Goal: Task Accomplishment & Management: Use online tool/utility

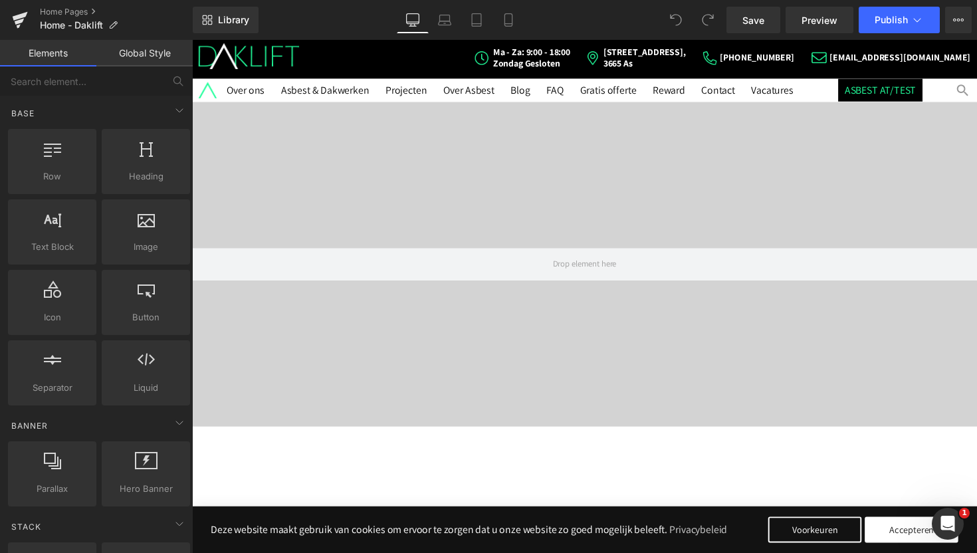
click at [917, 98] on li "ASBEST AT/TEST" at bounding box center [897, 91] width 86 height 23
click at [880, 90] on link "ASBEST AT/TEST" at bounding box center [896, 91] width 73 height 14
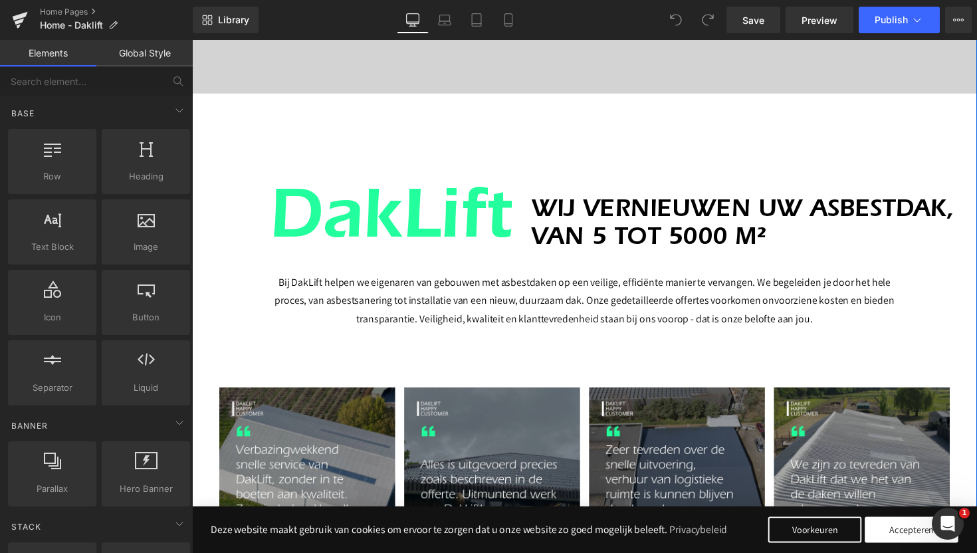
scroll to position [349, 0]
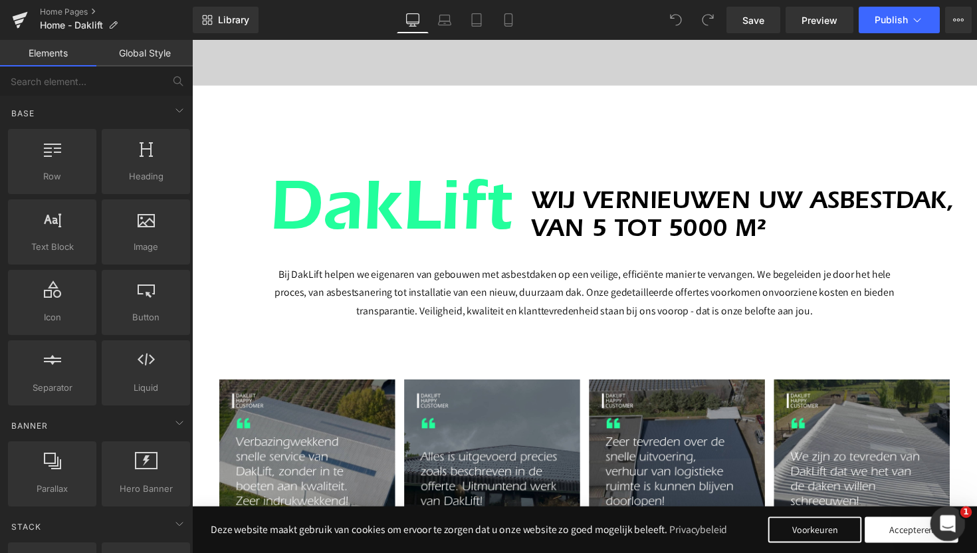
click at [945, 527] on icon "Open Intercom Messenger" at bounding box center [946, 522] width 22 height 22
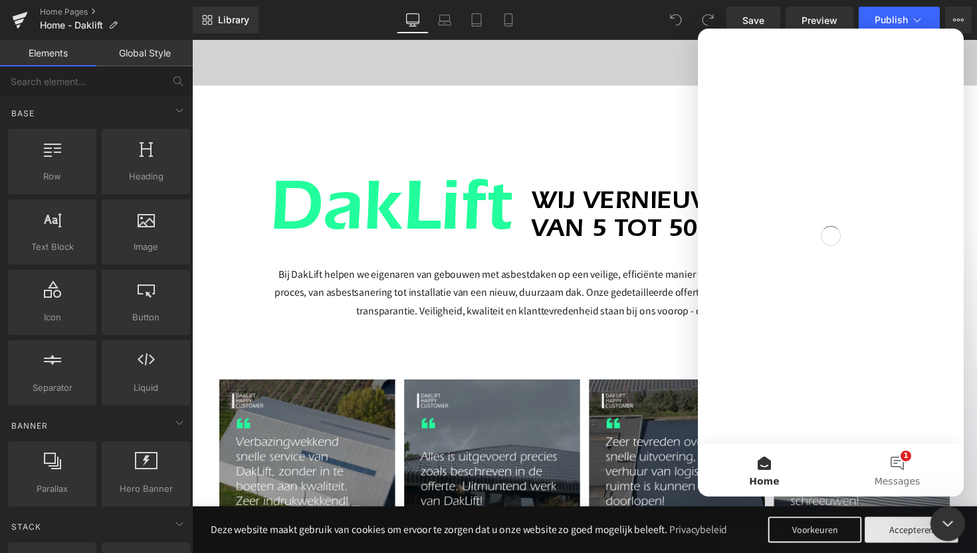
scroll to position [0, 0]
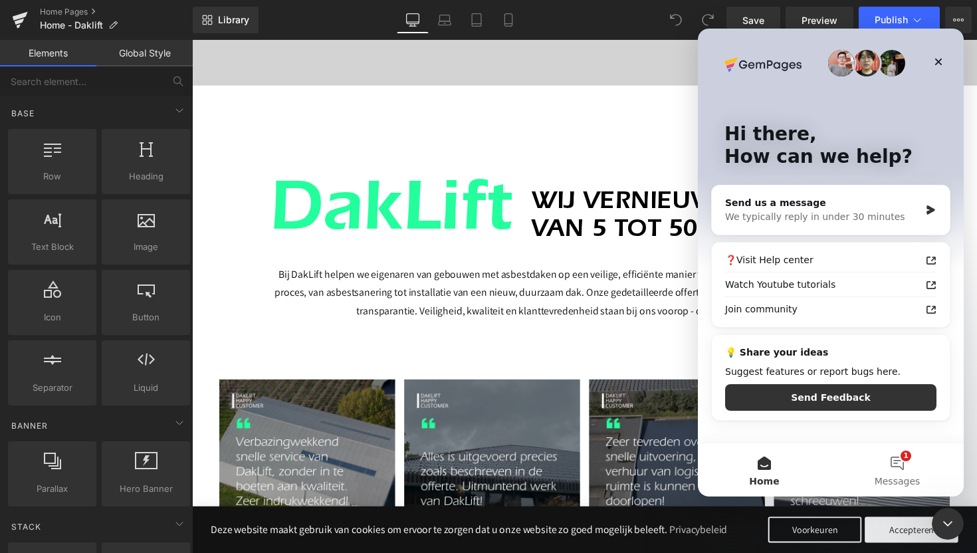
click at [610, 125] on div at bounding box center [488, 256] width 977 height 513
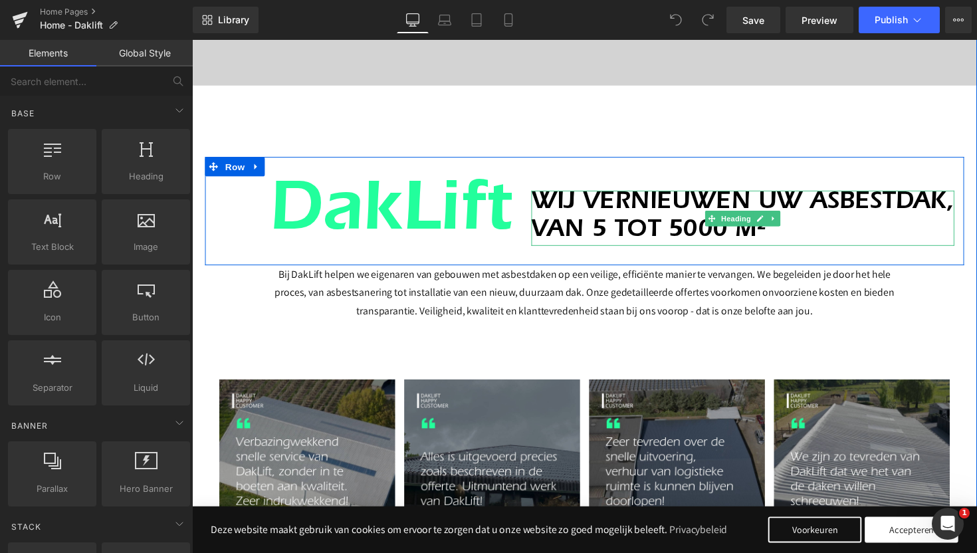
click at [622, 231] on h1 "WIJ VERNIEUWEN UW ASBESTDAK, VAN 5 TOT 5000 M²" at bounding box center [755, 222] width 433 height 56
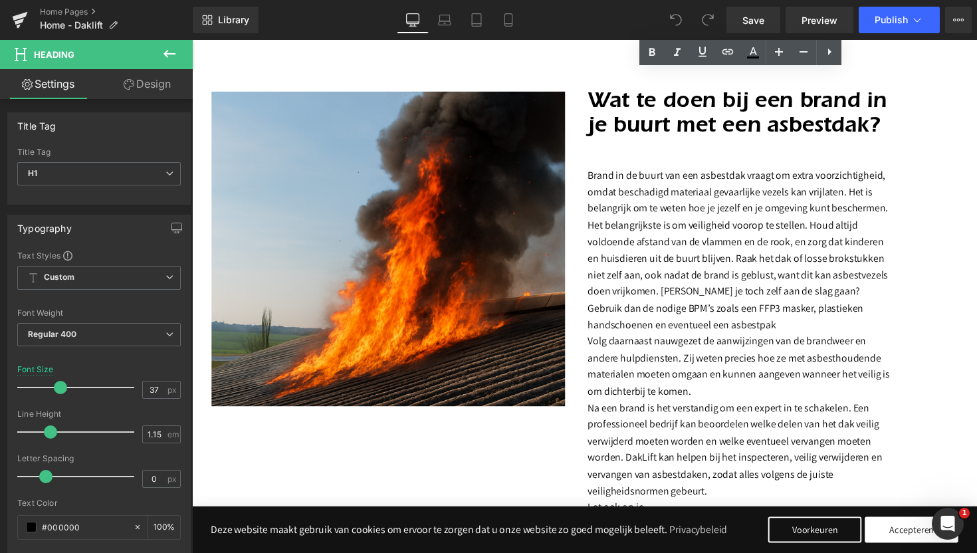
scroll to position [1970, 0]
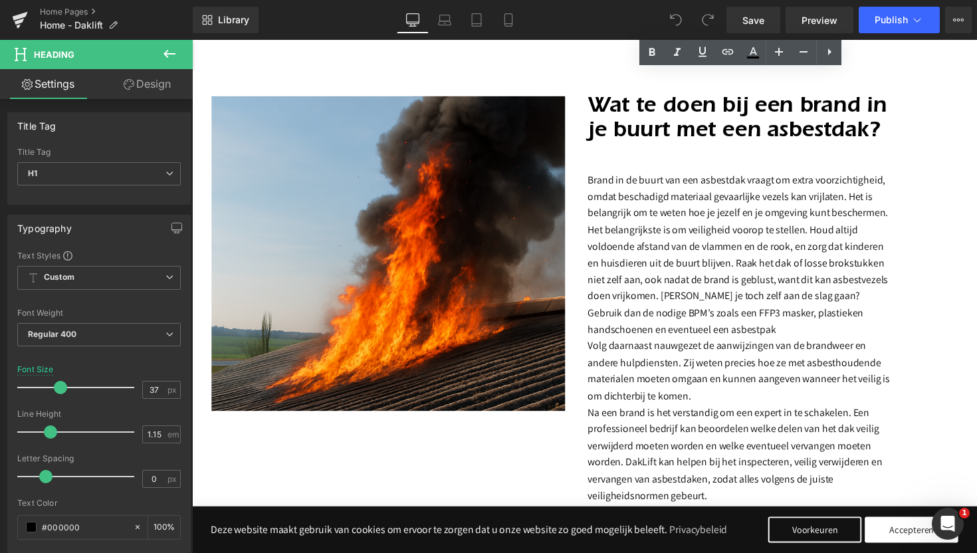
click at [738, 250] on span "Het belangrijkste is om veiligheid voorop te stellen. Houd altijd voldoende afs…" at bounding box center [751, 285] width 308 height 116
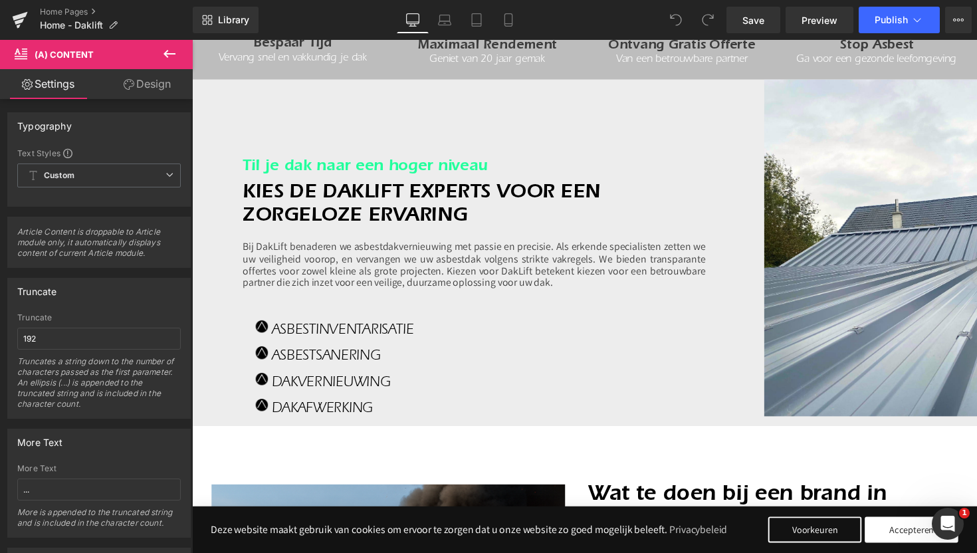
scroll to position [1572, 0]
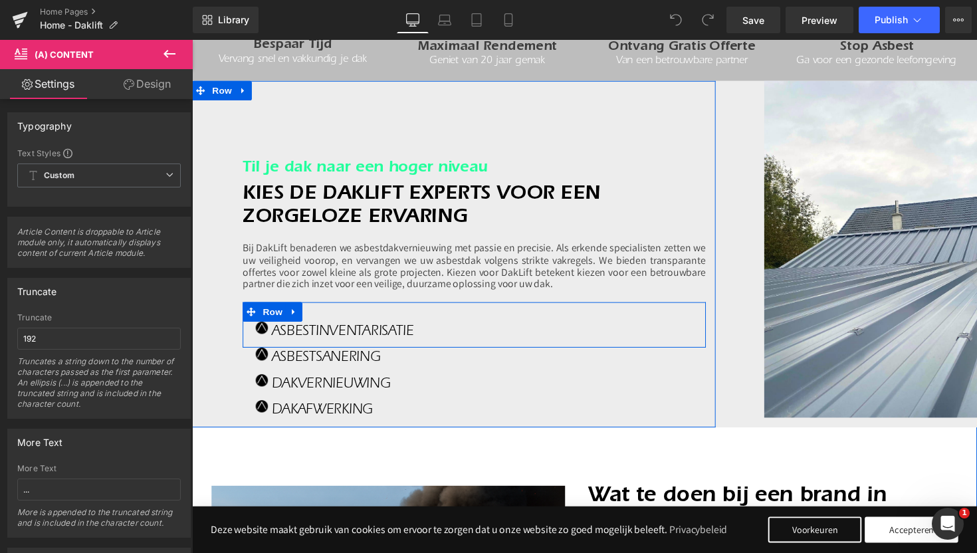
click at [577, 325] on div "Image Asbestinventarisatie Heading Row" at bounding box center [481, 331] width 474 height 47
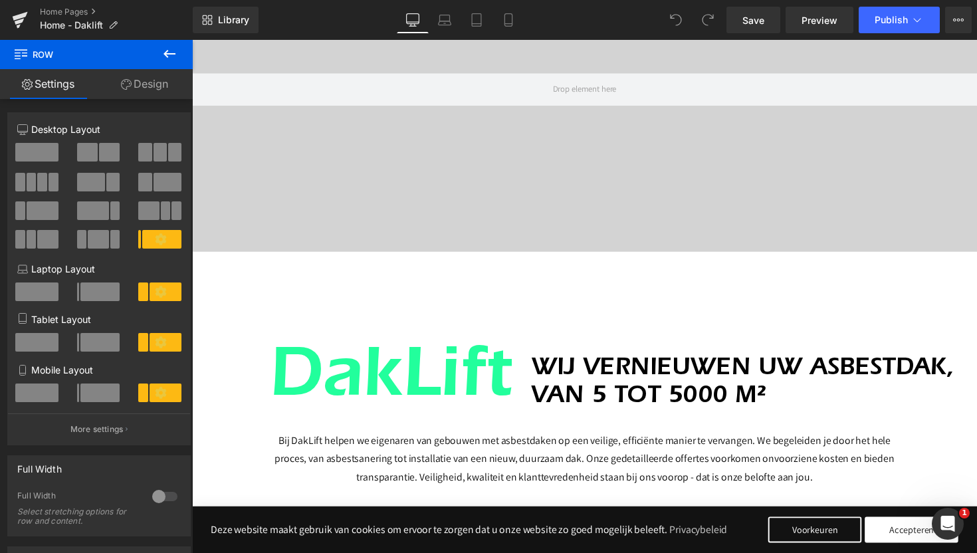
scroll to position [0, 0]
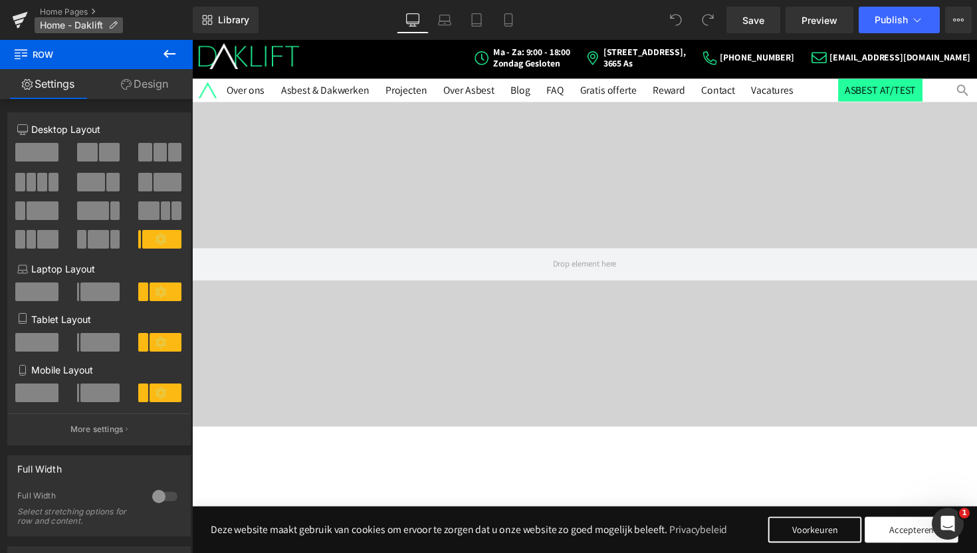
click at [51, 27] on span "Home - Daklift" at bounding box center [71, 25] width 63 height 11
click at [13, 20] on icon at bounding box center [20, 16] width 15 height 9
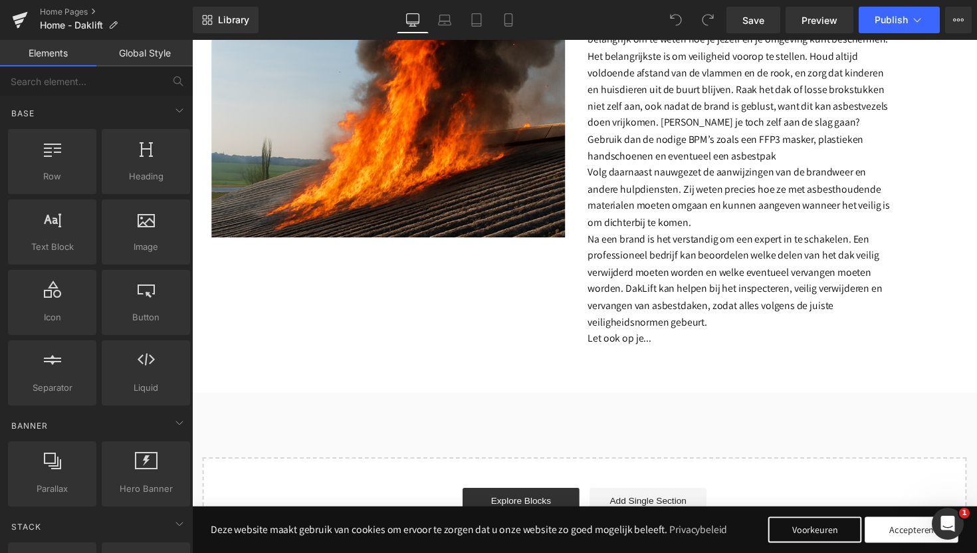
scroll to position [2150, 0]
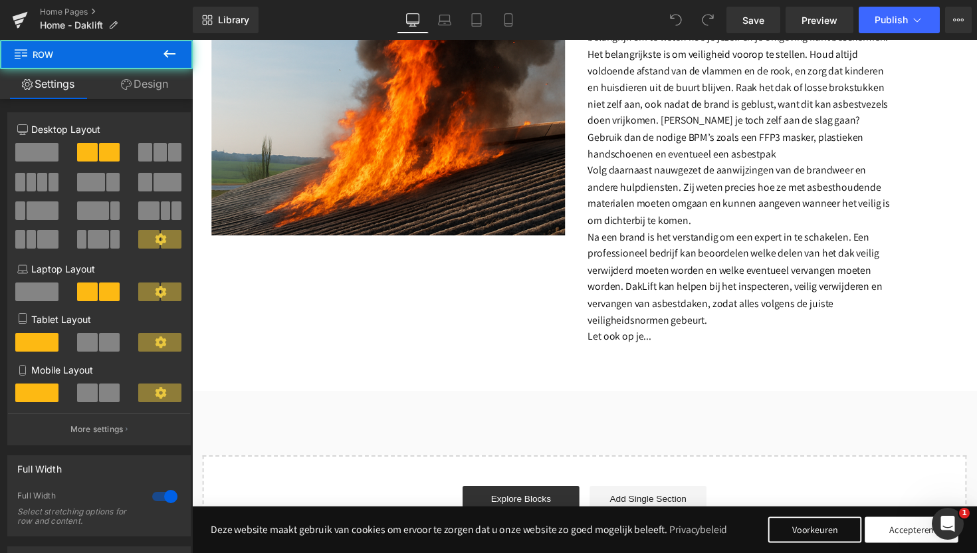
click at [462, 319] on div "(A) Image Article Article List (A) Title (A) Content" at bounding box center [594, 128] width 804 height 540
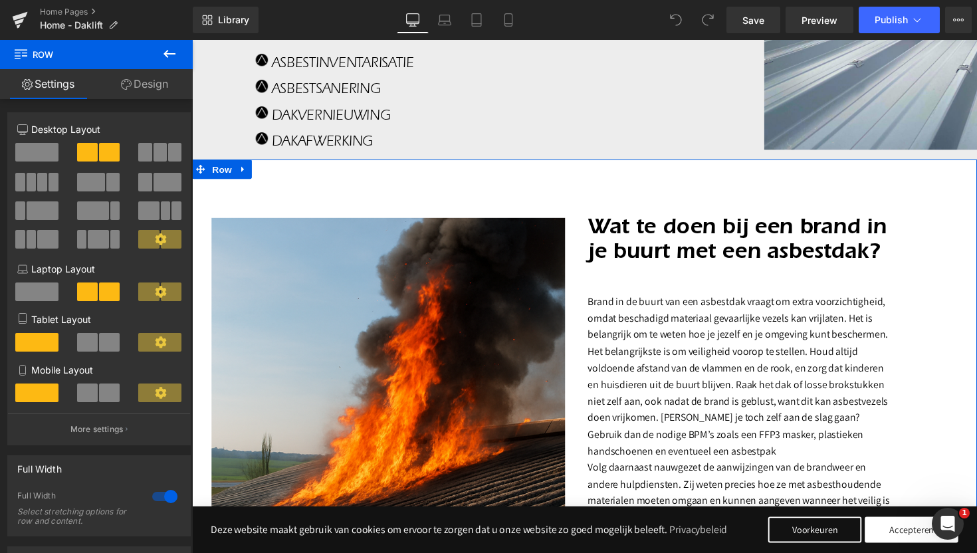
scroll to position [1841, 0]
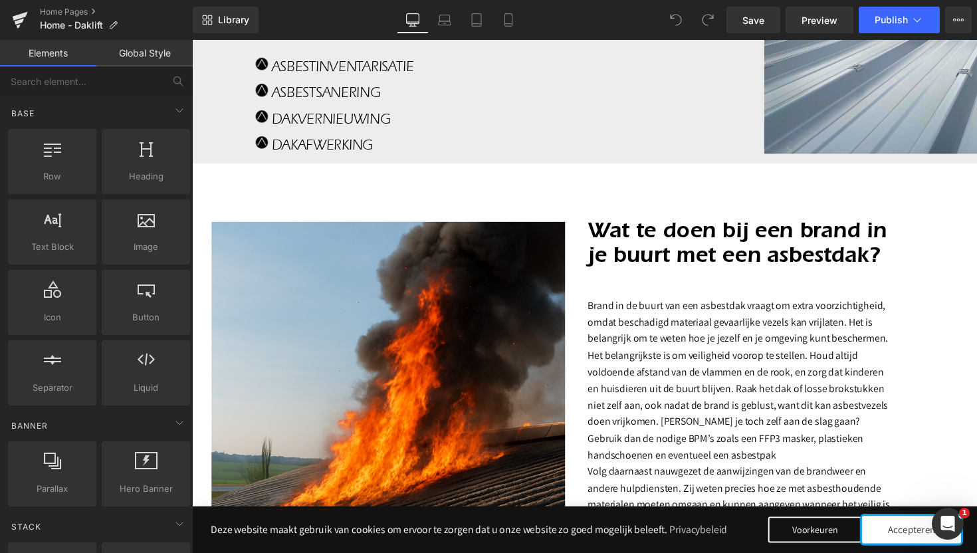
click at [904, 541] on button "Accepteren" at bounding box center [929, 541] width 102 height 28
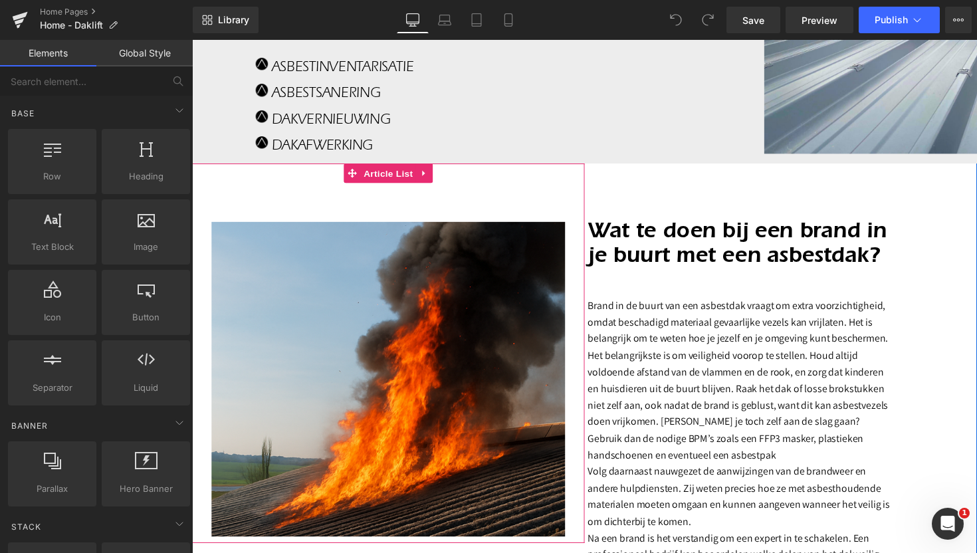
click at [265, 217] on div "(A) Image Article" at bounding box center [393, 378] width 402 height 342
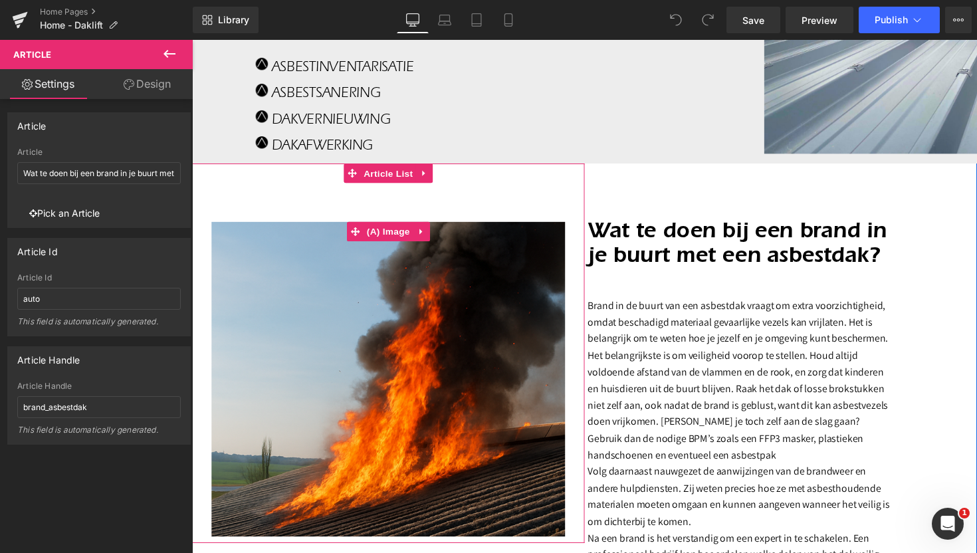
click at [528, 310] on img at bounding box center [393, 388] width 362 height 322
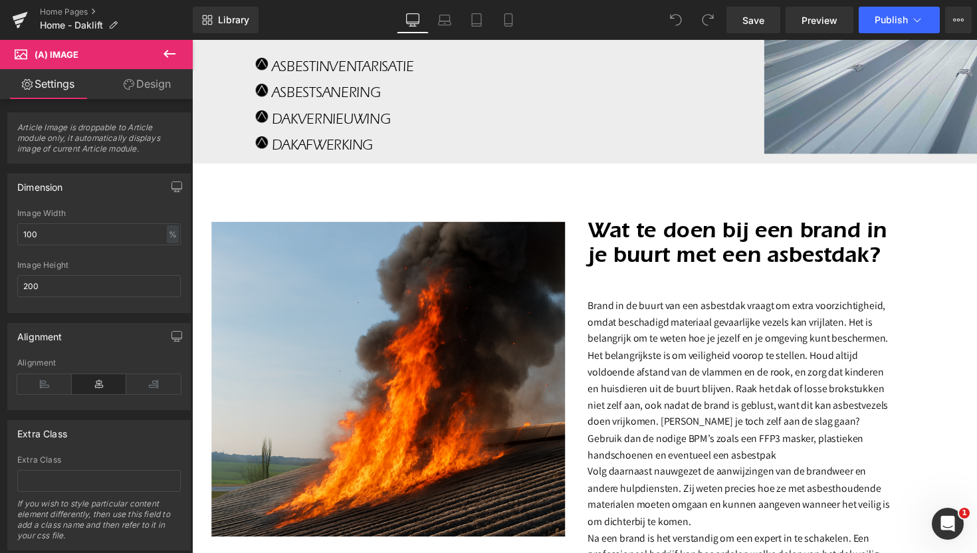
click at [162, 56] on icon at bounding box center [169, 54] width 16 height 16
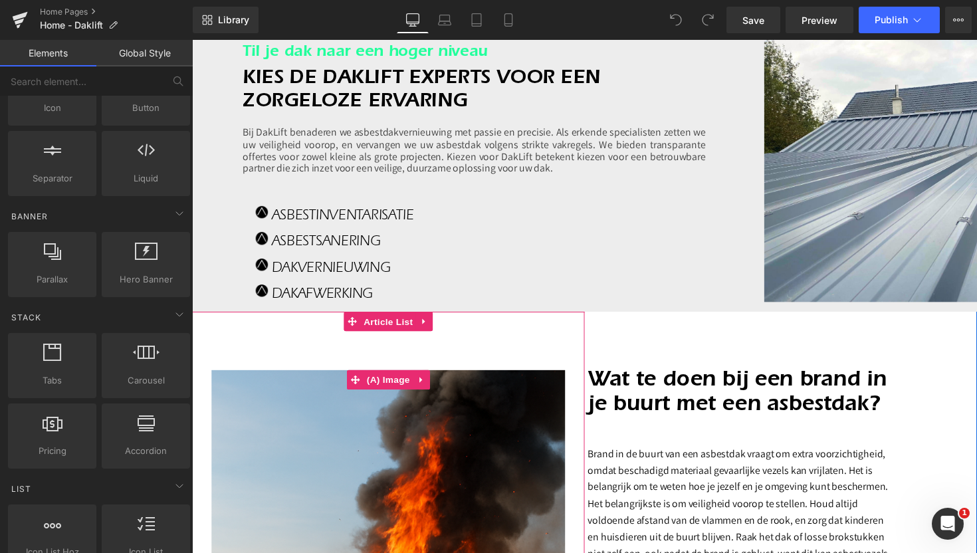
scroll to position [1699, 0]
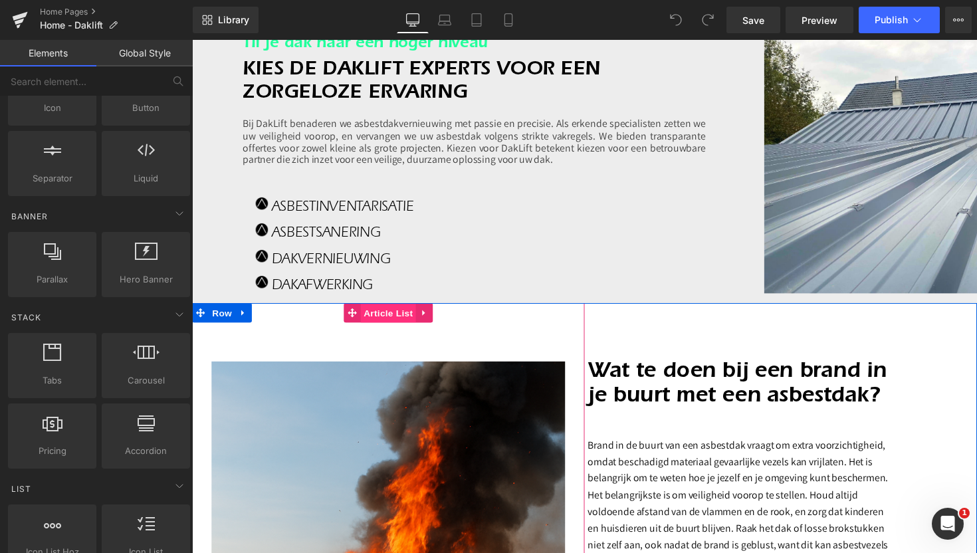
click at [375, 324] on span "Article List" at bounding box center [393, 320] width 57 height 20
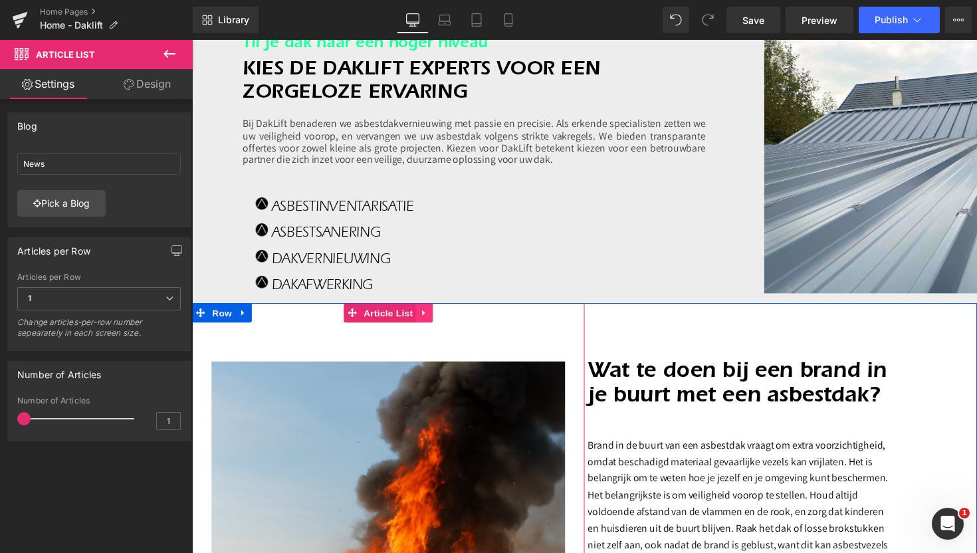
click at [432, 320] on icon at bounding box center [429, 320] width 9 height 10
click at [435, 320] on icon at bounding box center [438, 319] width 9 height 9
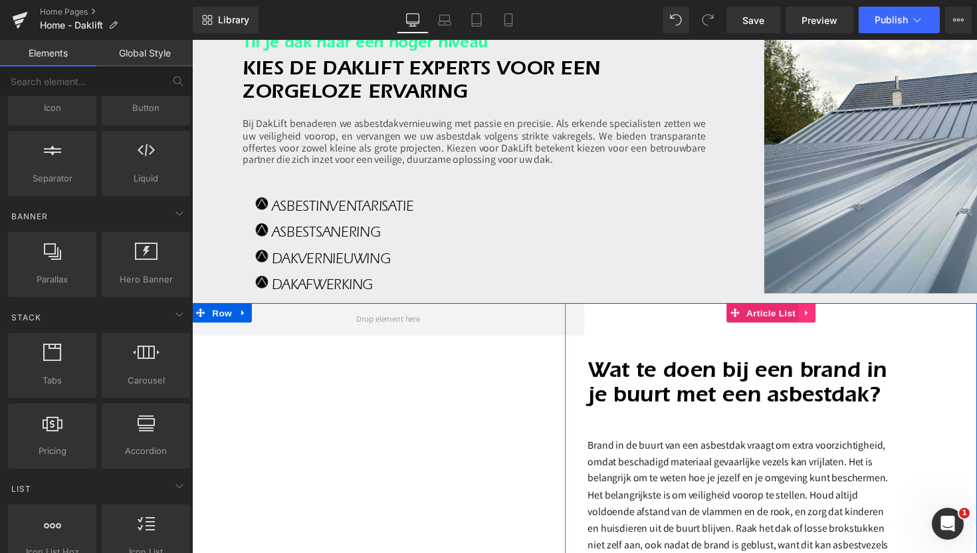
click at [824, 318] on icon at bounding box center [821, 320] width 9 height 10
click at [832, 319] on icon at bounding box center [830, 319] width 9 height 9
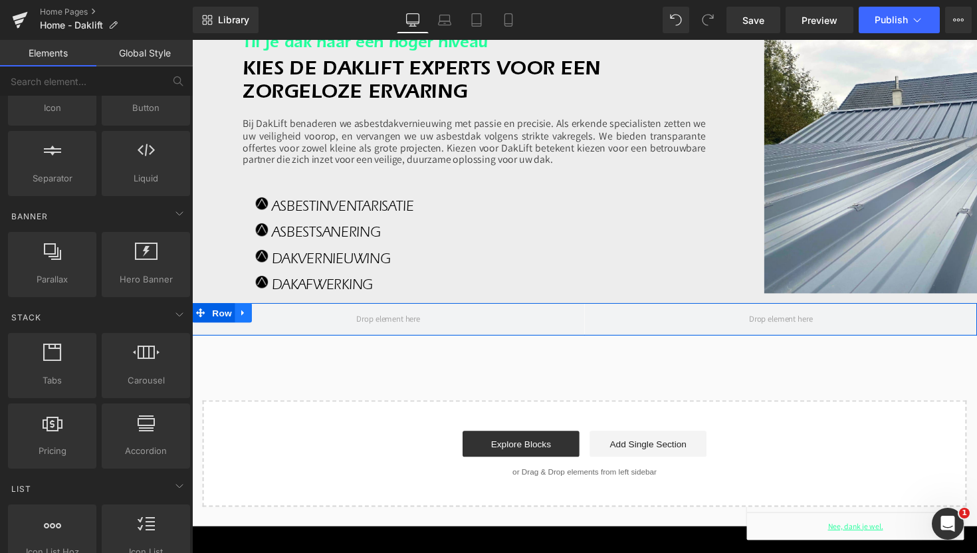
click at [242, 318] on icon at bounding box center [243, 320] width 3 height 6
click at [278, 322] on icon at bounding box center [278, 319] width 9 height 9
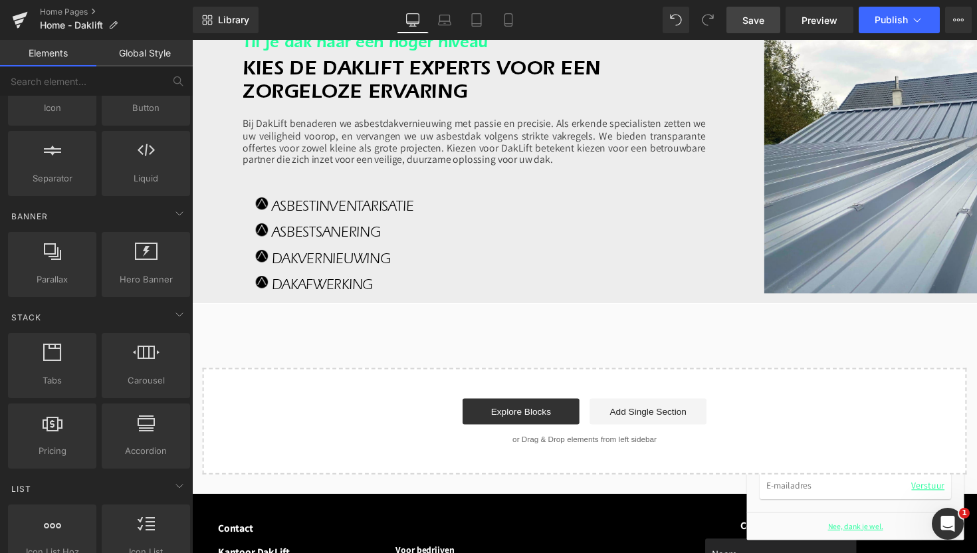
click at [757, 21] on span "Save" at bounding box center [753, 20] width 22 height 14
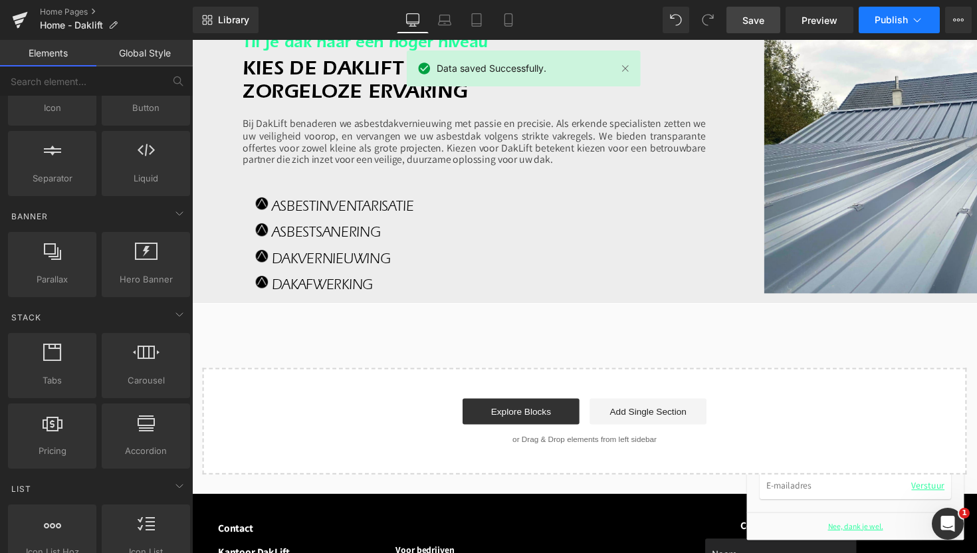
click at [884, 17] on span "Publish" at bounding box center [890, 20] width 33 height 11
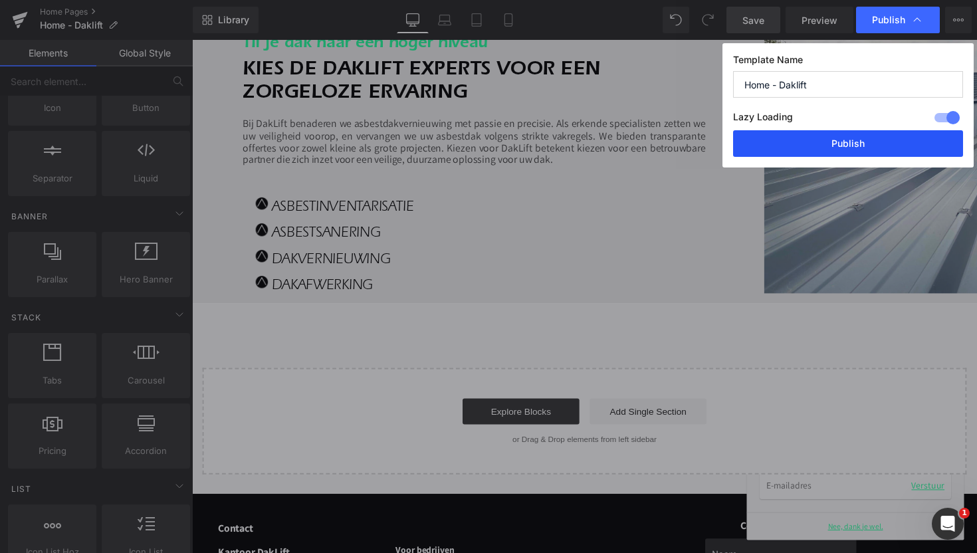
click at [826, 147] on button "Publish" at bounding box center [848, 143] width 230 height 27
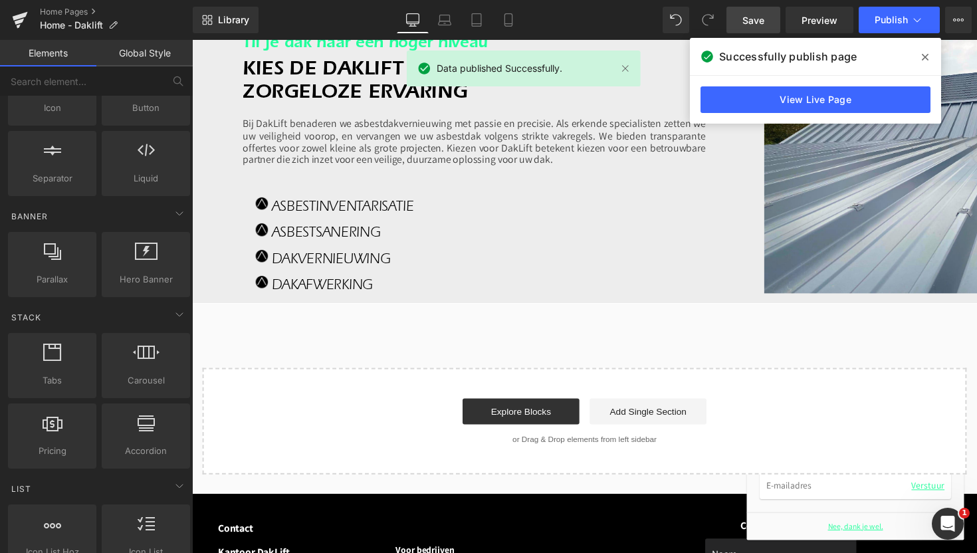
click at [921, 50] on span at bounding box center [924, 57] width 21 height 21
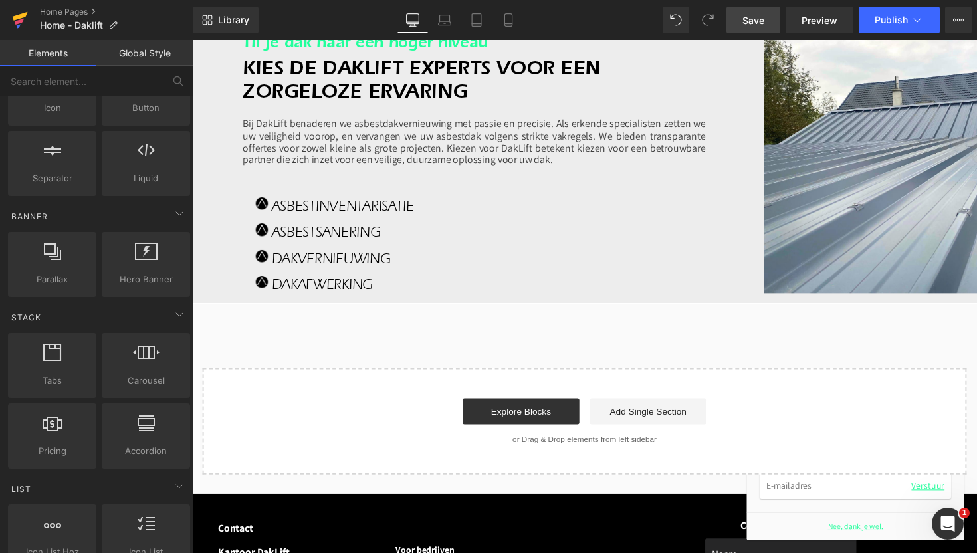
click at [19, 19] on icon at bounding box center [20, 19] width 16 height 33
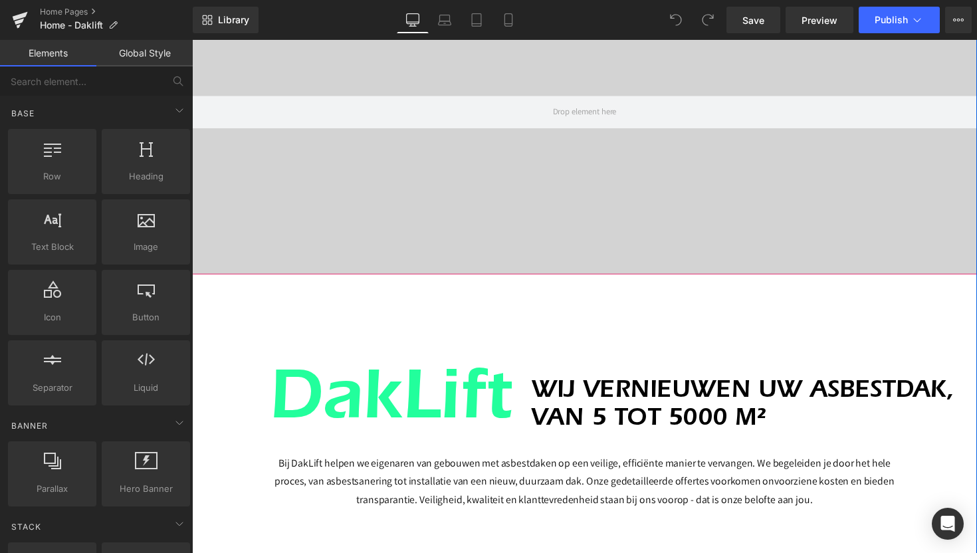
scroll to position [161, 0]
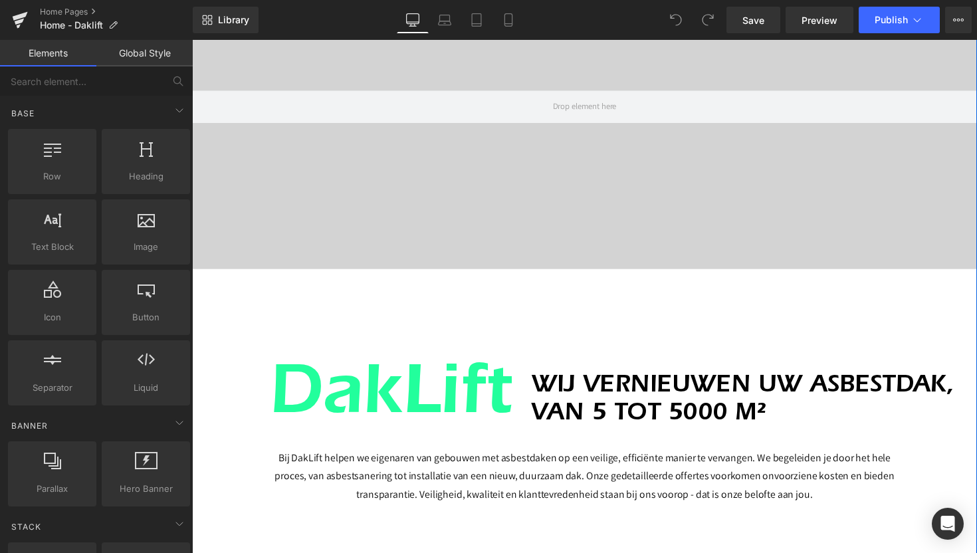
click at [597, 302] on div "Video Bg DakLift Heading WIJ VERNIEUWEN UW ASBESTDAK, VAN 5 TOT 5000 M² Heading…" at bounding box center [594, 454] width 804 height 1024
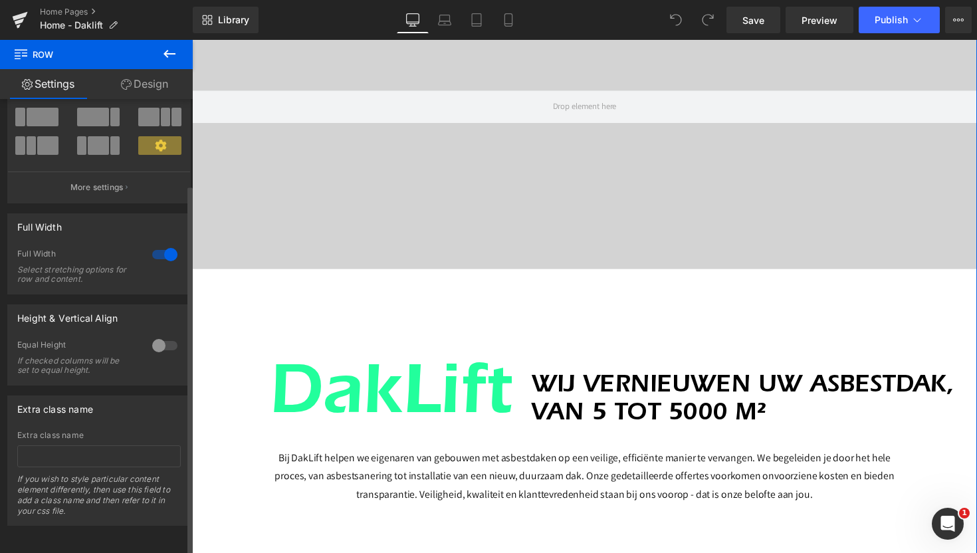
scroll to position [104, 0]
click at [151, 338] on div at bounding box center [165, 345] width 32 height 21
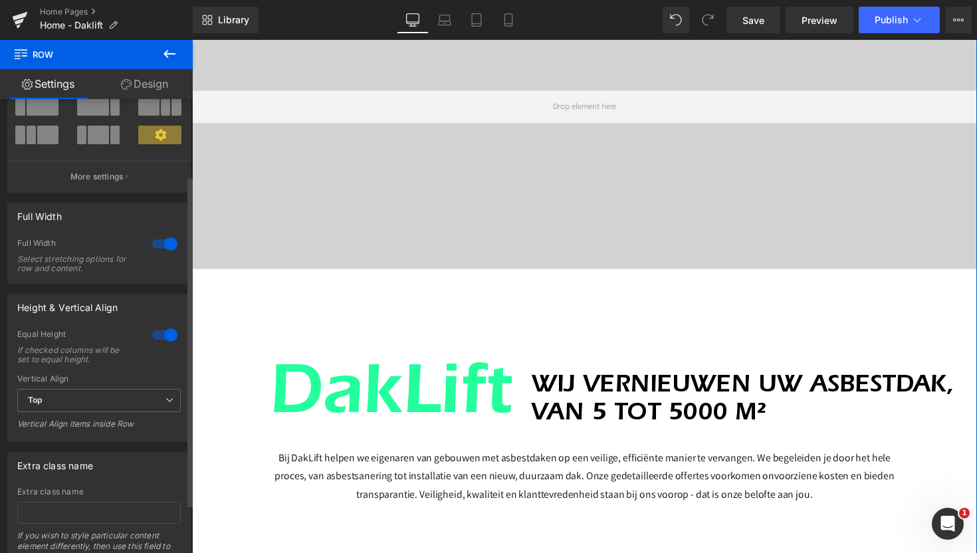
click at [156, 338] on div at bounding box center [165, 334] width 32 height 21
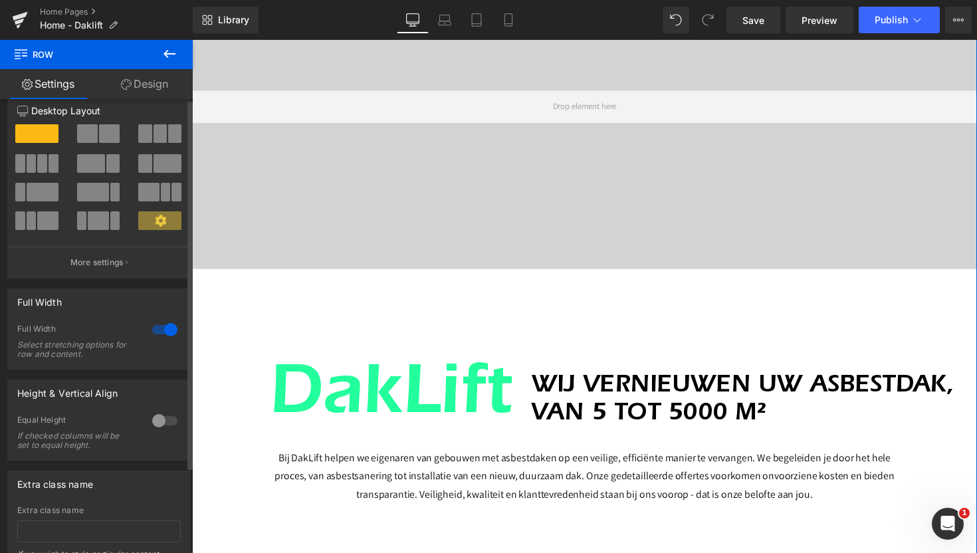
scroll to position [0, 0]
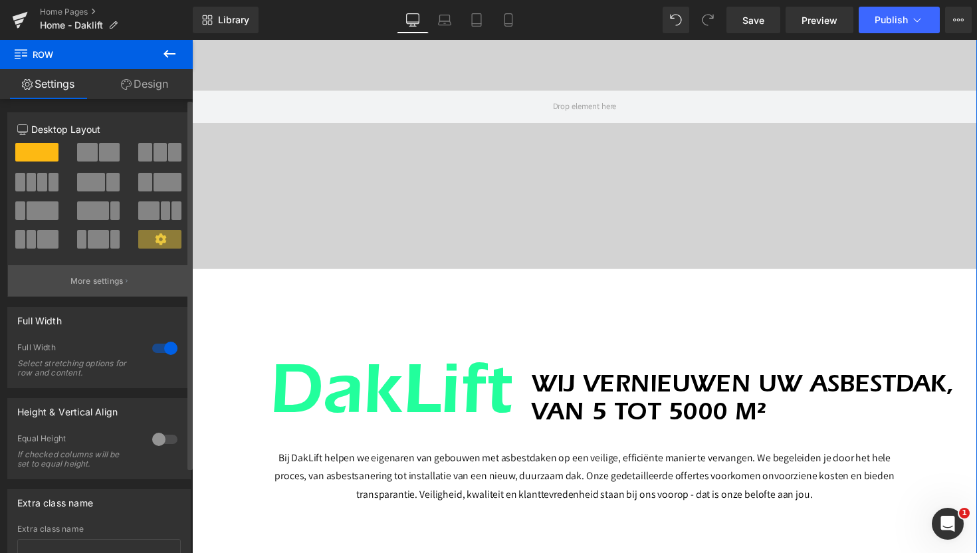
click at [123, 284] on button "More settings" at bounding box center [99, 280] width 182 height 31
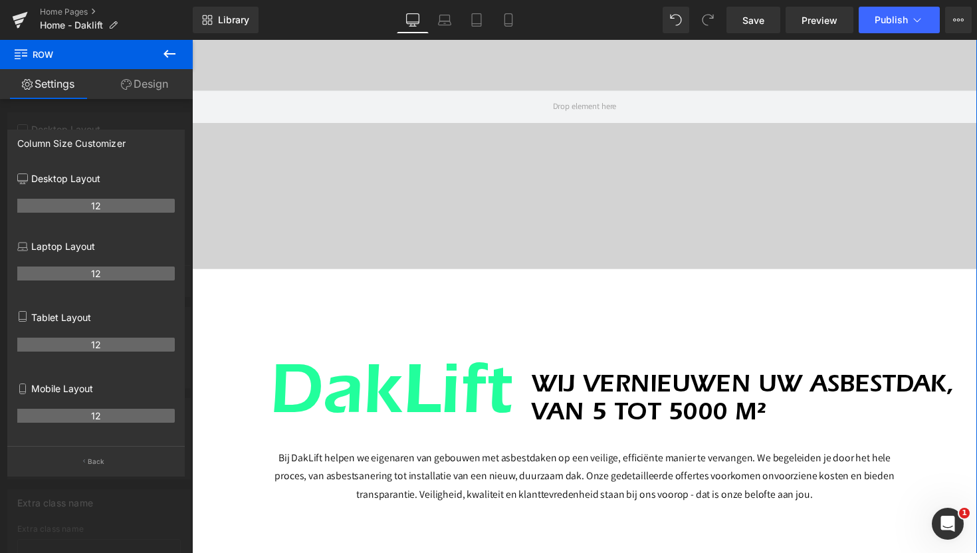
click at [71, 277] on th "12" at bounding box center [95, 273] width 157 height 14
click at [57, 198] on div "12" at bounding box center [95, 210] width 157 height 37
click at [26, 179] on icon at bounding box center [22, 178] width 11 height 11
click at [96, 117] on div at bounding box center [96, 299] width 193 height 519
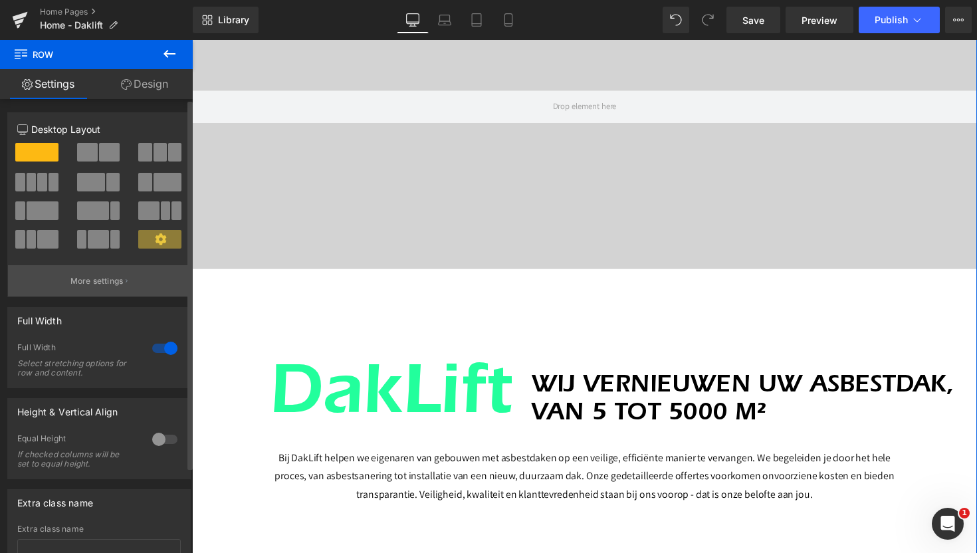
click at [110, 284] on p "More settings" at bounding box center [96, 281] width 53 height 12
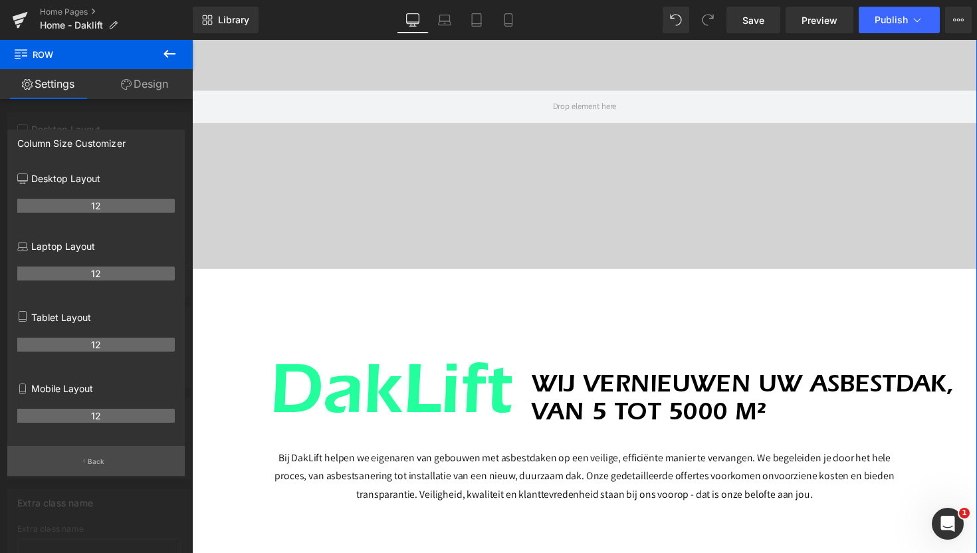
click at [94, 460] on p "Back" at bounding box center [96, 461] width 17 height 10
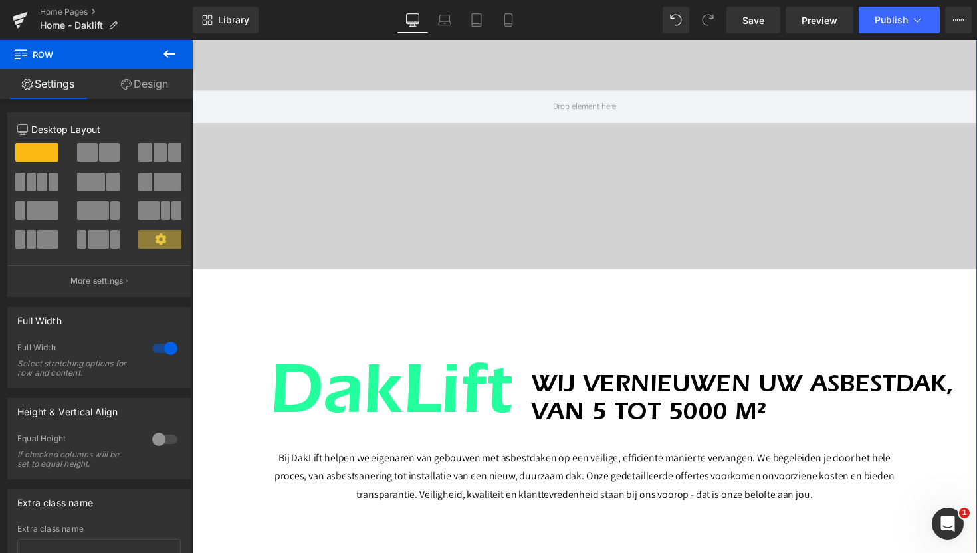
scroll to position [104, 0]
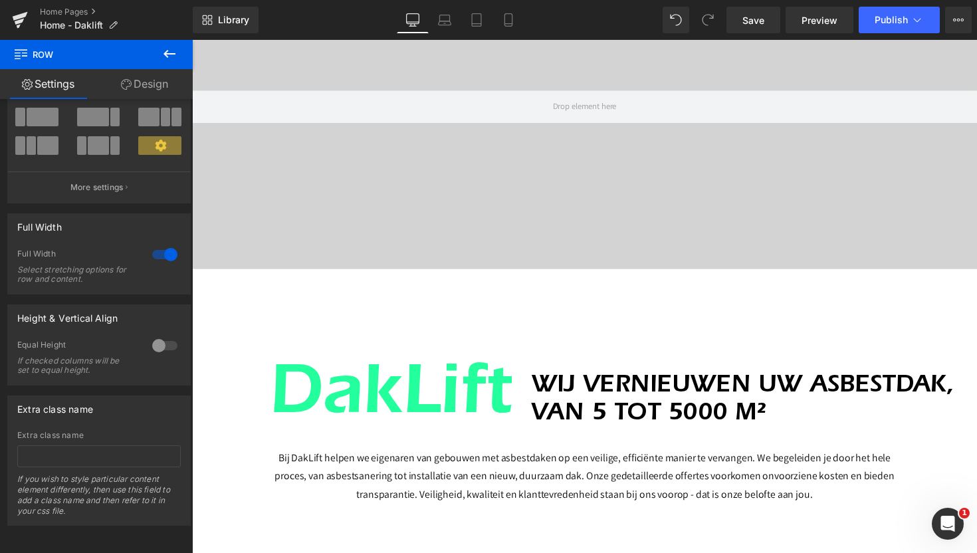
click at [161, 47] on icon at bounding box center [169, 54] width 16 height 16
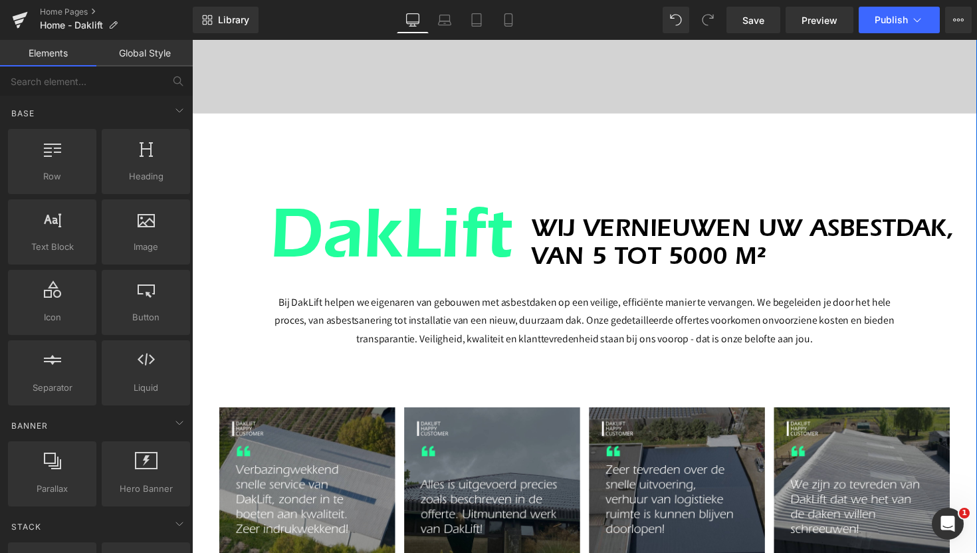
scroll to position [319, 0]
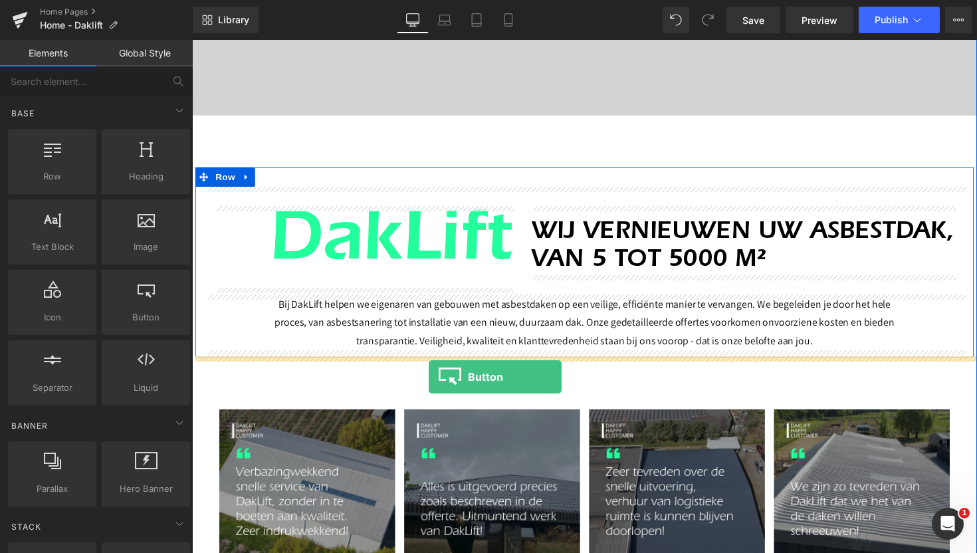
drag, startPoint x: 335, startPoint y: 350, endPoint x: 434, endPoint y: 385, distance: 104.8
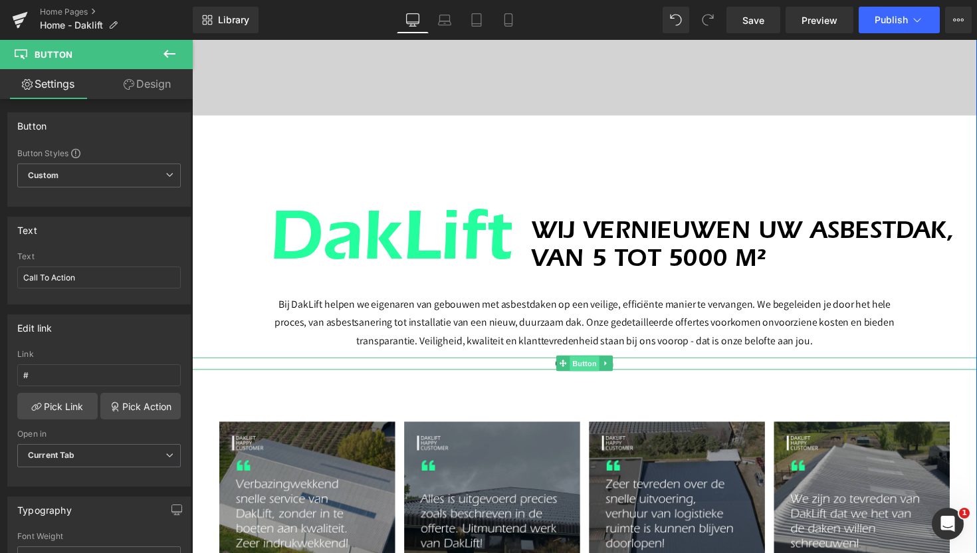
click at [588, 372] on span "Button" at bounding box center [594, 371] width 31 height 16
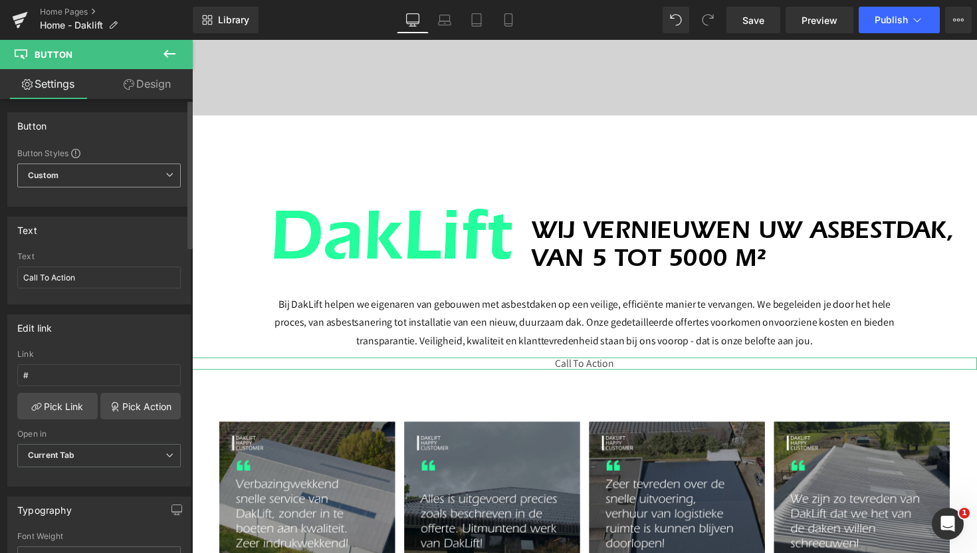
click at [96, 177] on span "Custom Setup Global Style" at bounding box center [98, 175] width 163 height 24
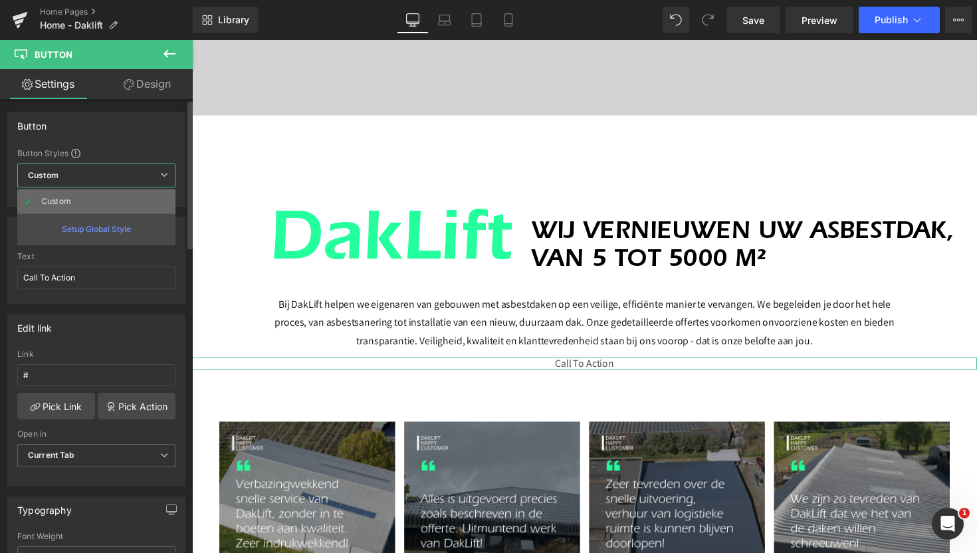
click at [98, 201] on li "Custom" at bounding box center [96, 201] width 158 height 24
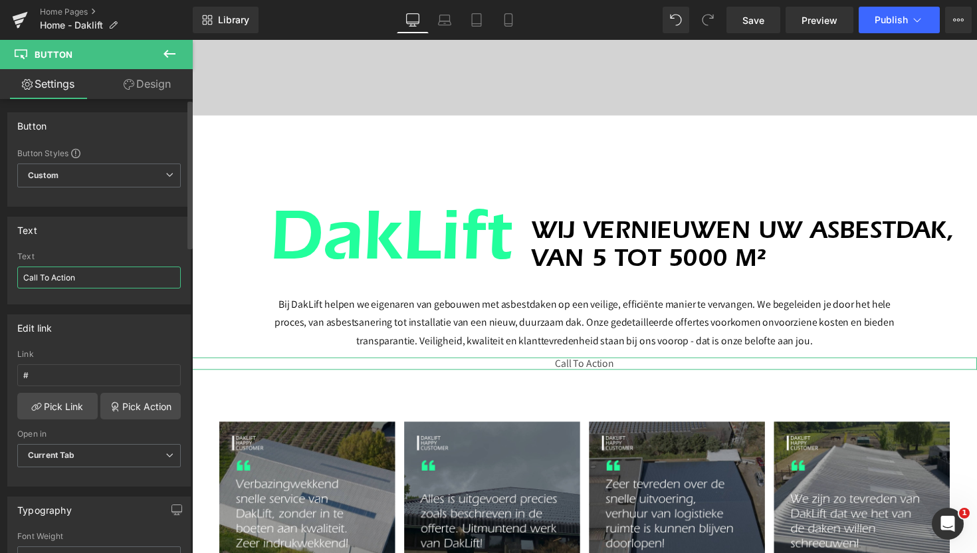
click at [72, 276] on input "Call To Action" at bounding box center [98, 277] width 163 height 22
type input "Vraag uw gratis offerte"
click at [62, 367] on input "#" at bounding box center [98, 375] width 163 height 22
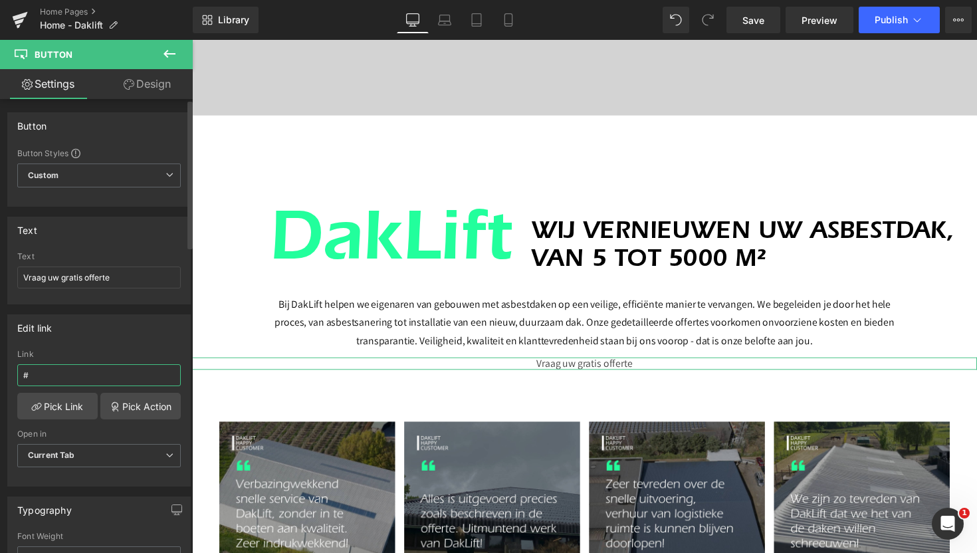
click at [87, 381] on input "#" at bounding box center [98, 375] width 163 height 22
paste input "[URL][DOMAIN_NAME]"
type input "[URL][DOMAIN_NAME]"
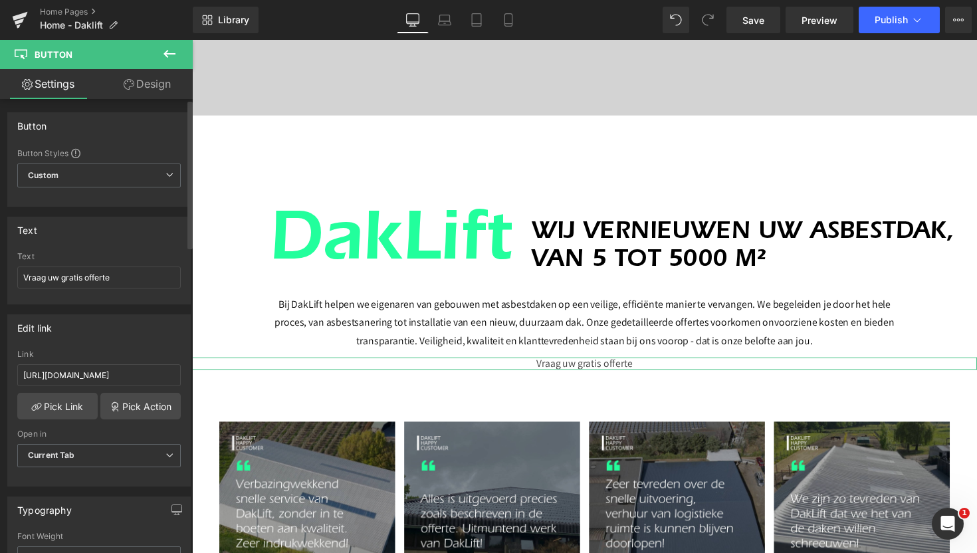
click at [122, 334] on div "Edit link" at bounding box center [99, 327] width 182 height 25
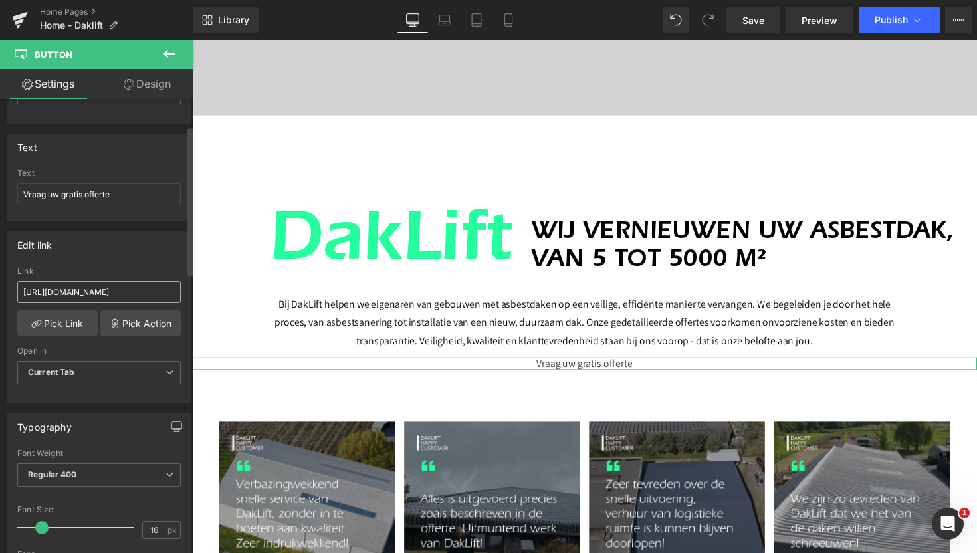
scroll to position [82, 0]
click at [94, 376] on span "Current Tab" at bounding box center [98, 373] width 163 height 23
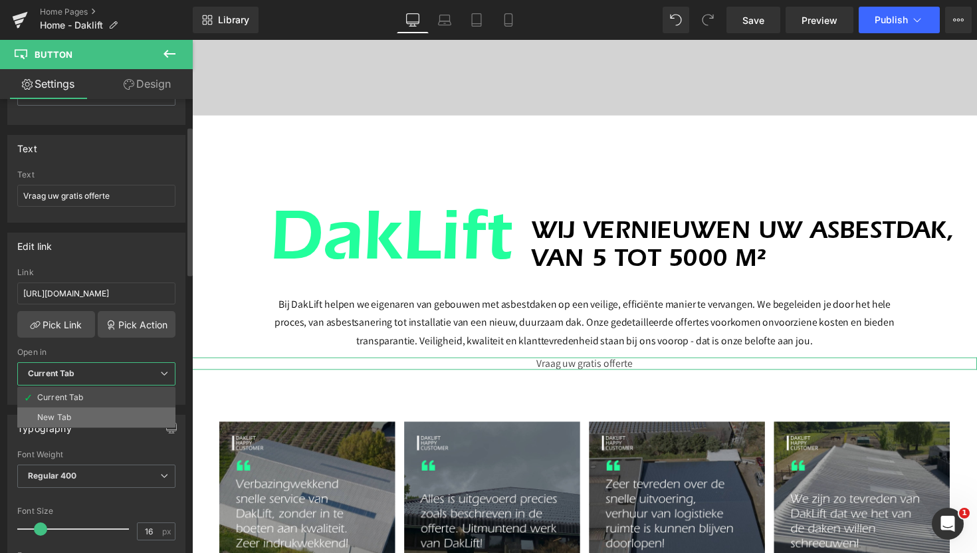
click at [66, 415] on div "New Tab" at bounding box center [54, 417] width 34 height 9
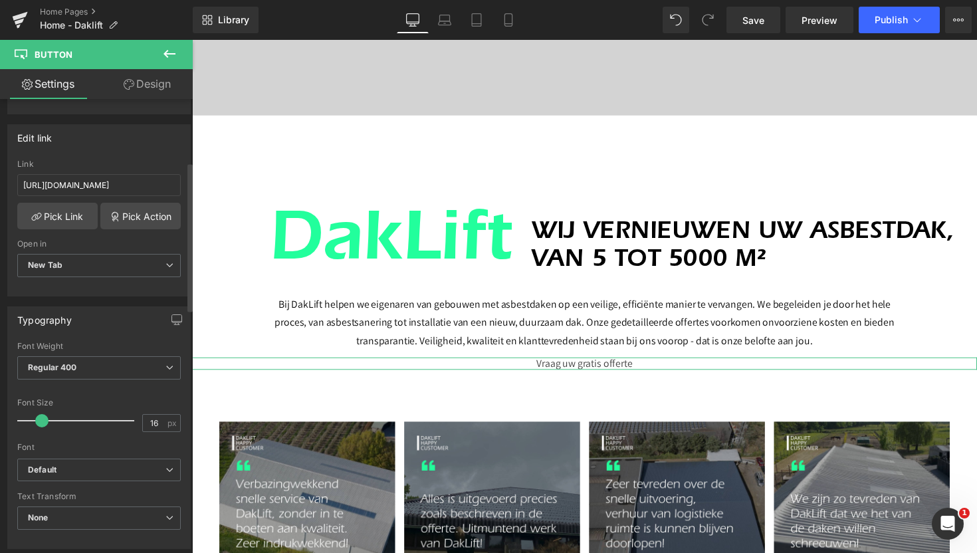
scroll to position [191, 0]
click at [115, 260] on span "New Tab" at bounding box center [98, 263] width 163 height 23
click at [82, 283] on div "Current Tab" at bounding box center [60, 287] width 47 height 9
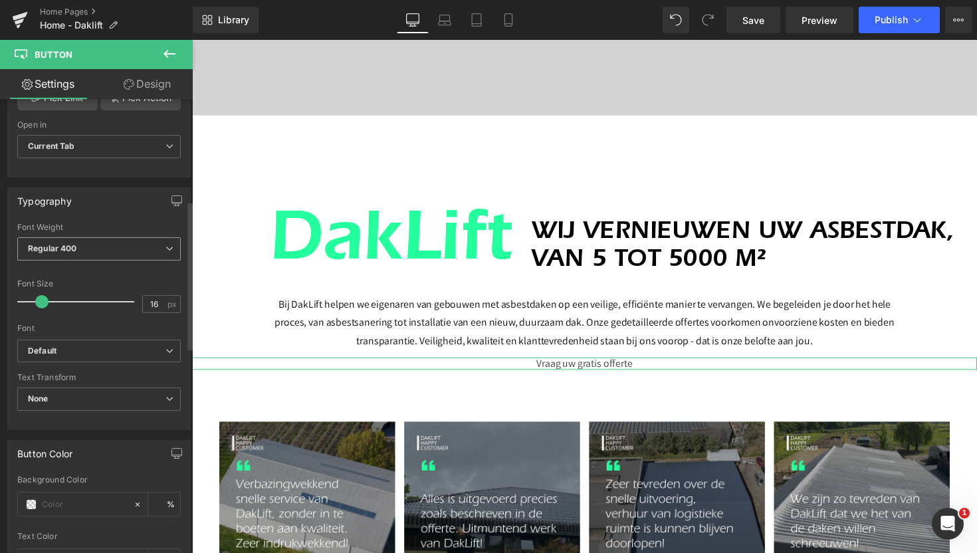
scroll to position [310, 0]
click at [89, 398] on span "None" at bounding box center [98, 397] width 163 height 23
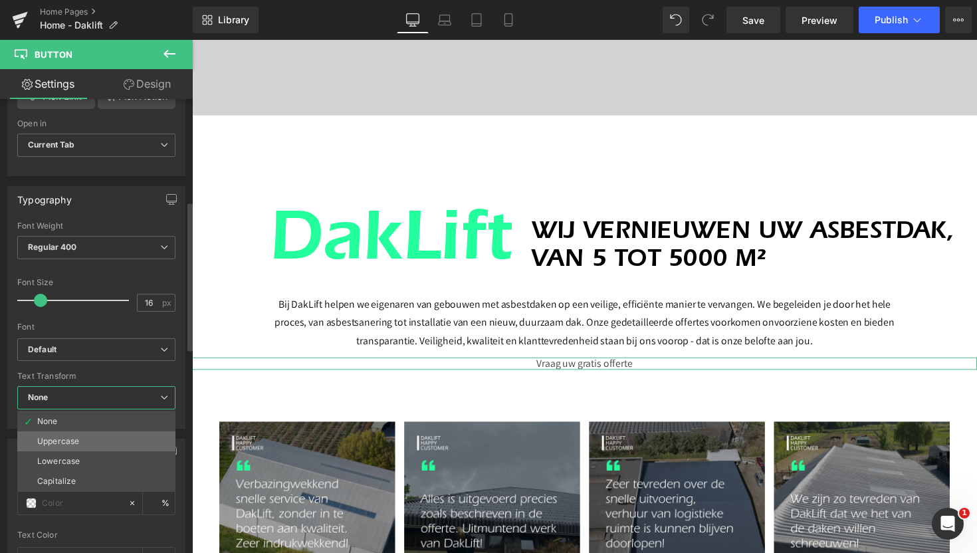
click at [72, 441] on div "Uppercase" at bounding box center [58, 440] width 42 height 9
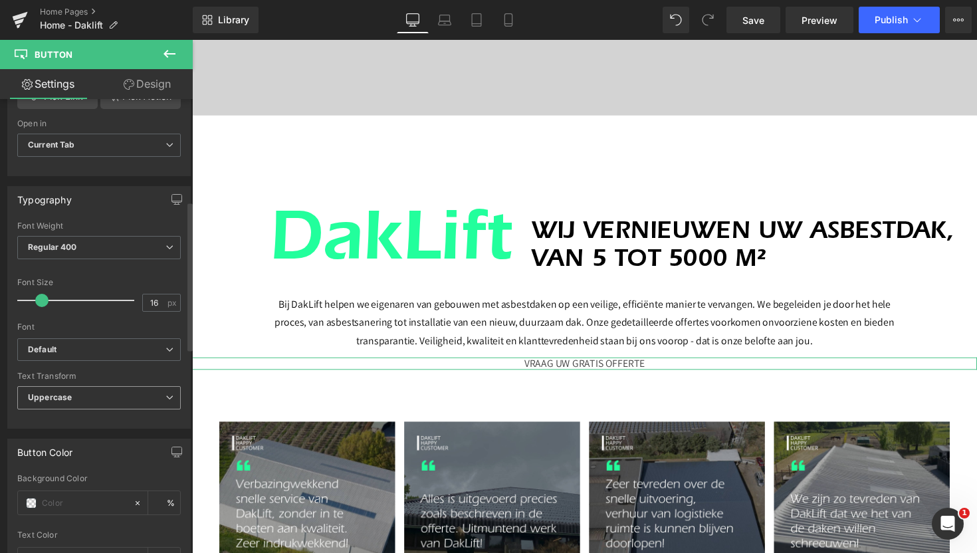
click at [76, 397] on span "Uppercase" at bounding box center [98, 397] width 163 height 23
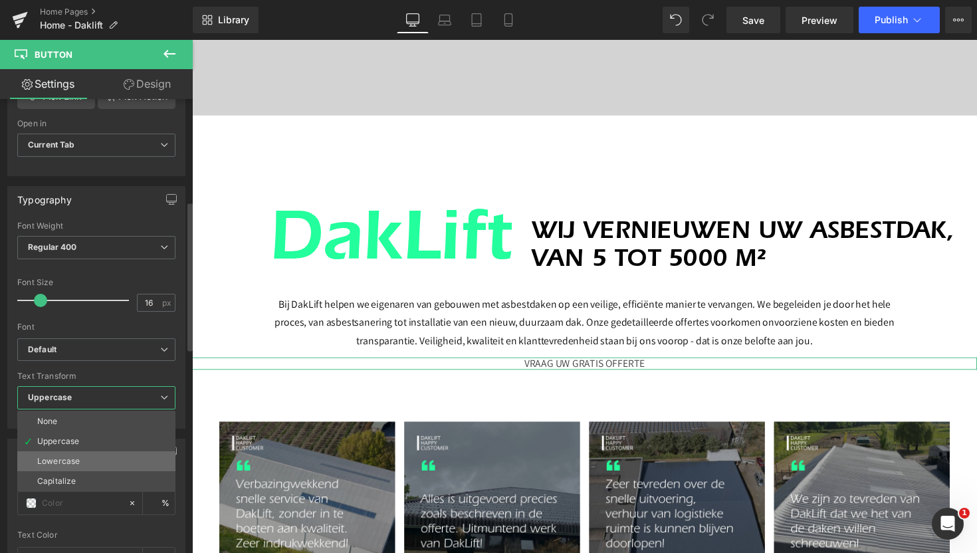
click at [67, 453] on li "Lowercase" at bounding box center [96, 461] width 158 height 20
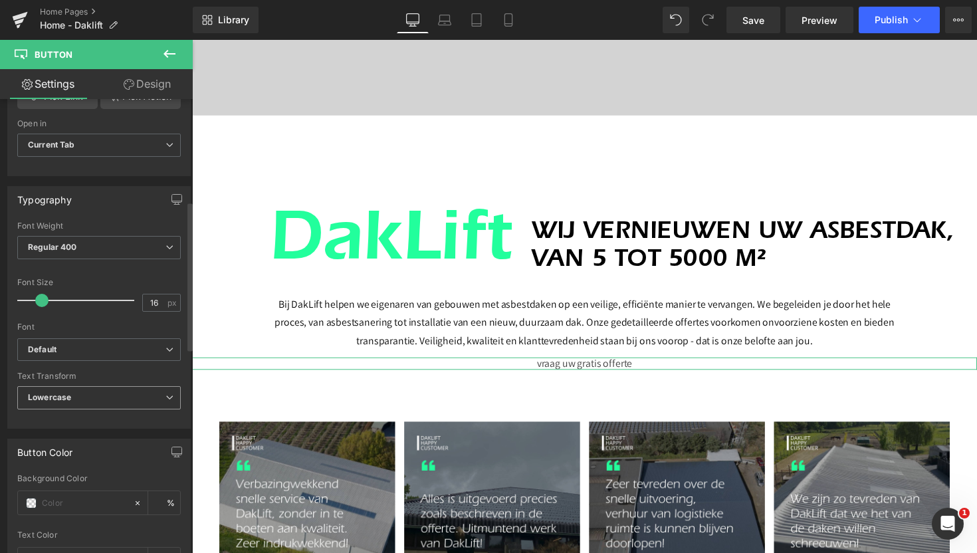
click at [71, 401] on span "Lowercase" at bounding box center [98, 397] width 163 height 23
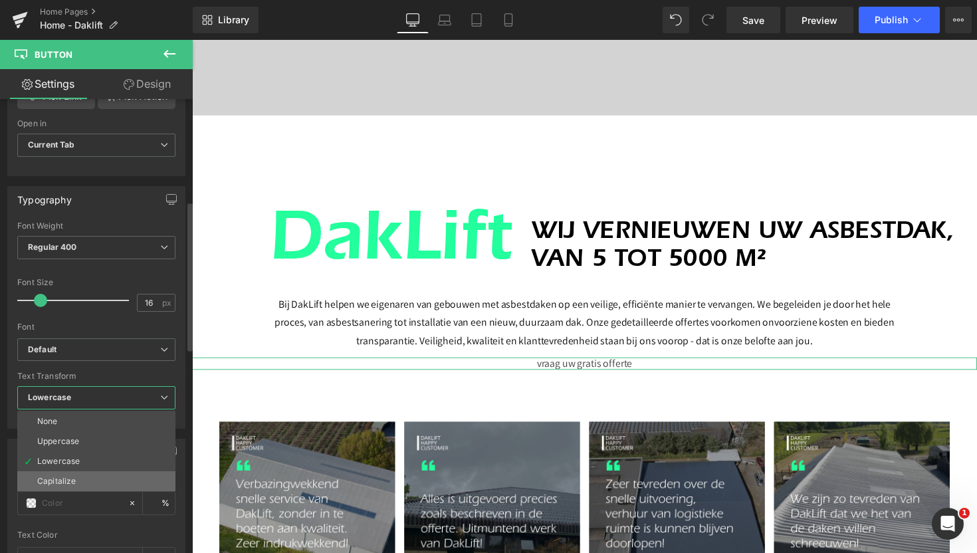
click at [65, 476] on div "Capitalize" at bounding box center [56, 480] width 39 height 9
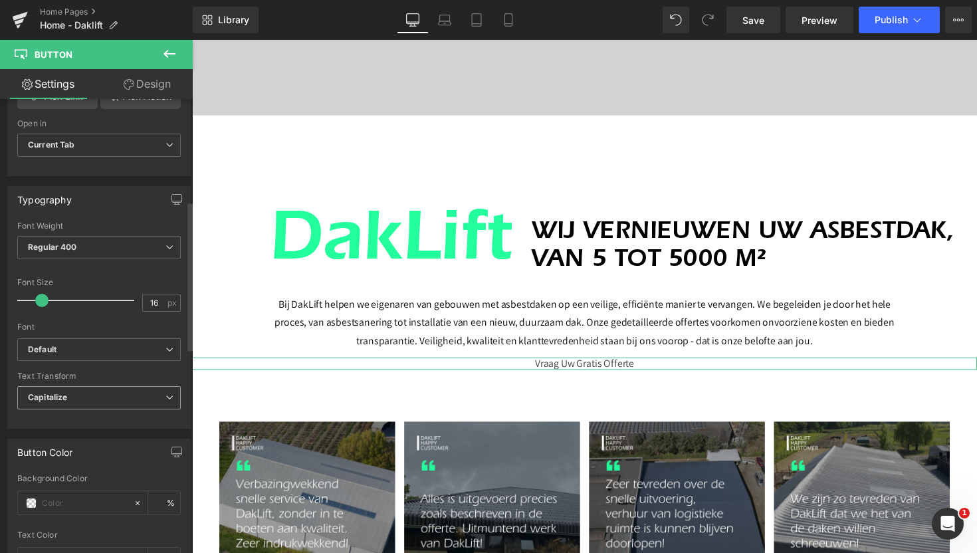
click at [80, 392] on span "Capitalize" at bounding box center [98, 397] width 163 height 23
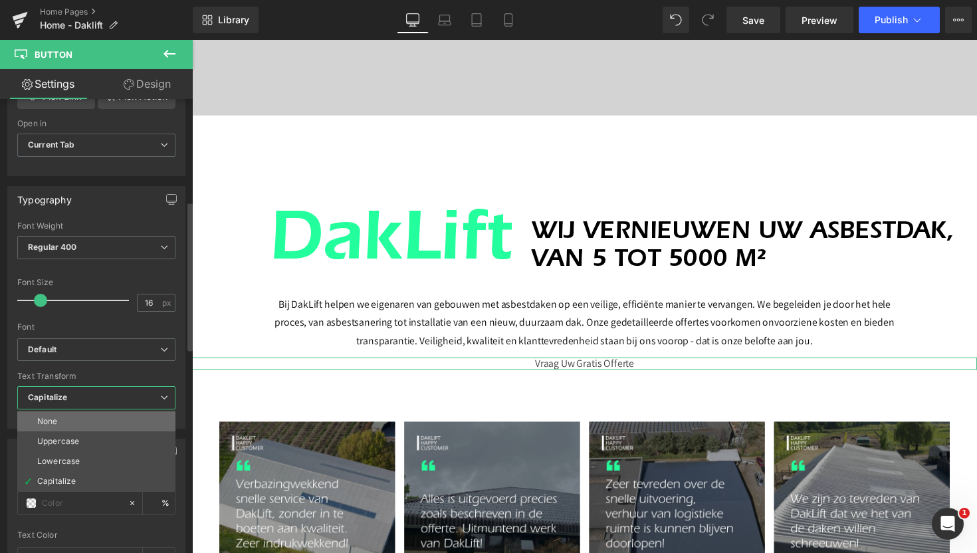
click at [63, 415] on li "None" at bounding box center [96, 421] width 158 height 20
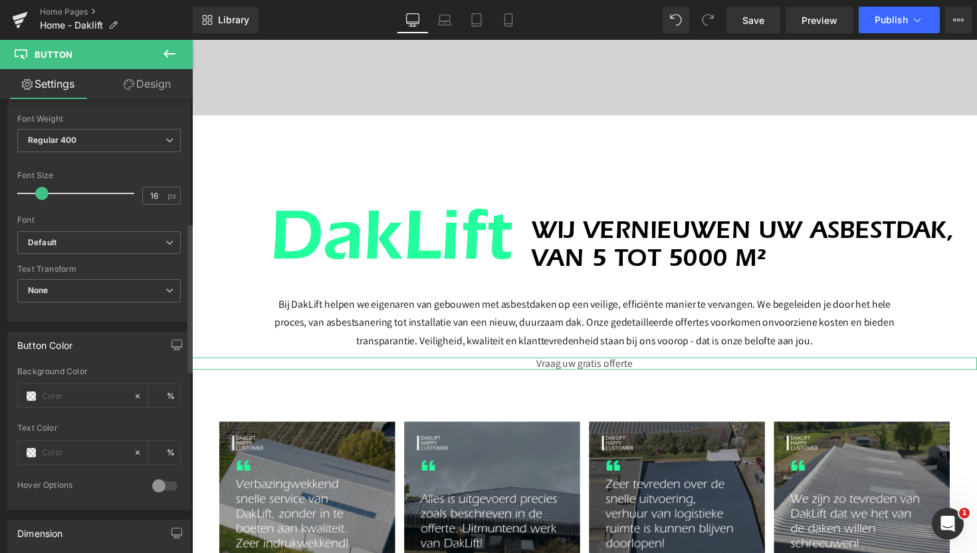
scroll to position [418, 0]
click at [29, 395] on span at bounding box center [31, 395] width 11 height 11
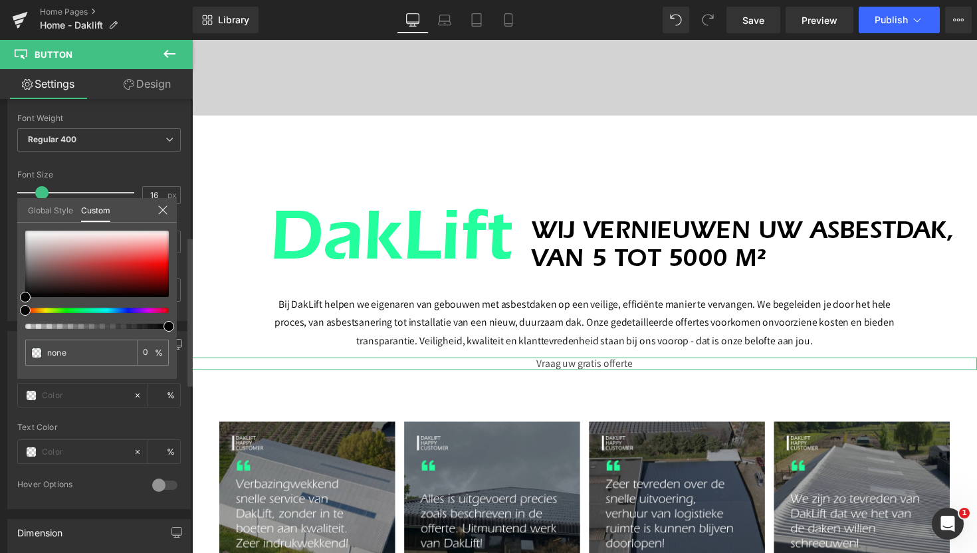
type input "#000000"
type input "100"
type input "#000000"
type input "100"
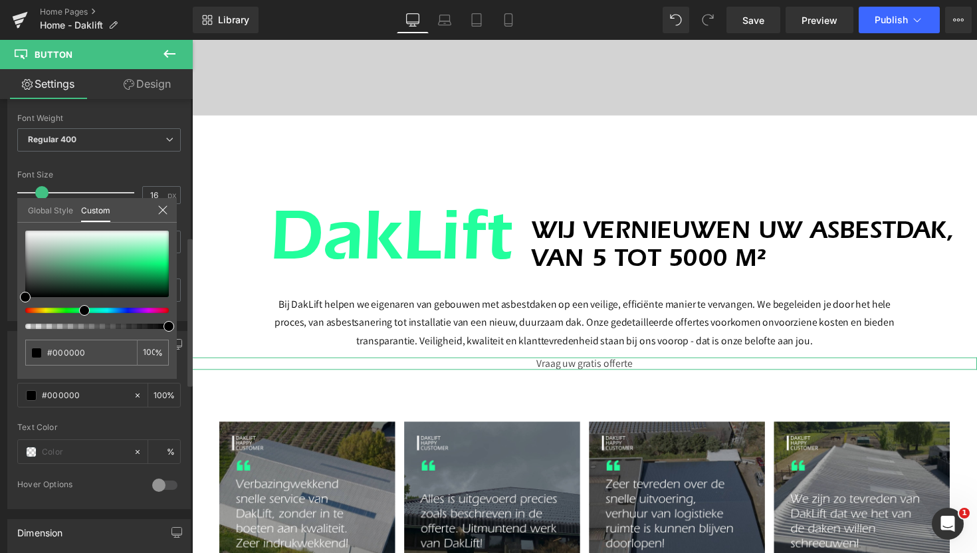
click at [79, 310] on div at bounding box center [91, 310] width 143 height 5
click at [91, 311] on div at bounding box center [91, 310] width 143 height 5
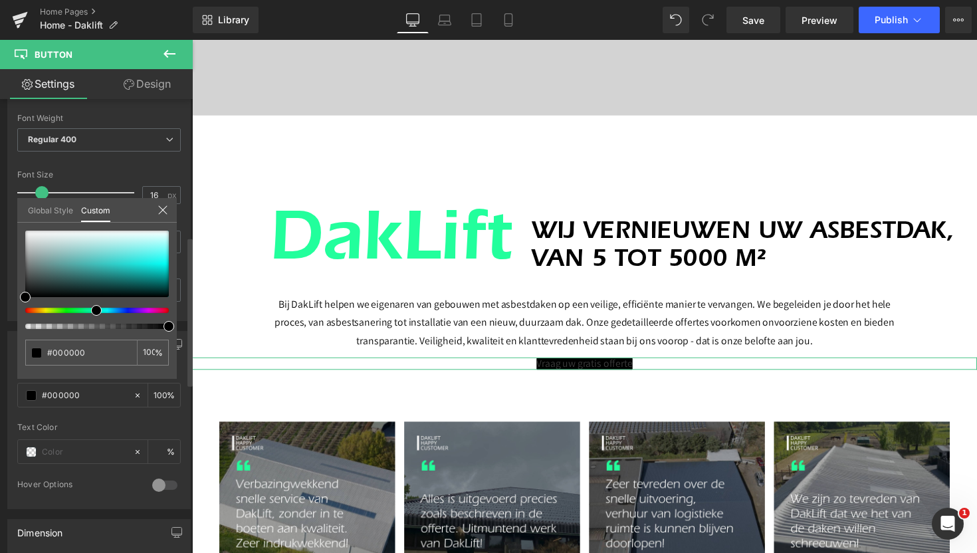
click at [99, 312] on span at bounding box center [96, 310] width 11 height 11
click at [92, 358] on input "#000000" at bounding box center [82, 352] width 70 height 14
paste input "79fba5"
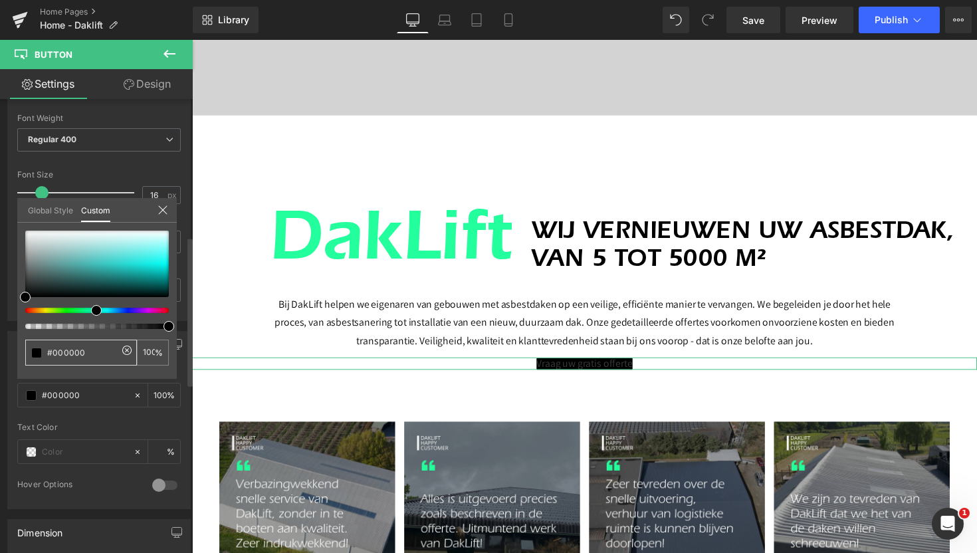
type input "79fba5"
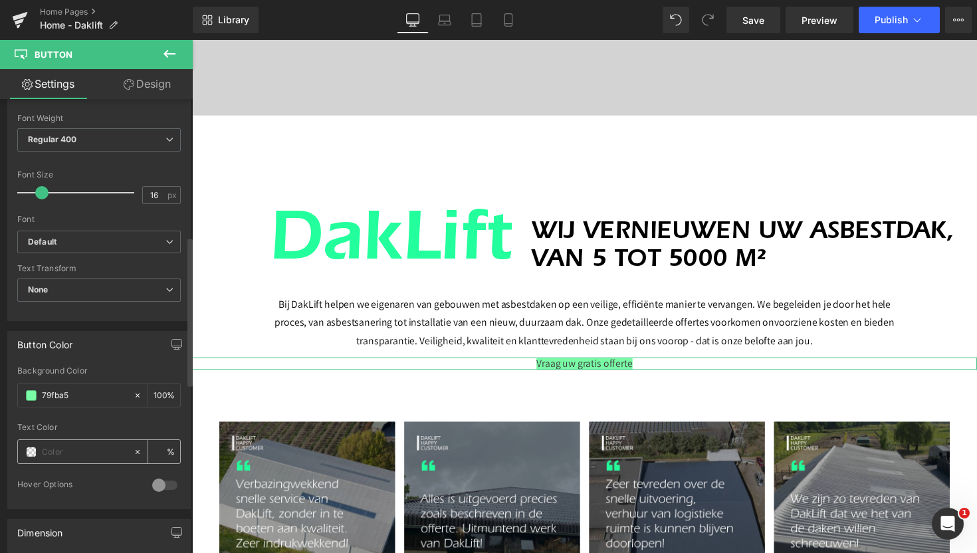
click at [35, 454] on span at bounding box center [31, 451] width 11 height 11
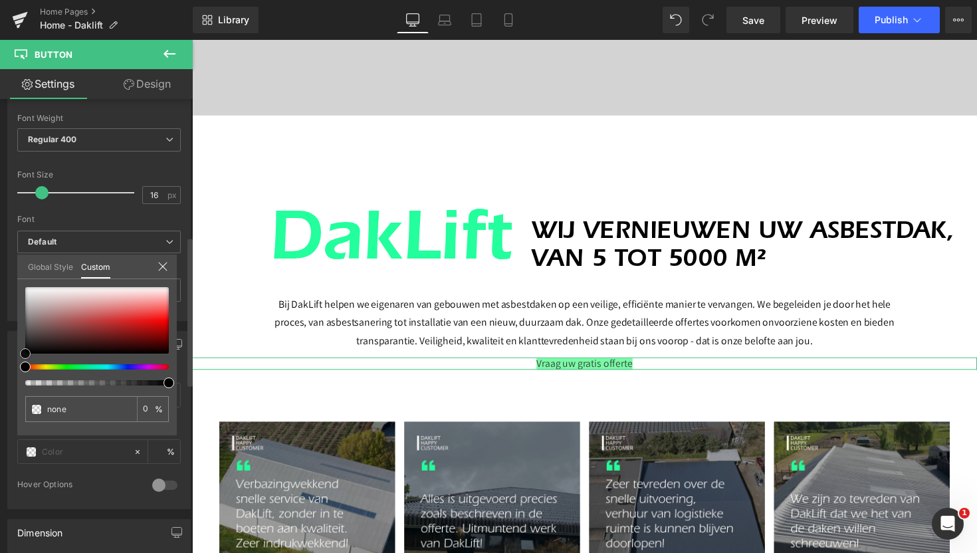
type input "#816e6e"
type input "100"
type input "#816e6e"
type input "100"
type input "#897a7a"
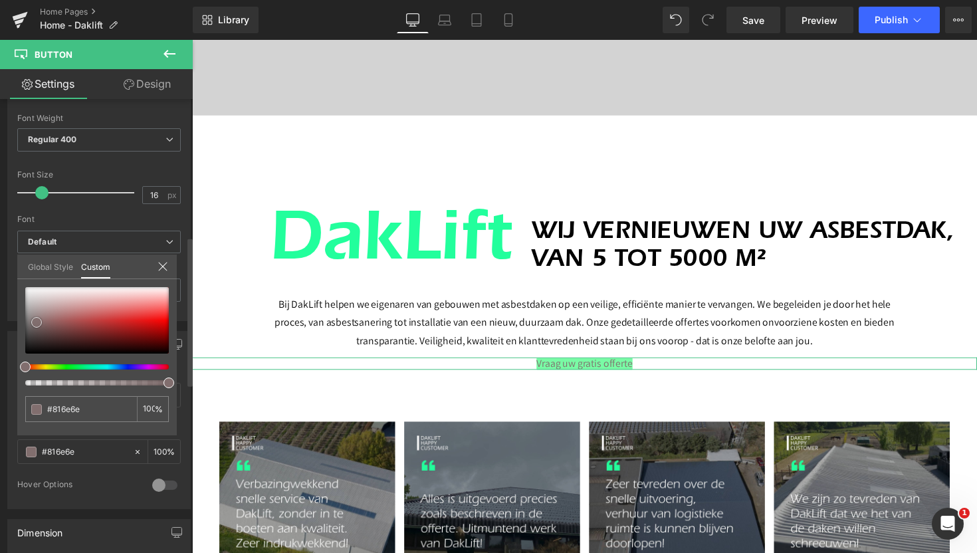
type input "#897a7a"
type input "#aaa6a6"
type input "#c1c1c1"
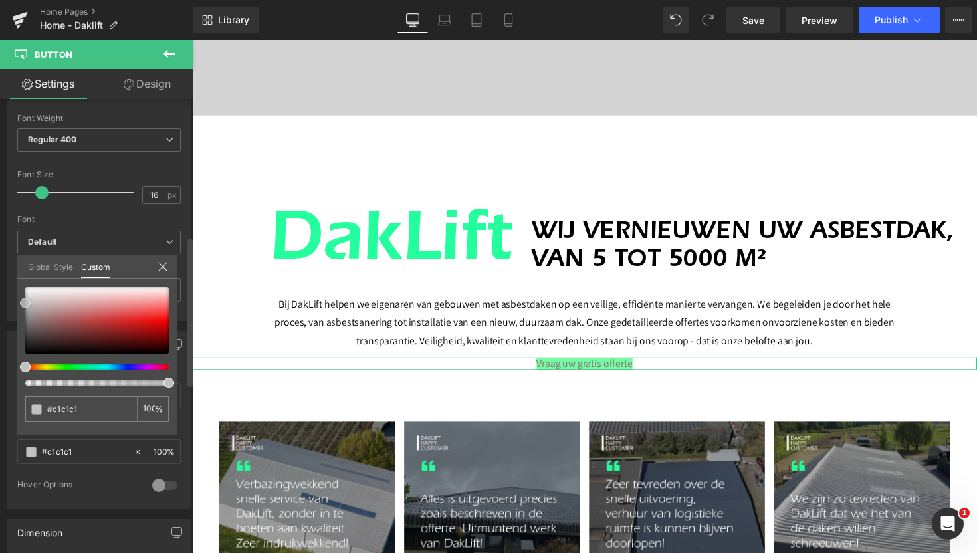
type input "#cecece"
type input "#d8d8d8"
type input "#e0e0e0"
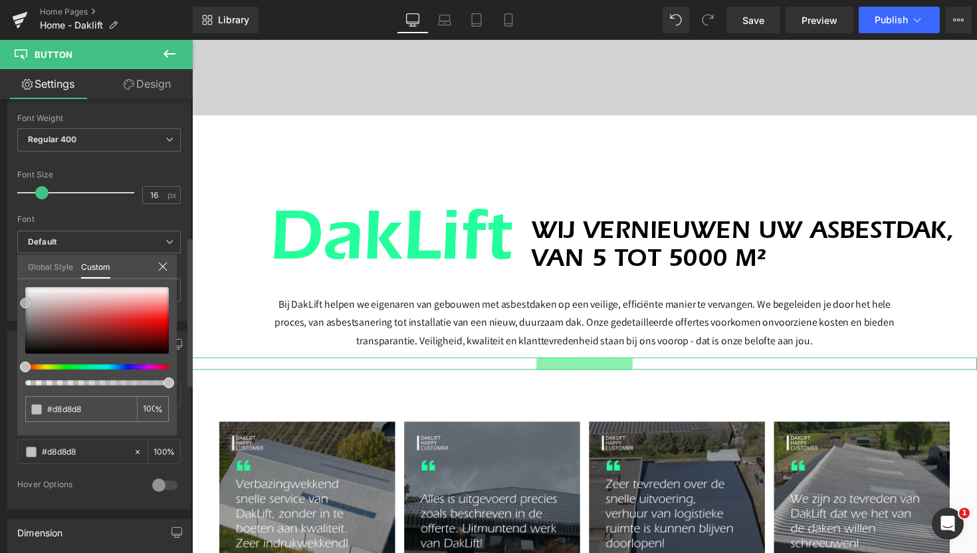
type input "#e0e0e0"
type input "#ededed"
type input "#f7f7f7"
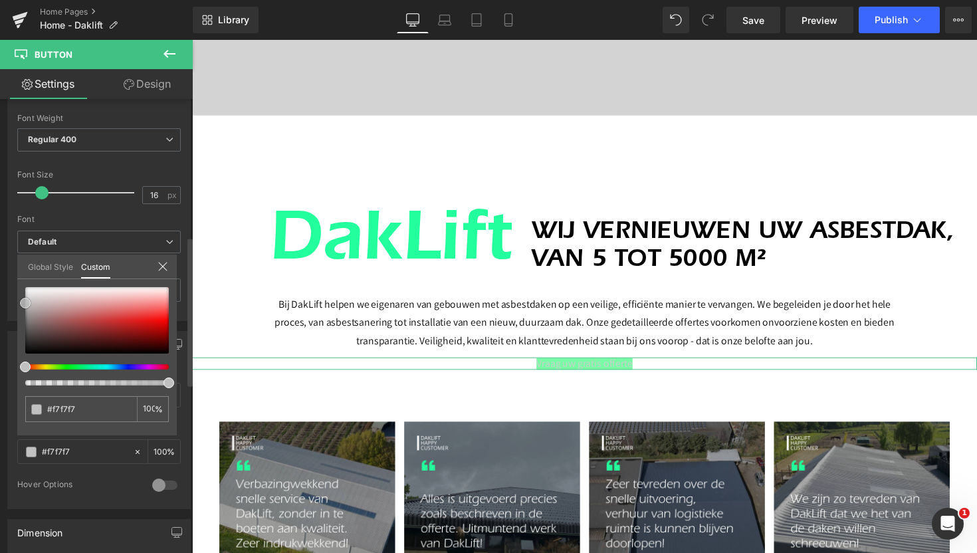
type input "#ffffff"
drag, startPoint x: 37, startPoint y: 322, endPoint x: 4, endPoint y: 272, distance: 59.5
click at [4, 321] on div "Button Color rgb(121, 251, 165) Background Color 79fba5 100 % rgba(255, 255, 25…" at bounding box center [99, 415] width 199 height 188
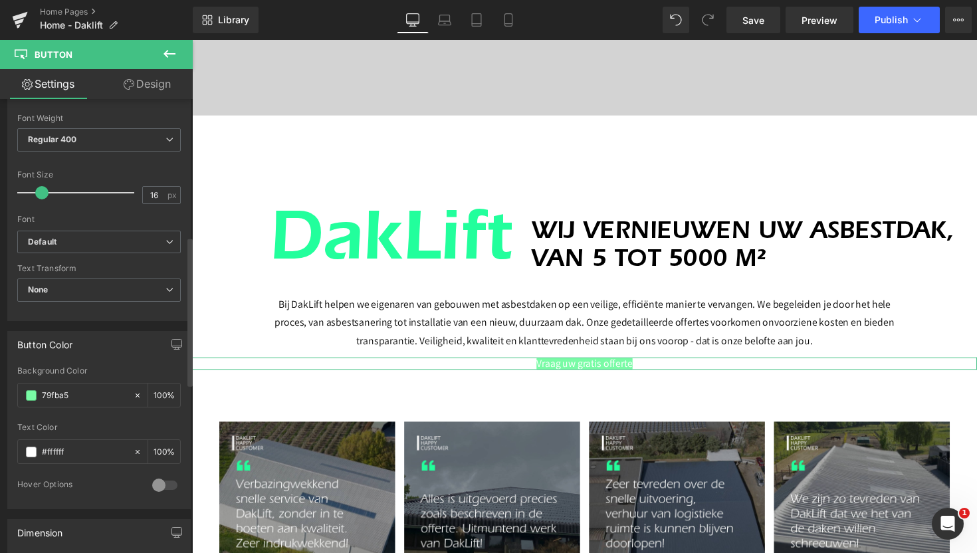
click at [160, 487] on div at bounding box center [165, 484] width 32 height 21
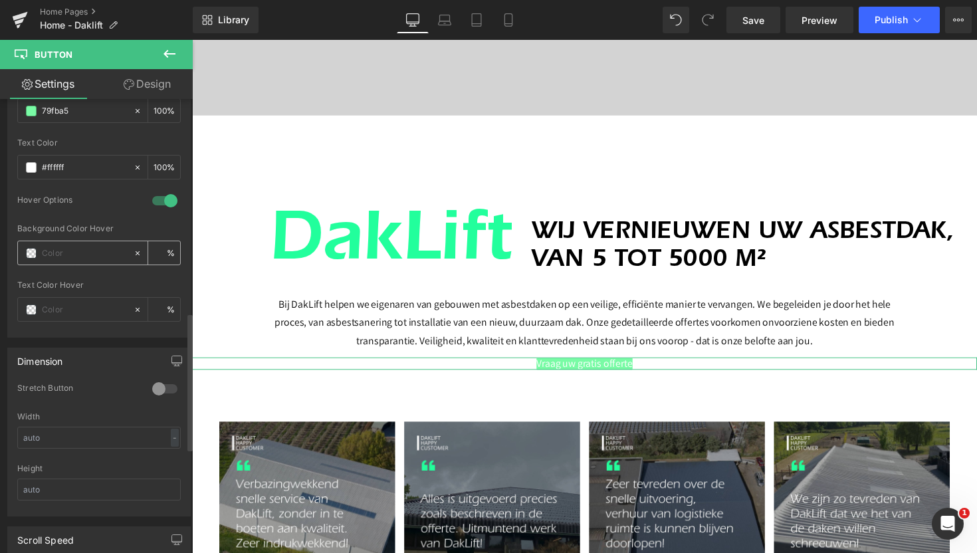
scroll to position [733, 0]
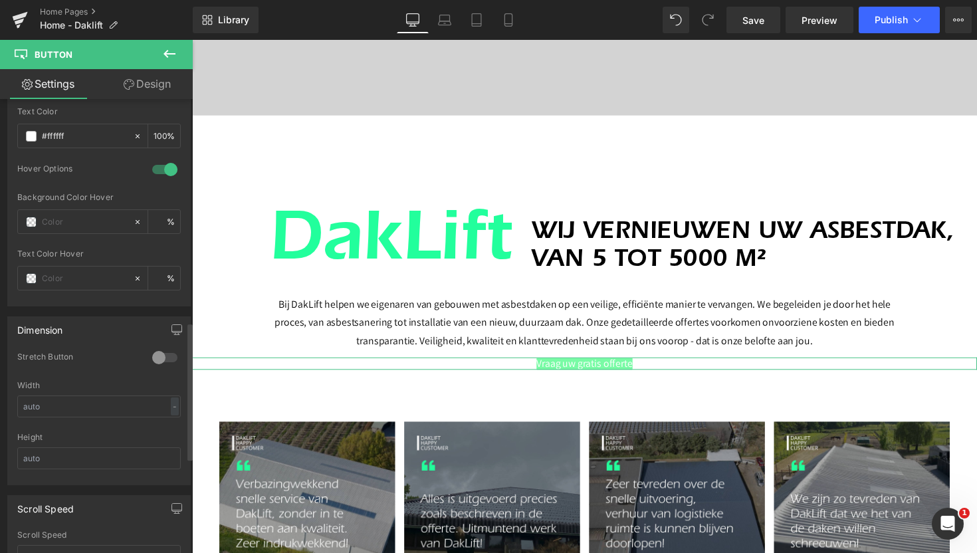
click at [155, 359] on div at bounding box center [165, 357] width 32 height 21
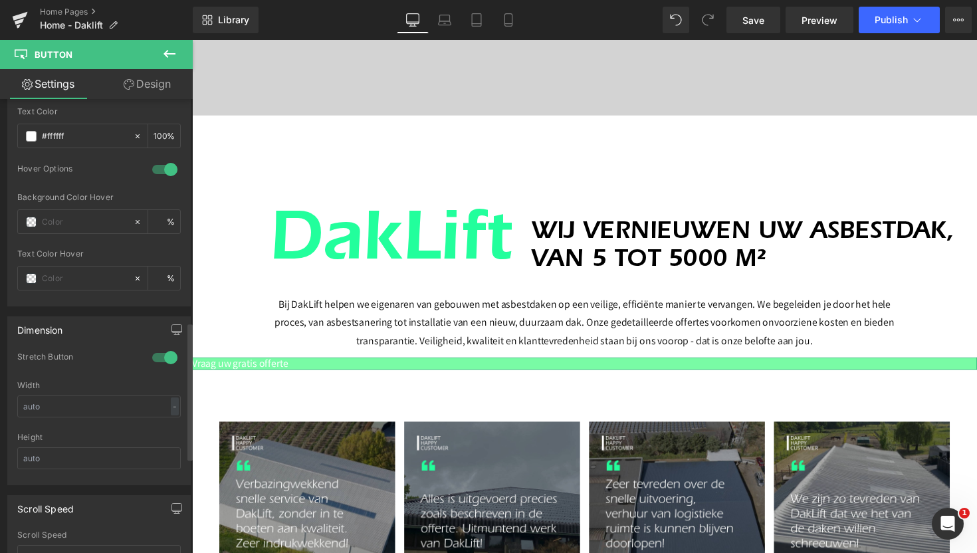
click at [155, 359] on div at bounding box center [165, 357] width 32 height 21
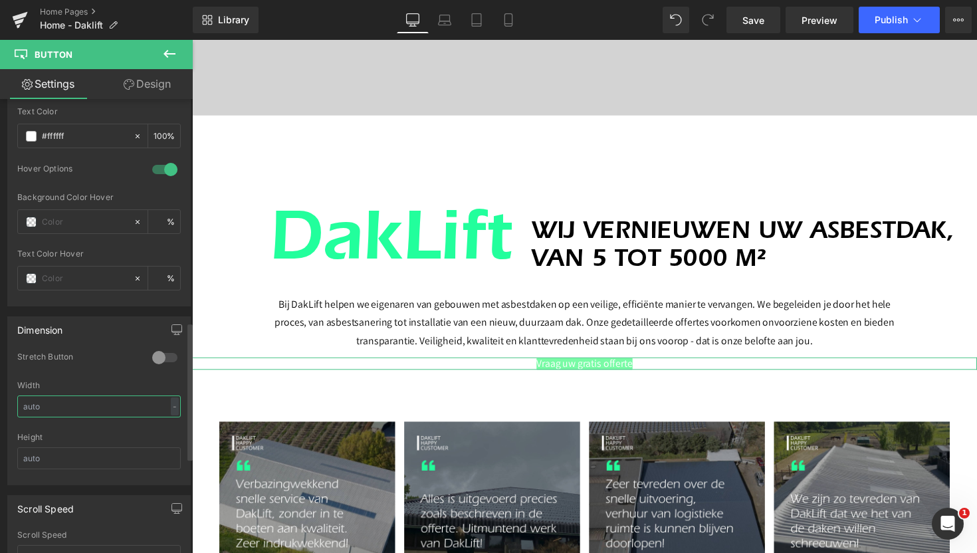
click at [143, 415] on input "text" at bounding box center [98, 406] width 163 height 22
click at [171, 333] on icon "button" at bounding box center [176, 329] width 11 height 11
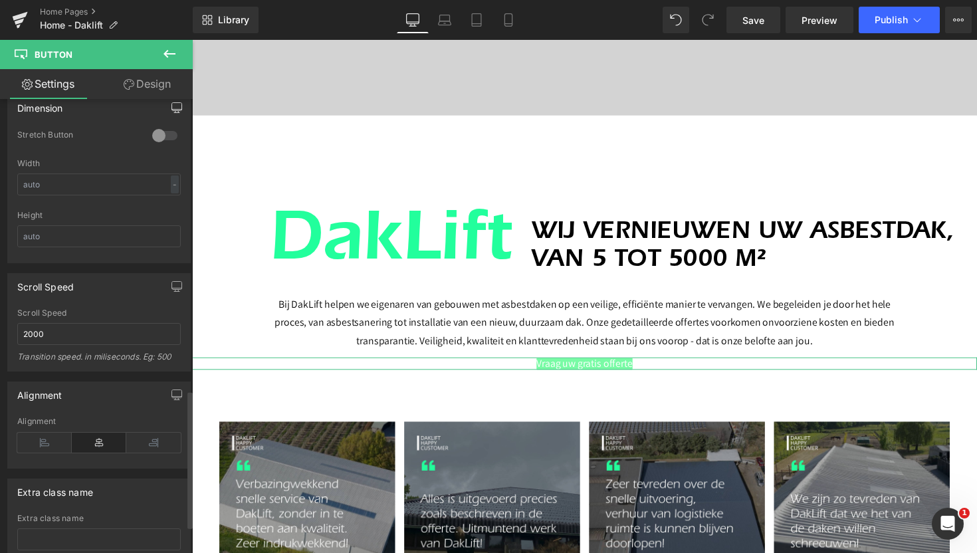
scroll to position [959, 0]
click at [46, 435] on icon at bounding box center [44, 439] width 54 height 20
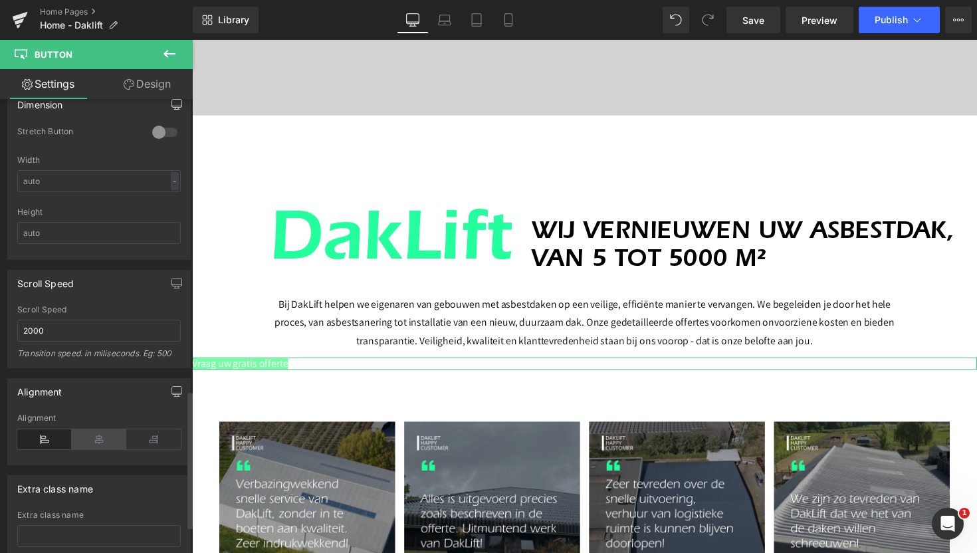
click at [97, 440] on icon at bounding box center [99, 439] width 54 height 20
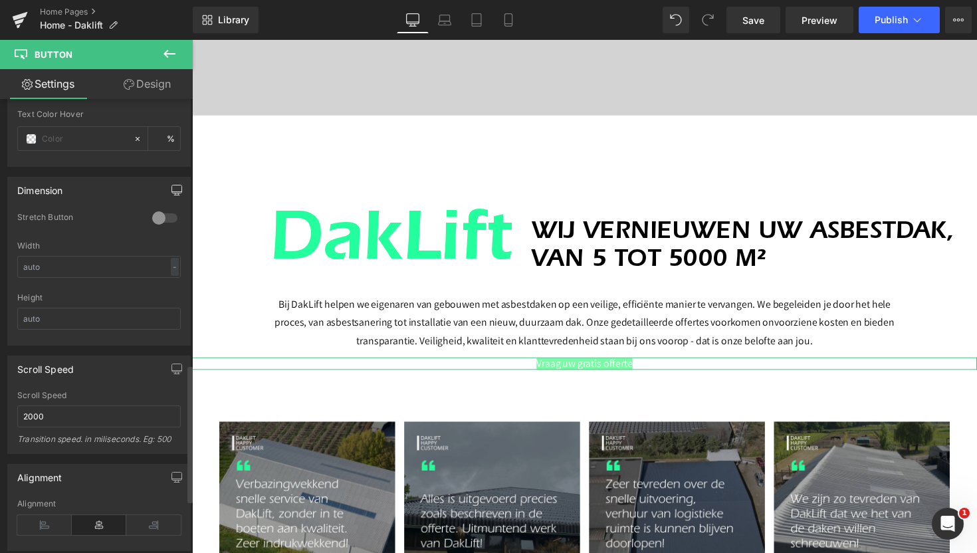
scroll to position [872, 0]
click at [61, 269] on input "text" at bounding box center [98, 267] width 163 height 22
type input "2"
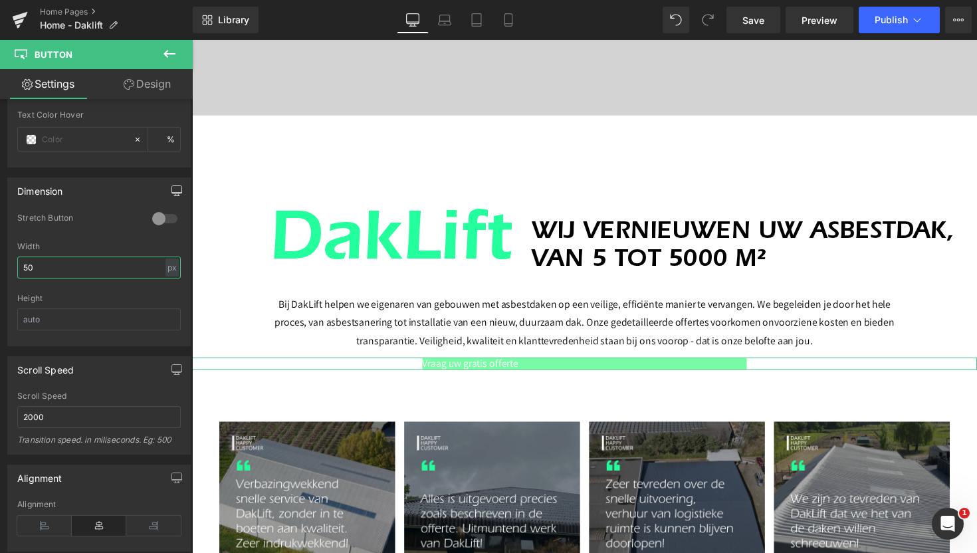
type input "5"
type input "3"
type input "2"
type input "180"
click at [62, 317] on input "text" at bounding box center [98, 319] width 163 height 22
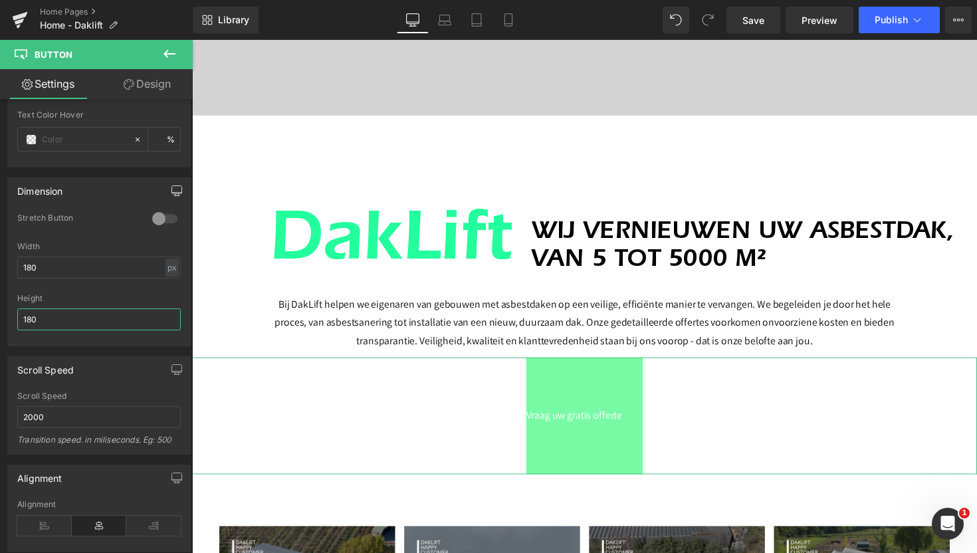
click at [35, 320] on input "180" at bounding box center [98, 319] width 163 height 22
type input "1"
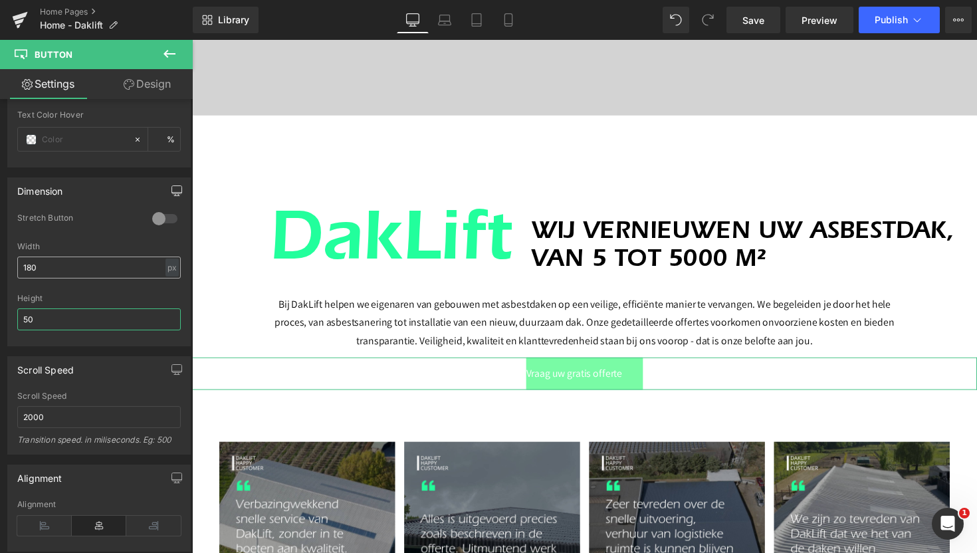
type input "50"
click at [41, 272] on input "180" at bounding box center [98, 267] width 163 height 22
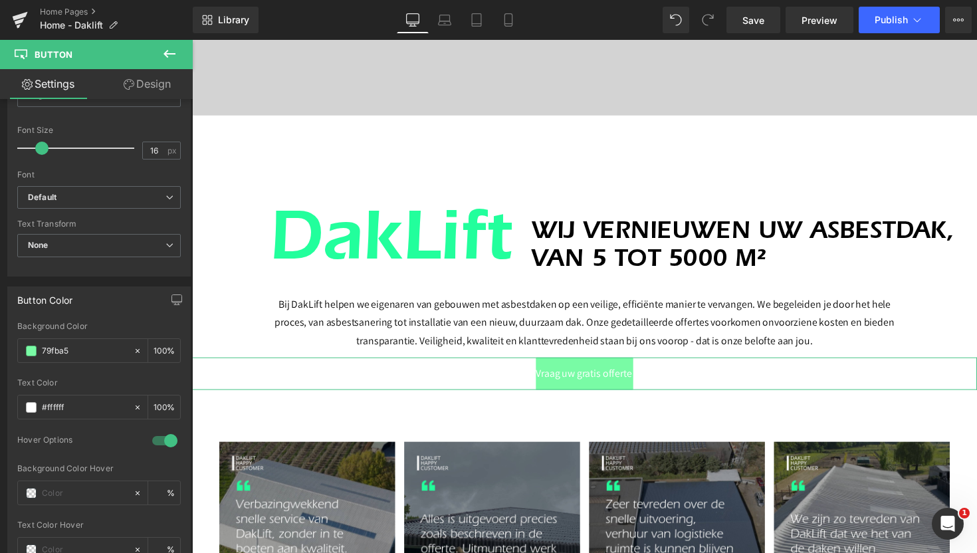
scroll to position [460, 0]
type input "150"
click at [111, 253] on span "None" at bounding box center [98, 247] width 163 height 23
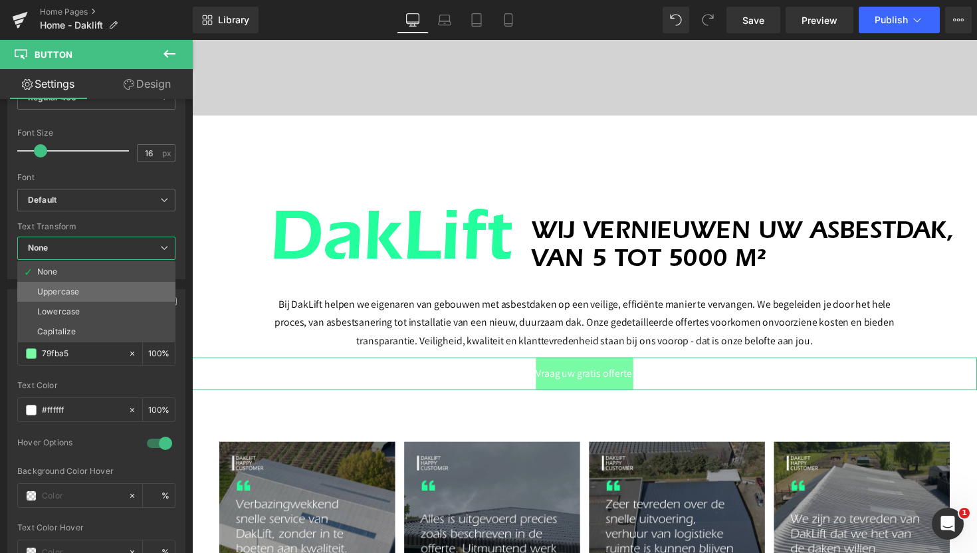
click at [92, 289] on li "Uppercase" at bounding box center [96, 292] width 158 height 20
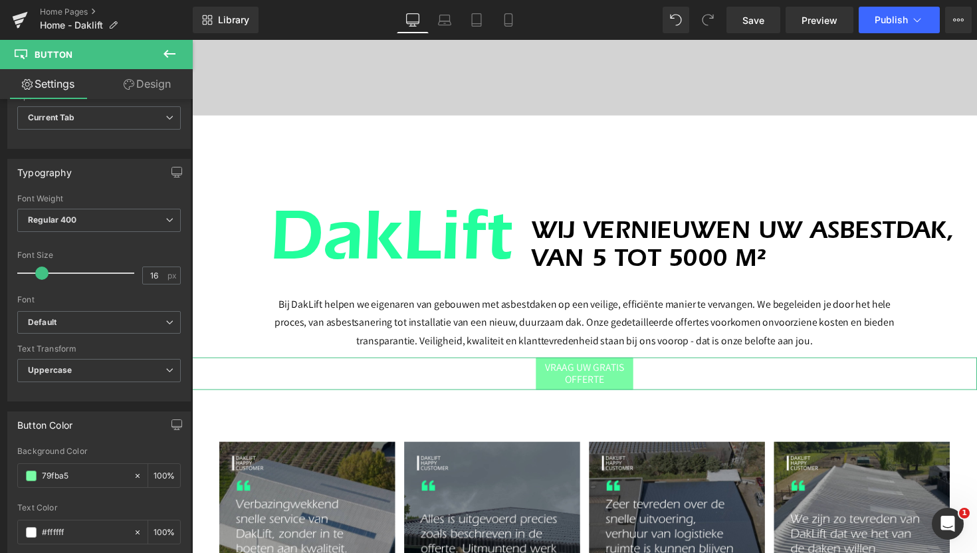
scroll to position [336, 0]
click at [118, 218] on span "Regular 400" at bounding box center [98, 221] width 163 height 23
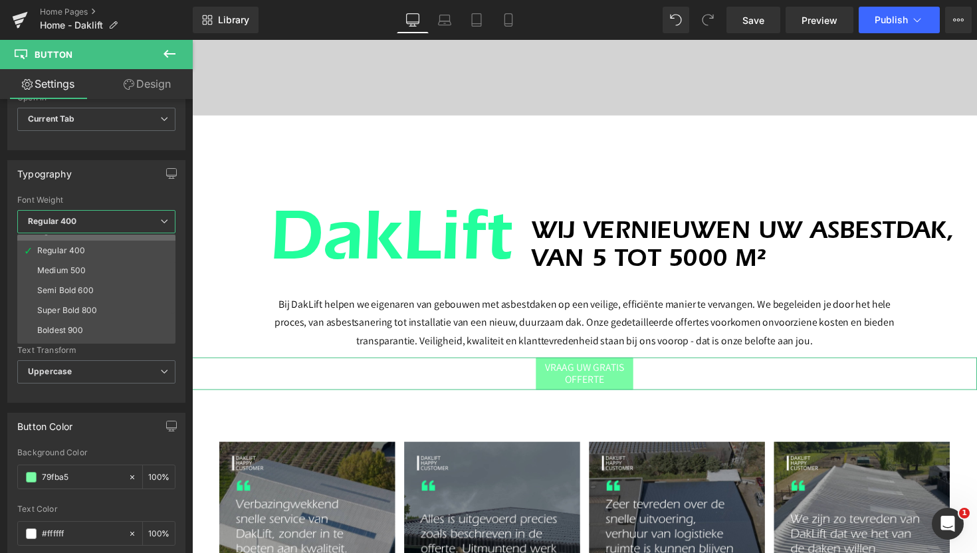
scroll to position [55, 0]
click at [80, 289] on div "Semi Bold 600" at bounding box center [65, 288] width 56 height 9
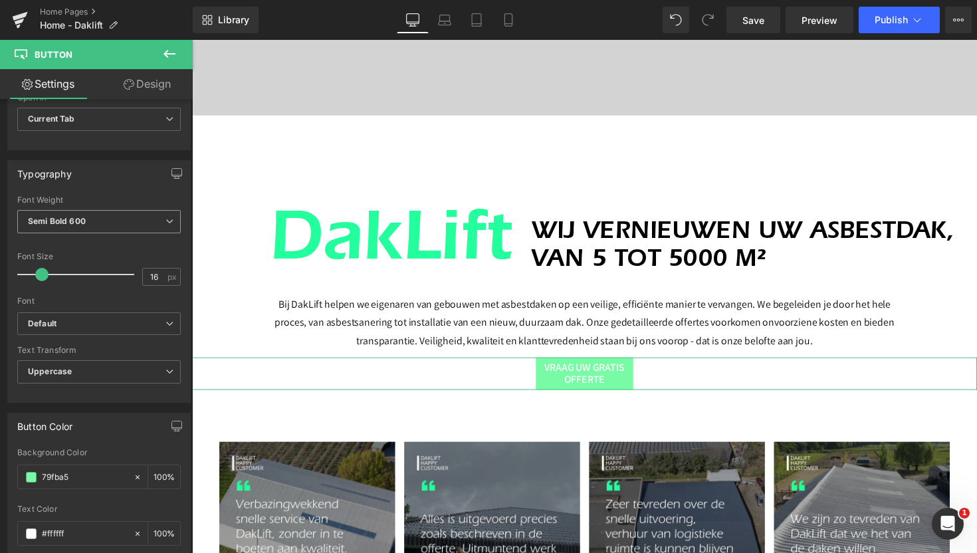
click at [68, 225] on b "Semi Bold 600" at bounding box center [57, 221] width 58 height 10
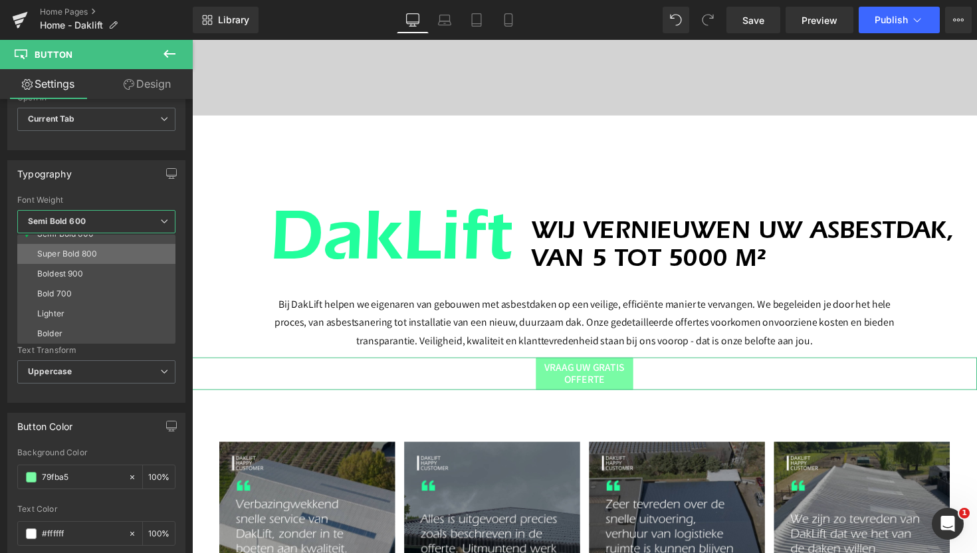
scroll to position [110, 0]
click at [66, 290] on div "Bold 700" at bounding box center [54, 294] width 35 height 9
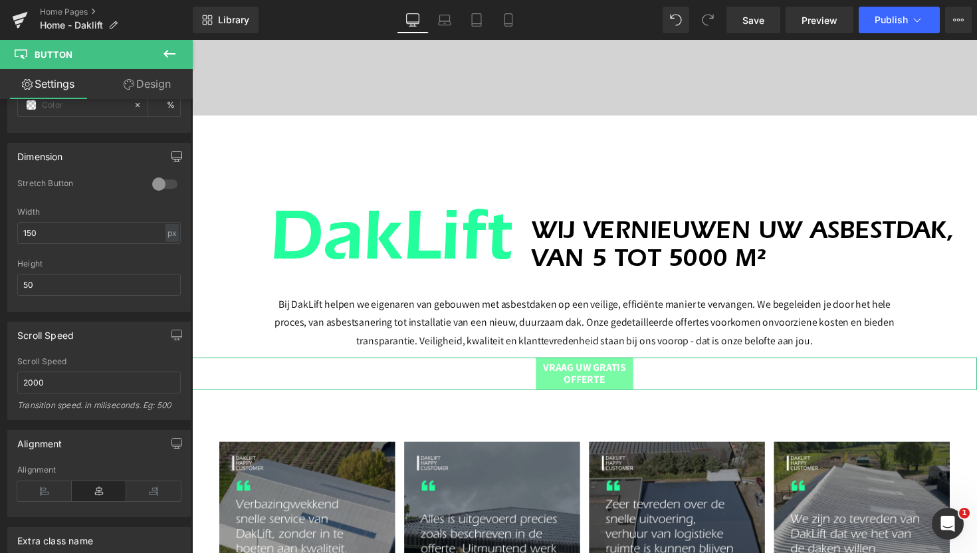
scroll to position [923, 0]
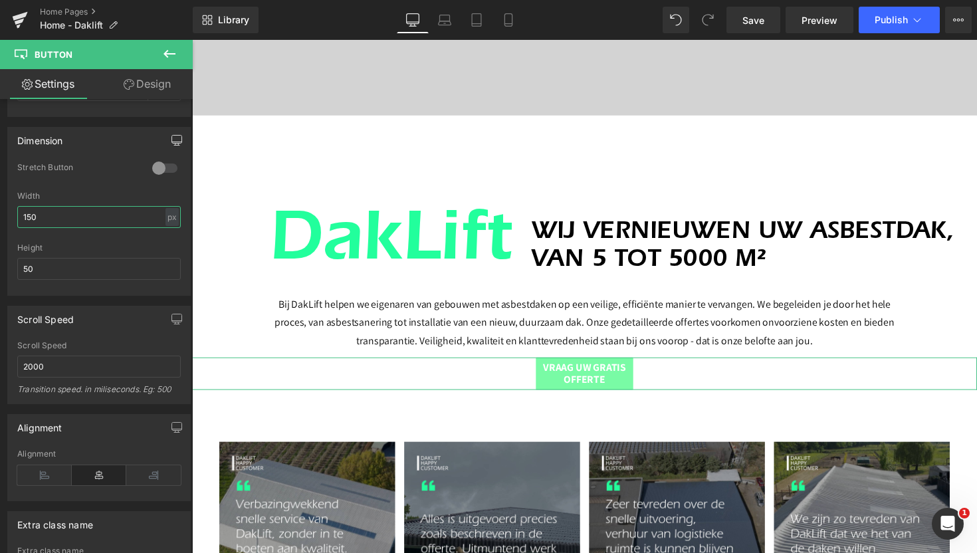
click at [76, 222] on input "150" at bounding box center [98, 217] width 163 height 22
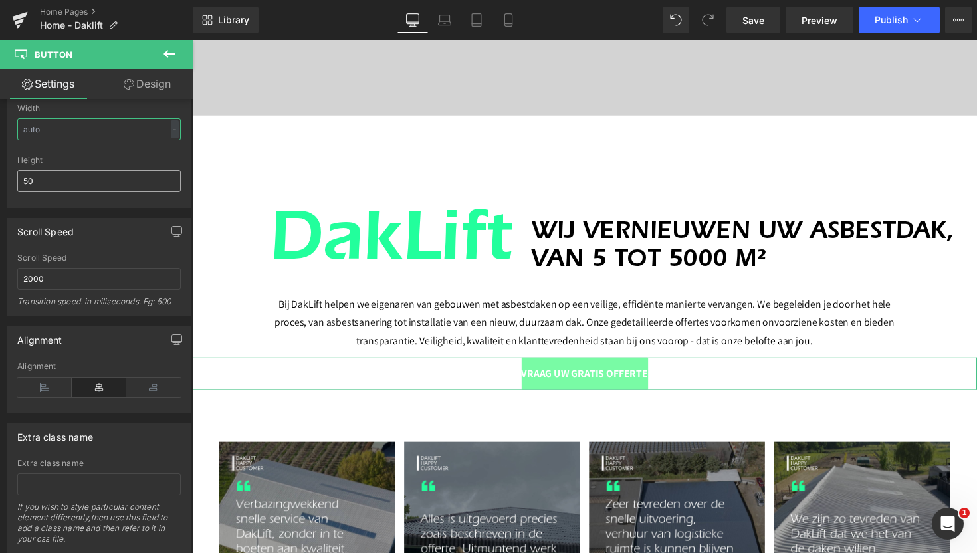
scroll to position [1025, 0]
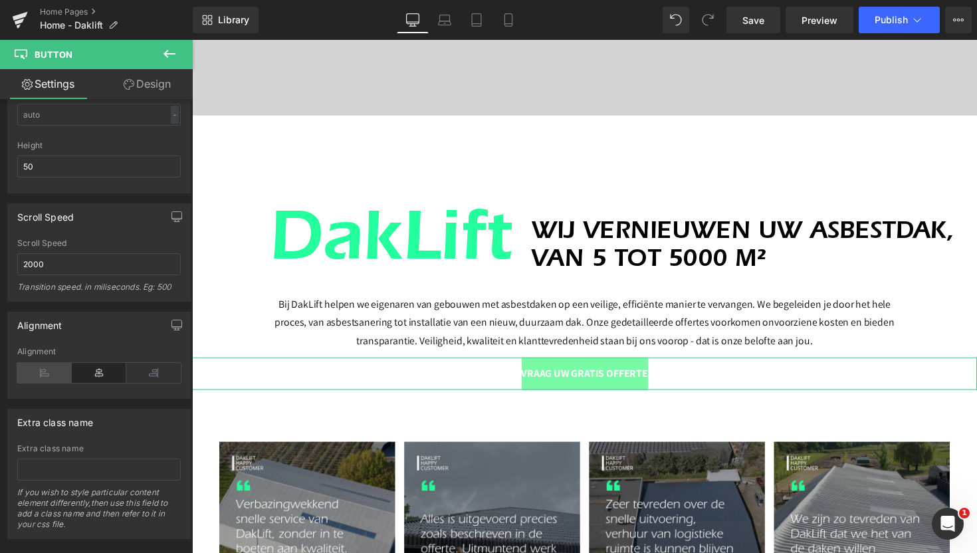
click at [44, 370] on icon at bounding box center [44, 373] width 54 height 20
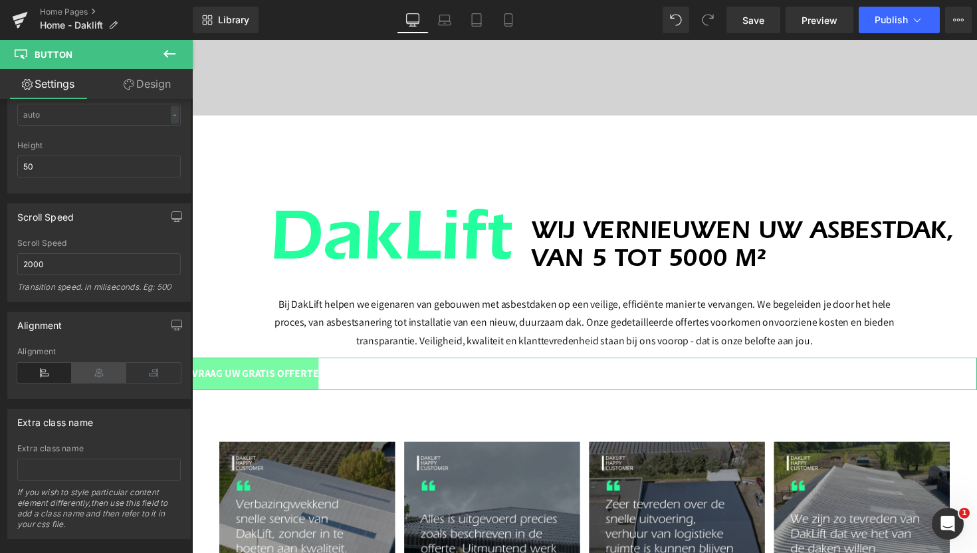
click at [82, 368] on icon at bounding box center [99, 373] width 54 height 20
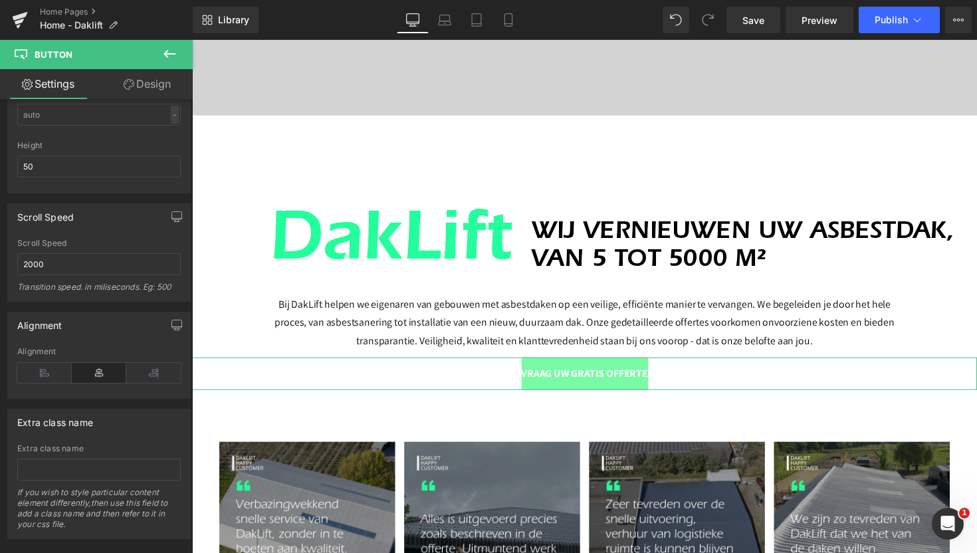
scroll to position [1047, 0]
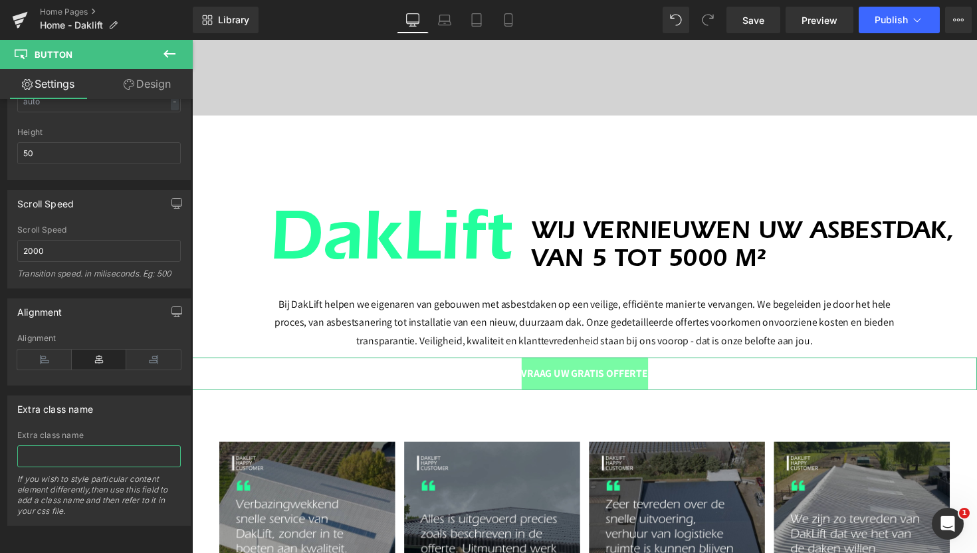
click at [71, 446] on input "text" at bounding box center [98, 456] width 163 height 22
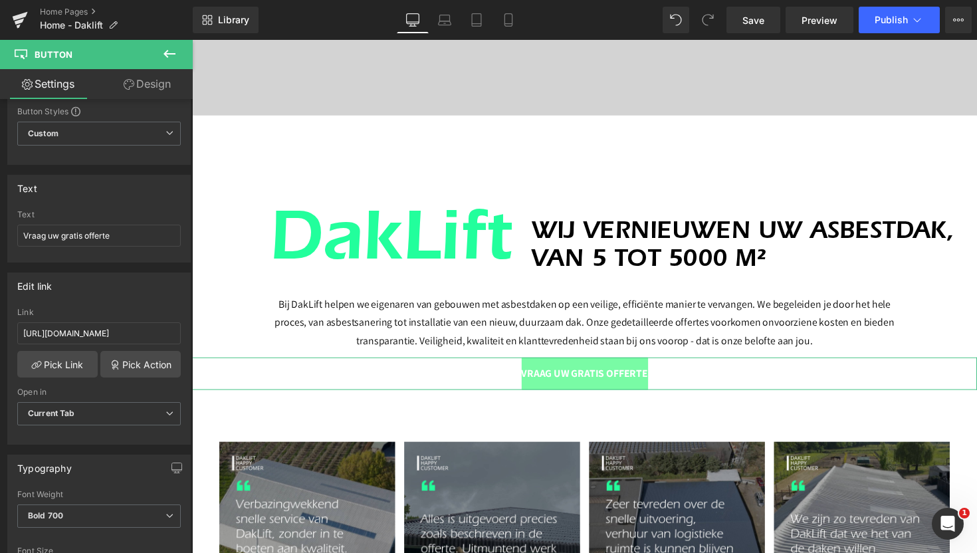
scroll to position [0, 0]
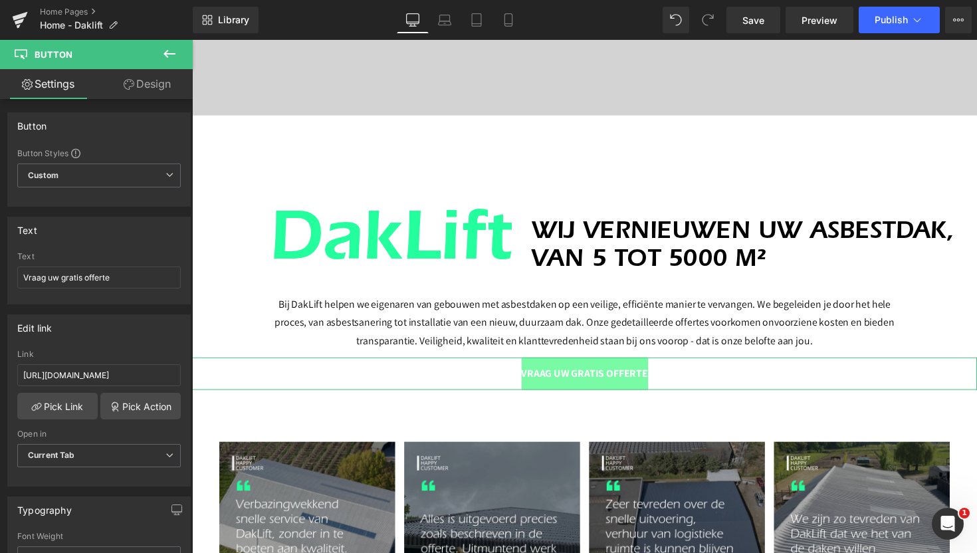
click at [161, 87] on link "Design" at bounding box center [147, 84] width 96 height 30
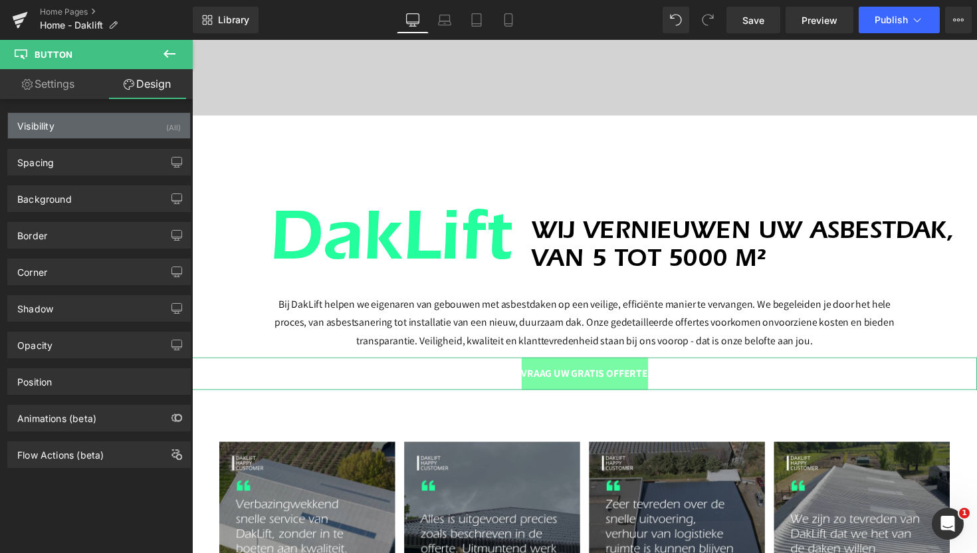
click at [117, 126] on div "Visibility (All)" at bounding box center [99, 125] width 182 height 25
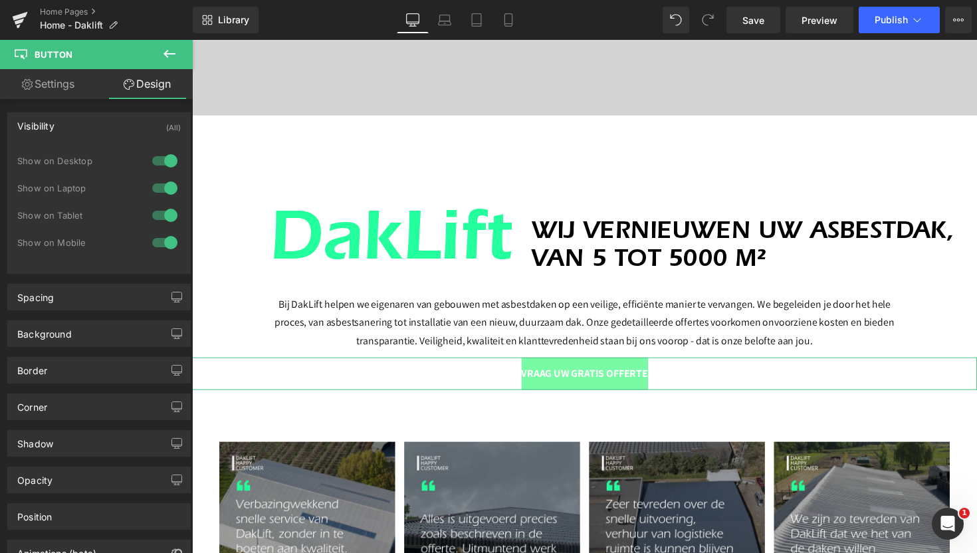
click at [117, 126] on div "Visibility (All)" at bounding box center [99, 125] width 182 height 25
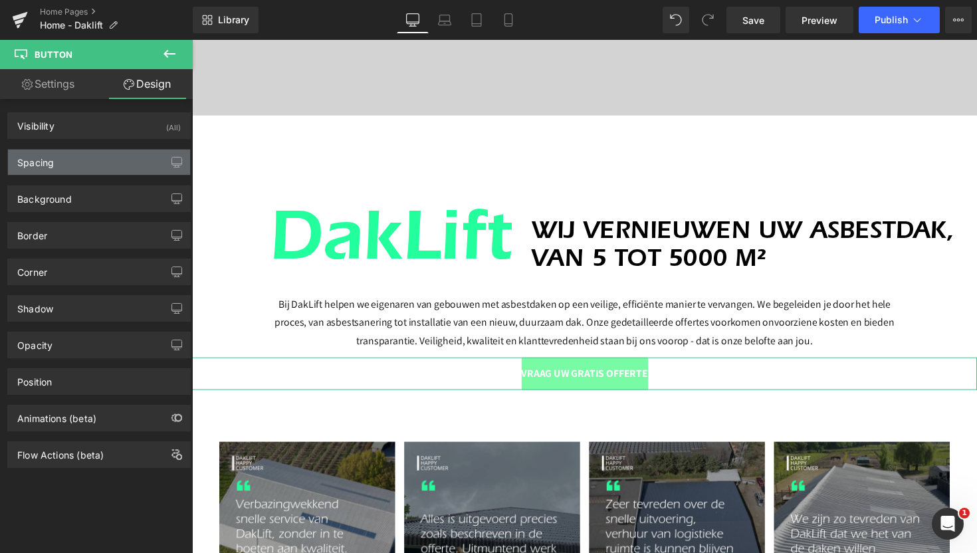
click at [84, 171] on div "Spacing" at bounding box center [99, 161] width 182 height 25
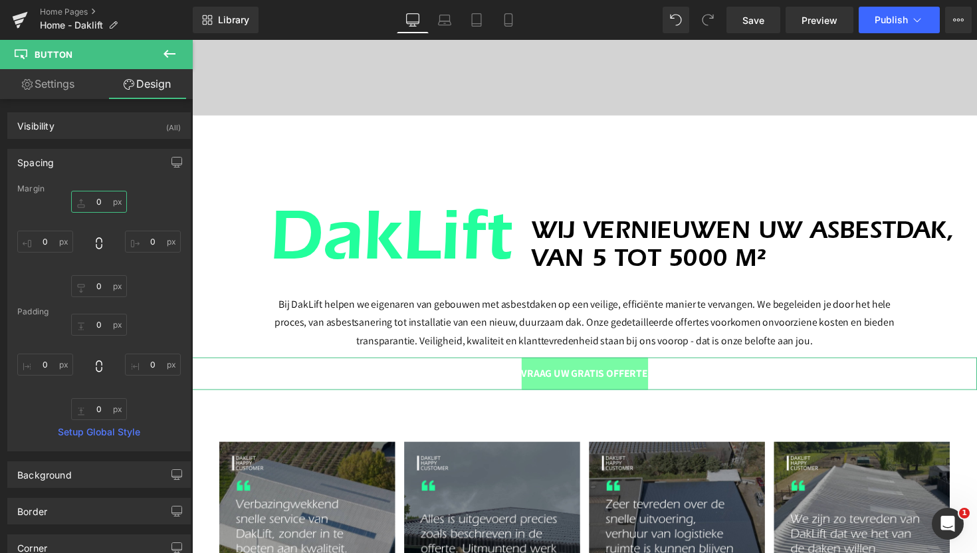
click at [79, 201] on input "0" at bounding box center [99, 202] width 56 height 22
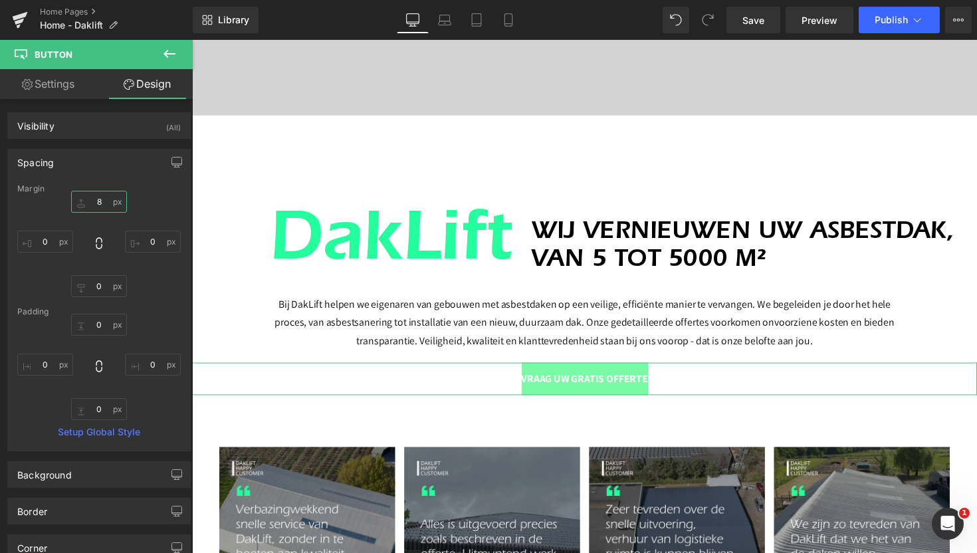
type input "7"
click at [140, 241] on input "0" at bounding box center [153, 242] width 56 height 22
type input "7"
click at [88, 290] on input "0" at bounding box center [99, 286] width 56 height 22
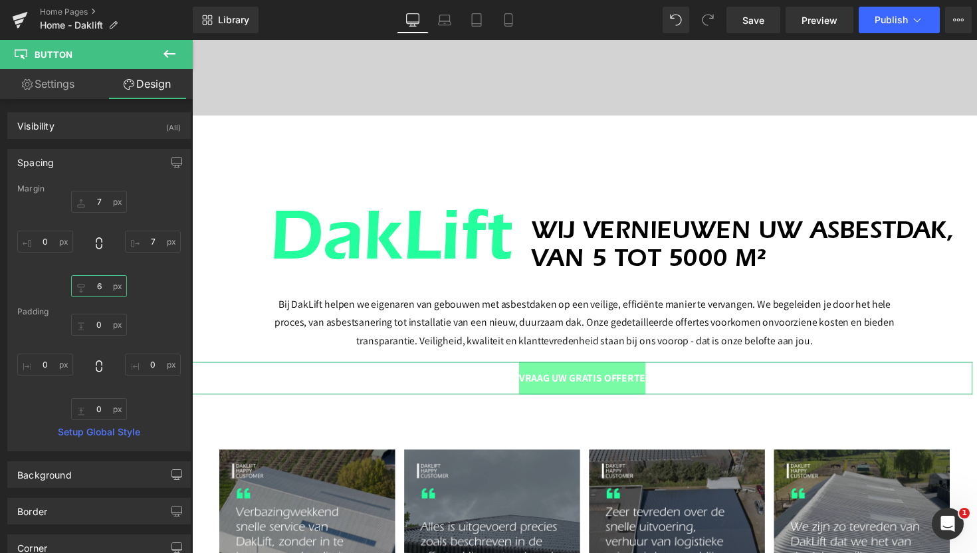
type input "7"
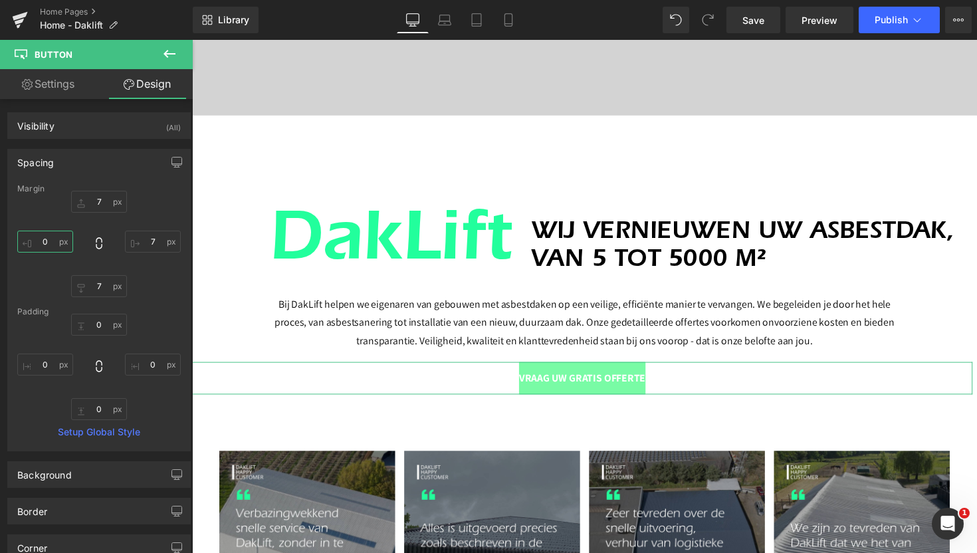
click at [45, 243] on input "0" at bounding box center [45, 242] width 56 height 22
type input "7"
click at [99, 326] on input "0" at bounding box center [99, 325] width 56 height 22
type input "7"
click at [147, 364] on input "0" at bounding box center [153, 364] width 56 height 22
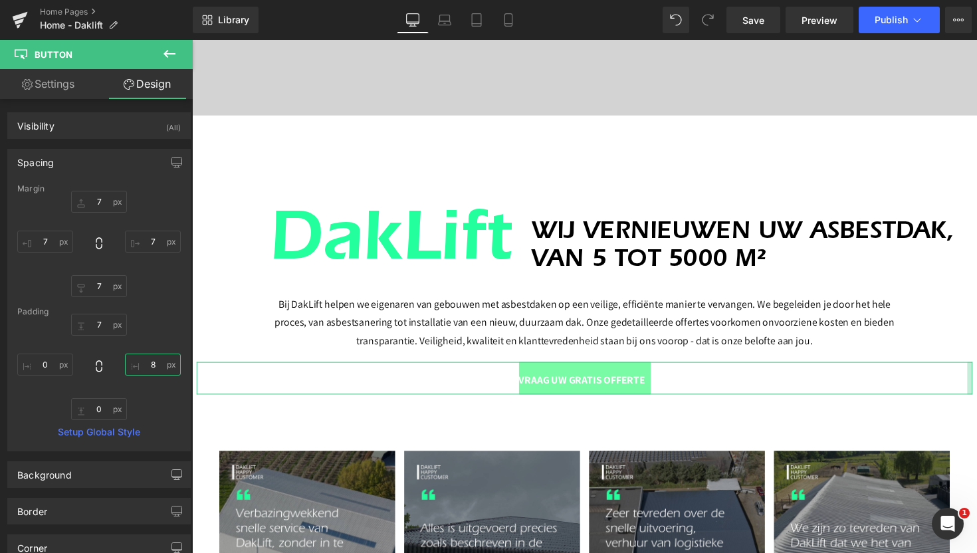
type input "7"
click at [94, 417] on input "0" at bounding box center [99, 409] width 56 height 22
type input "7"
click at [40, 367] on input "0" at bounding box center [45, 364] width 56 height 22
type input "7"
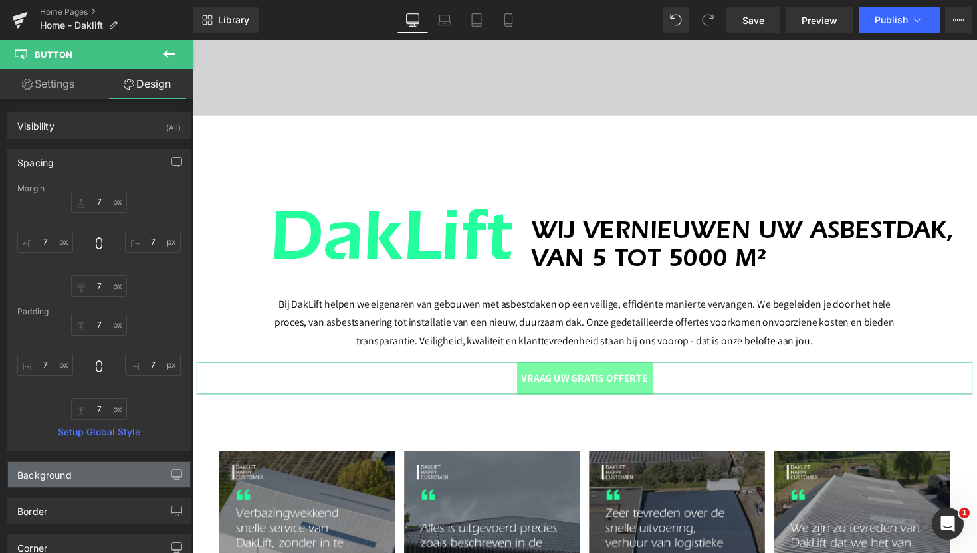
click at [52, 467] on div "Background" at bounding box center [44, 471] width 54 height 19
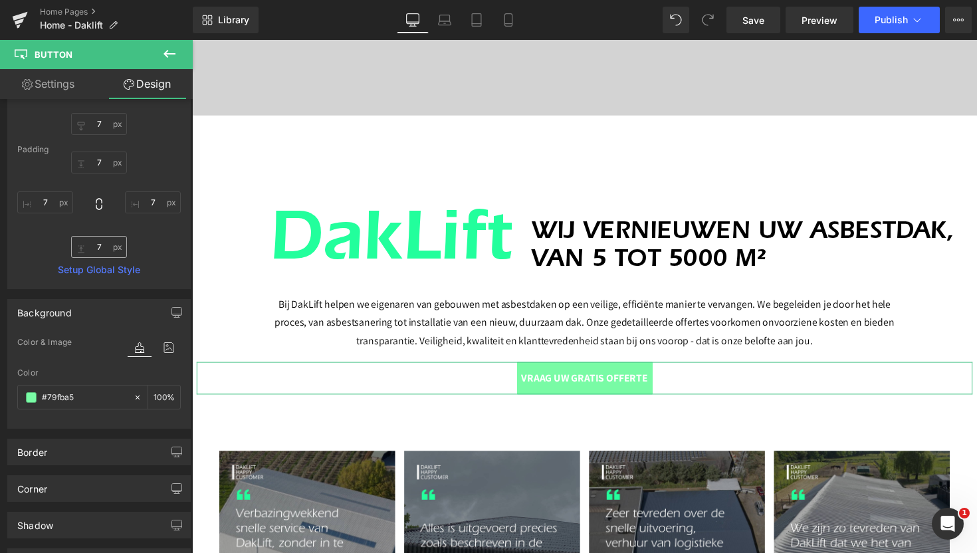
scroll to position [165, 0]
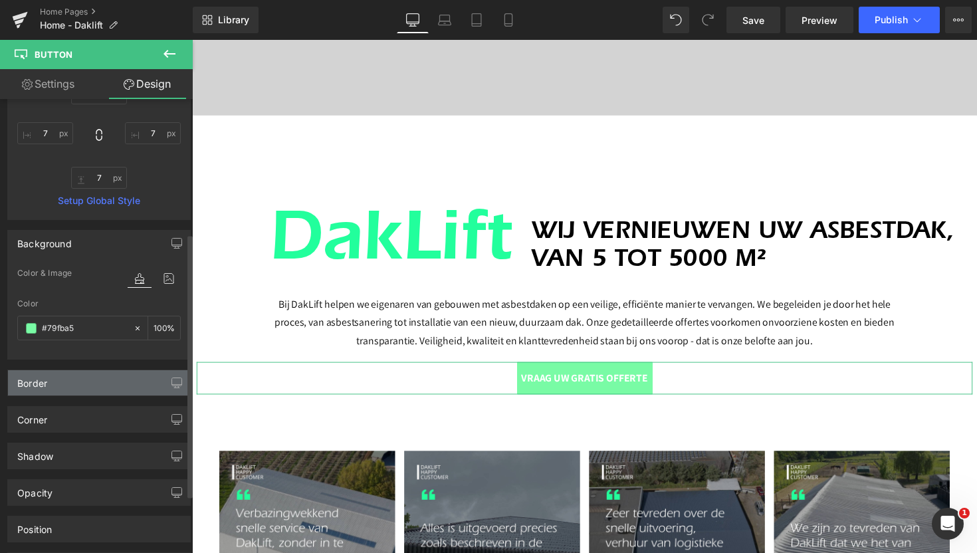
click at [102, 380] on div "Border" at bounding box center [99, 382] width 182 height 25
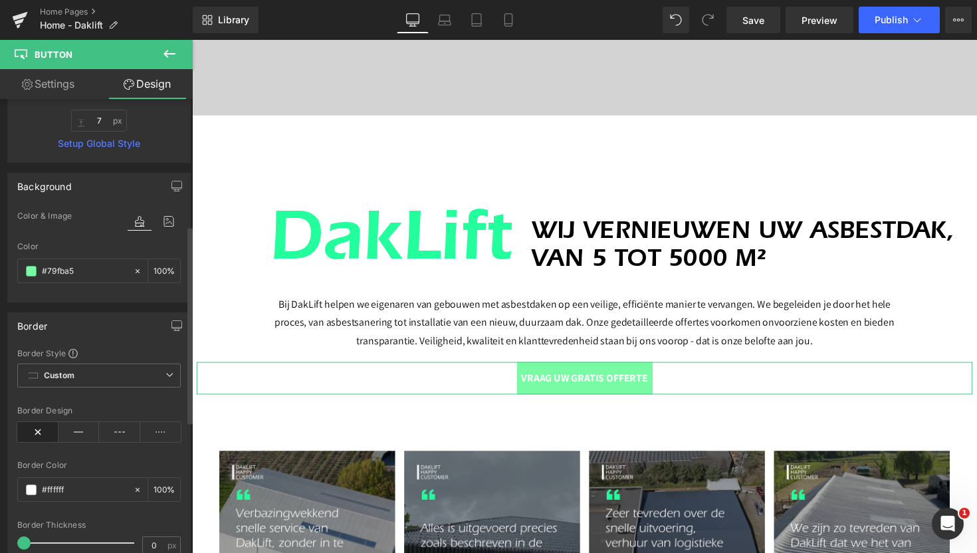
scroll to position [296, 0]
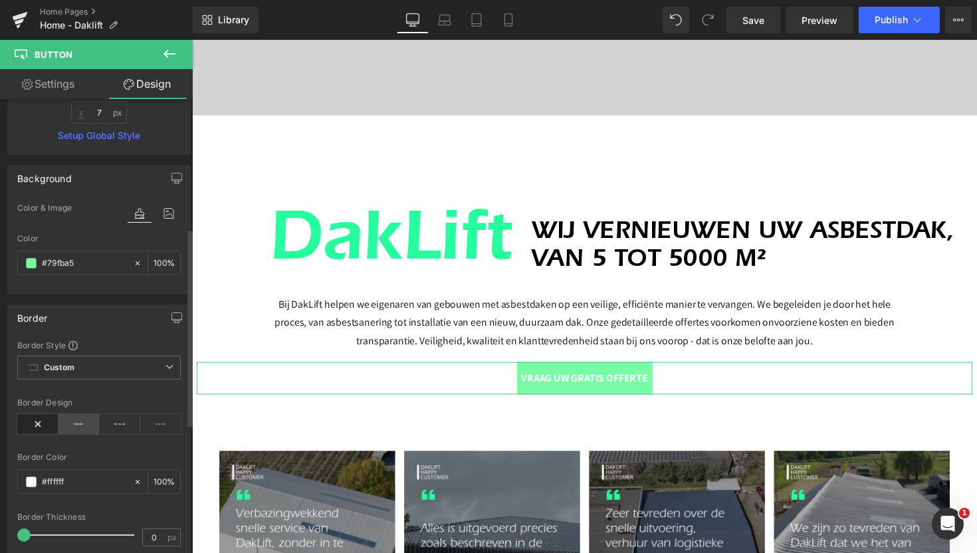
click at [83, 422] on icon at bounding box center [78, 424] width 41 height 20
click at [46, 422] on icon at bounding box center [37, 424] width 41 height 20
click at [76, 373] on span "Custom Setup Global Style" at bounding box center [98, 367] width 163 height 24
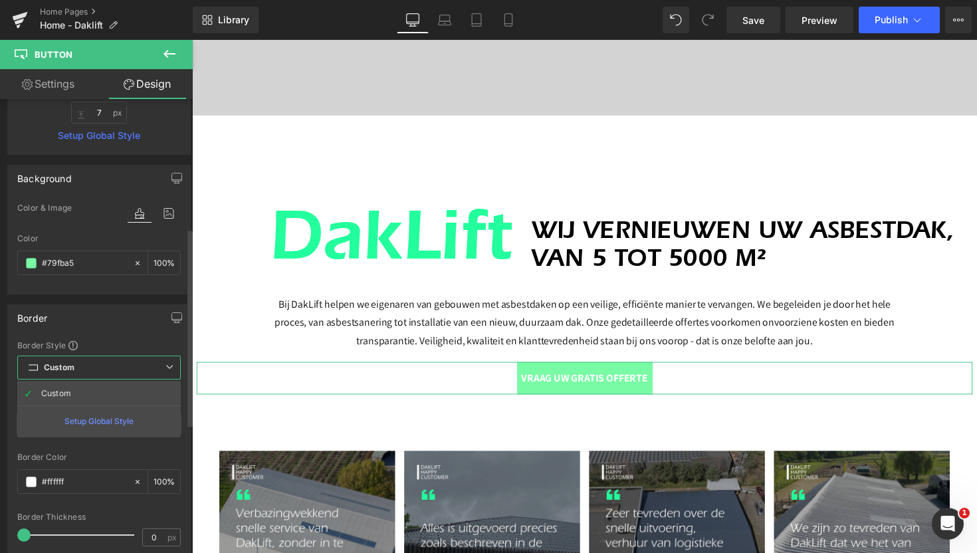
click at [113, 336] on div "Border Border Style Custom Custom Setup Global Style Custom Setup Global Style …" at bounding box center [98, 448] width 183 height 288
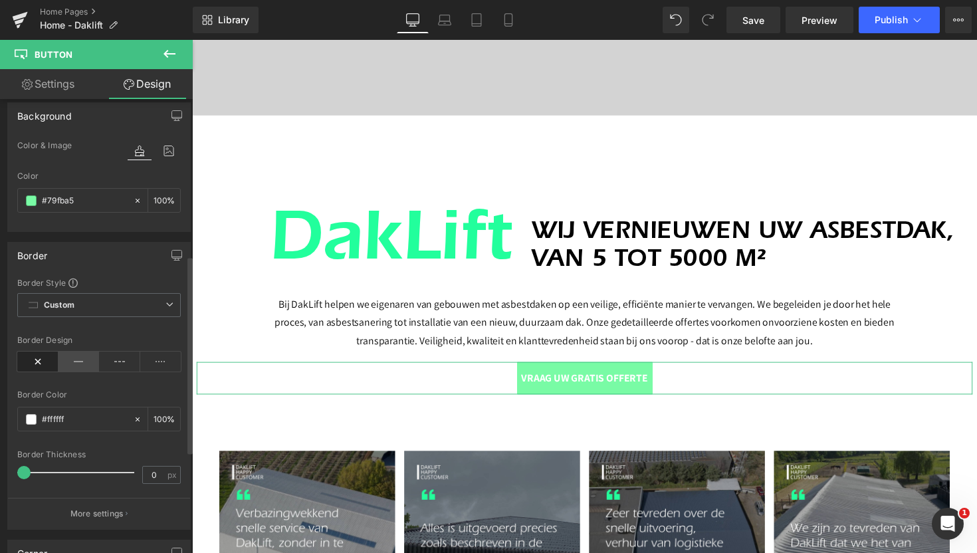
scroll to position [361, 0]
click at [133, 413] on icon at bounding box center [137, 416] width 9 height 9
type input "none"
type input "0"
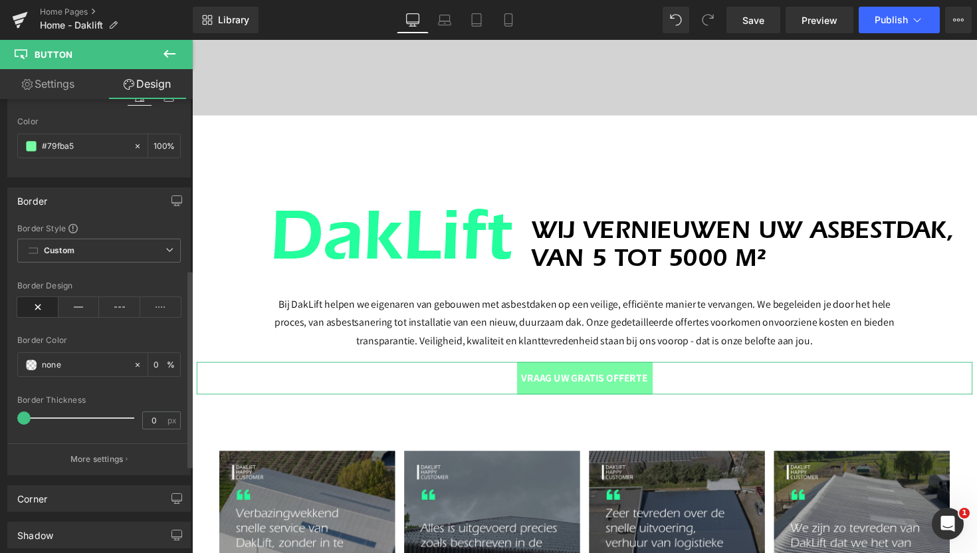
scroll to position [415, 0]
click at [27, 363] on span at bounding box center [31, 363] width 11 height 11
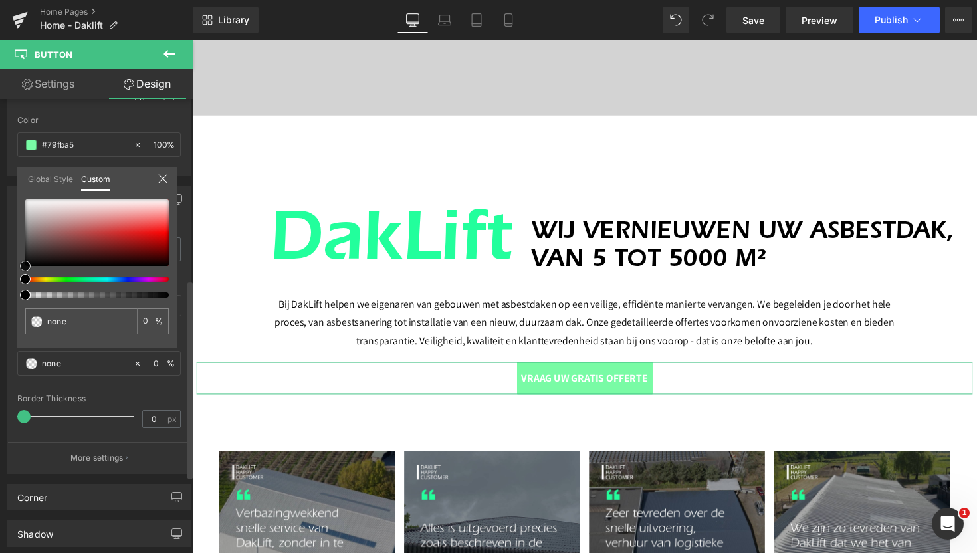
type input "#bb1a1a"
type input "100"
type input "#bb1a1a"
type input "100"
click at [132, 238] on div at bounding box center [96, 232] width 143 height 66
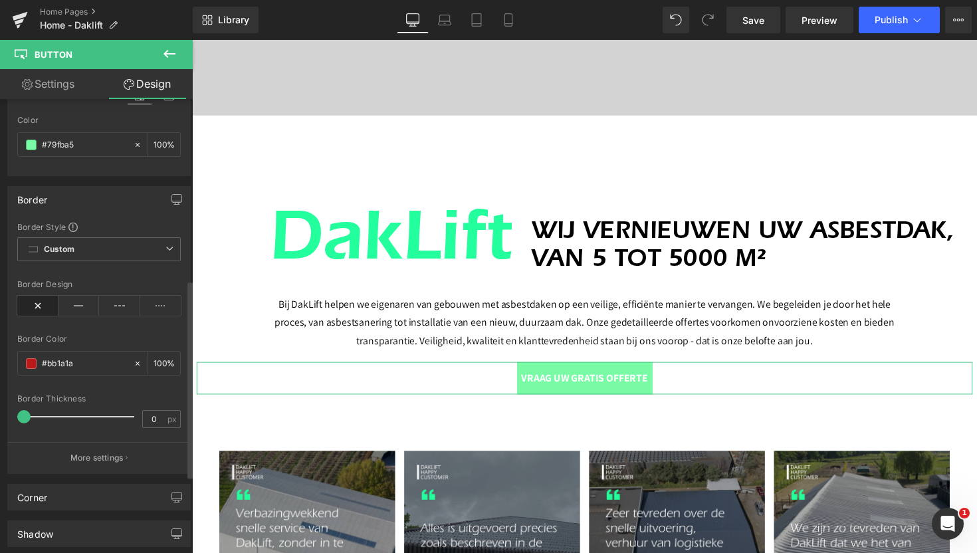
drag, startPoint x: 25, startPoint y: 416, endPoint x: 92, endPoint y: 415, distance: 67.1
click at [36, 422] on div at bounding box center [79, 416] width 110 height 27
click at [66, 417] on div at bounding box center [79, 416] width 110 height 27
click at [82, 416] on div at bounding box center [79, 416] width 110 height 27
click at [82, 416] on span at bounding box center [85, 416] width 13 height 13
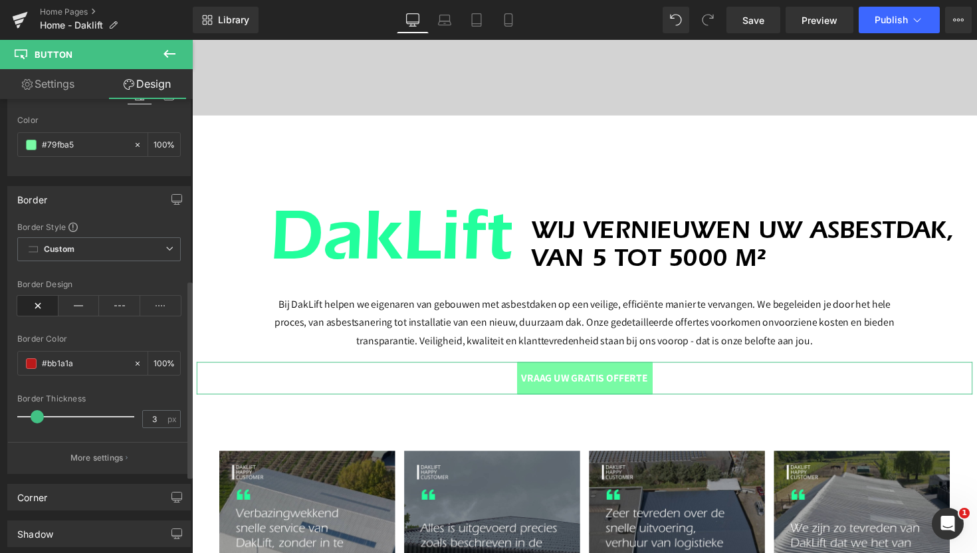
type input "0"
drag, startPoint x: 86, startPoint y: 417, endPoint x: 1, endPoint y: 413, distance: 85.8
click at [0, 411] on div "Border Border Style Custom Custom Setup Global Style Custom Setup Global Style …" at bounding box center [99, 325] width 199 height 298
click at [133, 363] on icon at bounding box center [137, 363] width 9 height 9
type input "none"
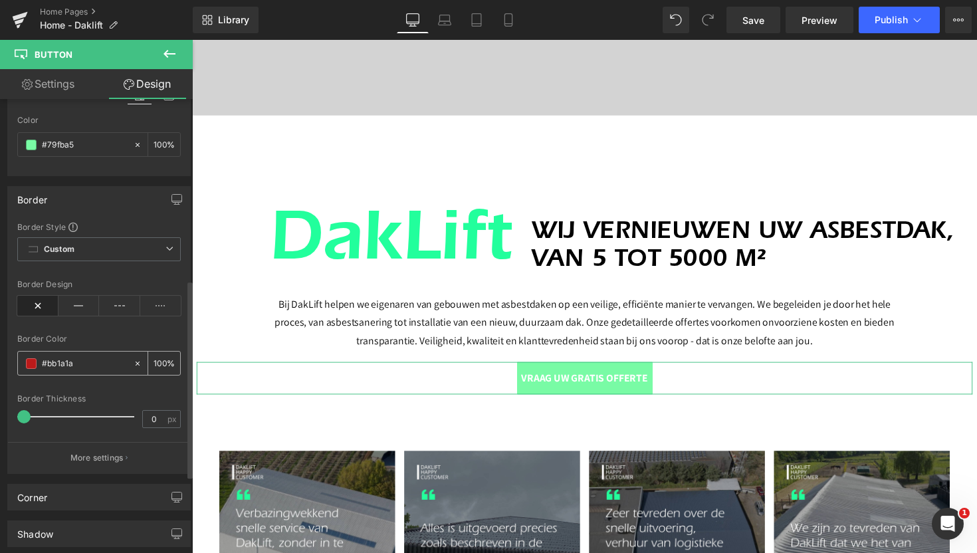
type input "0"
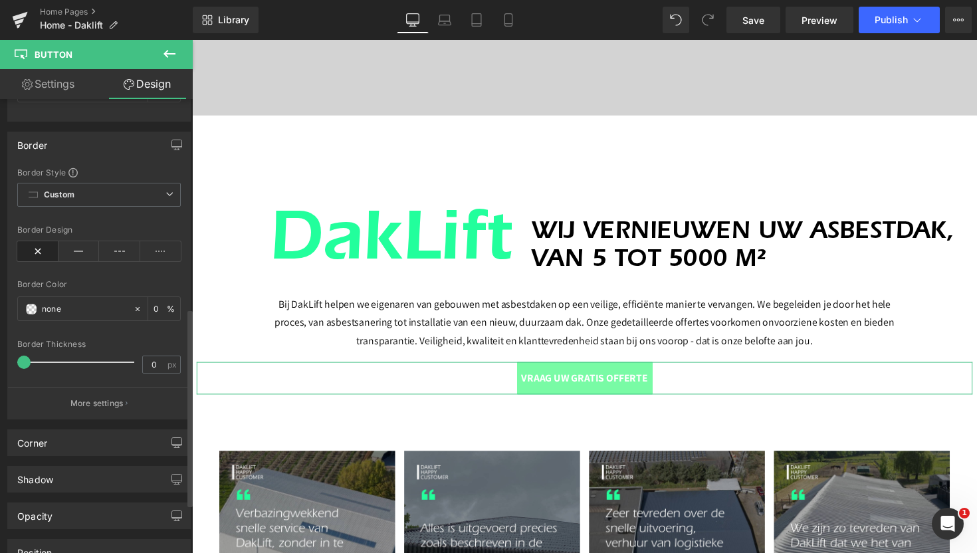
scroll to position [480, 0]
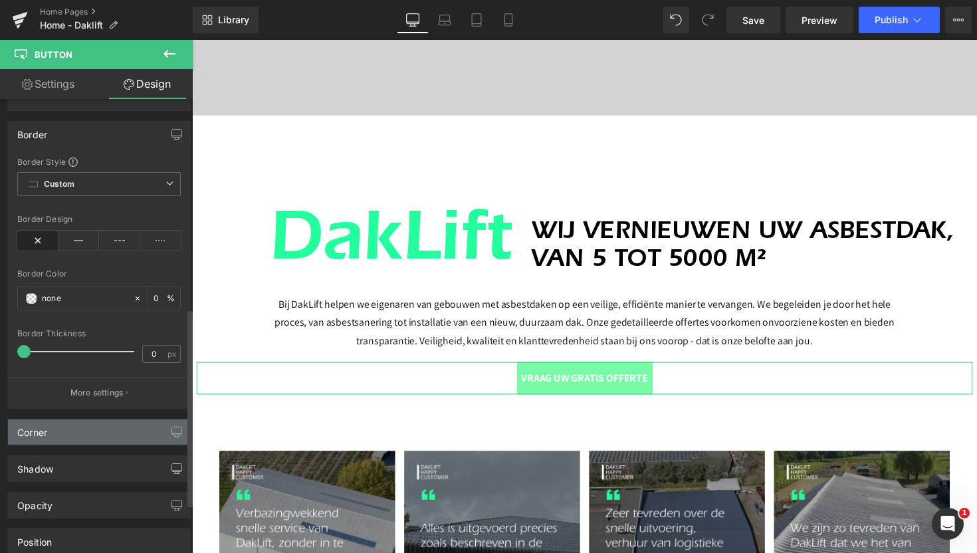
click at [94, 428] on div "Corner" at bounding box center [99, 431] width 182 height 25
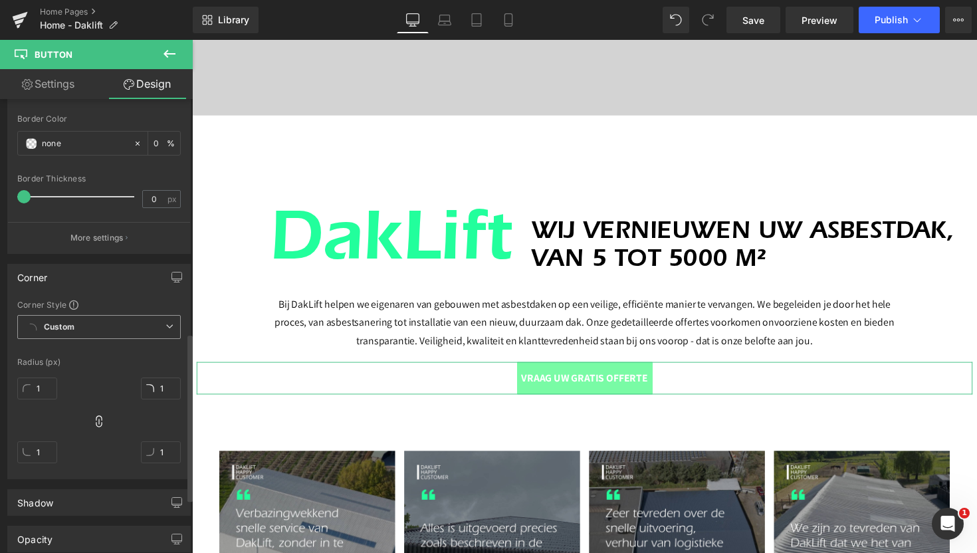
scroll to position [634, 0]
click at [31, 390] on input "1" at bounding box center [37, 389] width 40 height 22
type input "2"
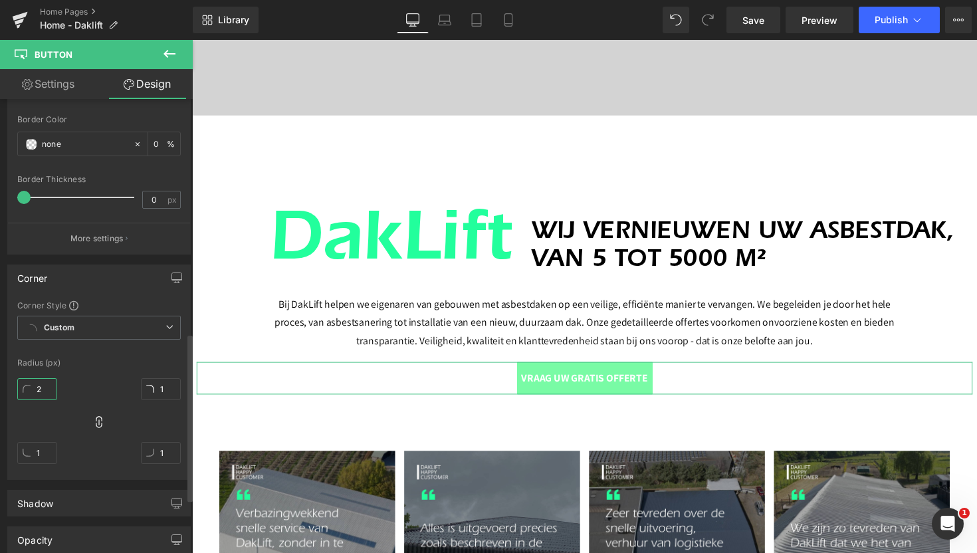
type input "2"
type input "3"
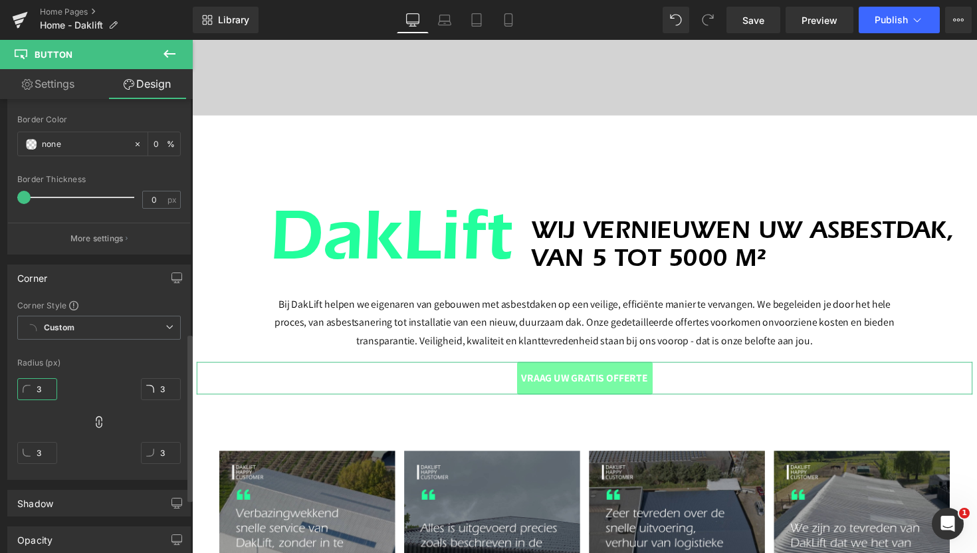
type input "4"
type input "5"
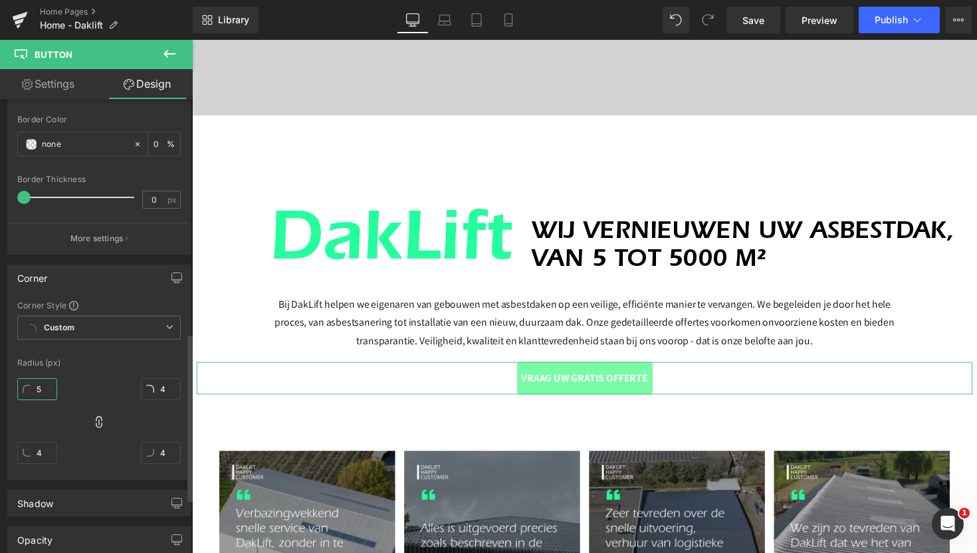
type input "5"
type input "6"
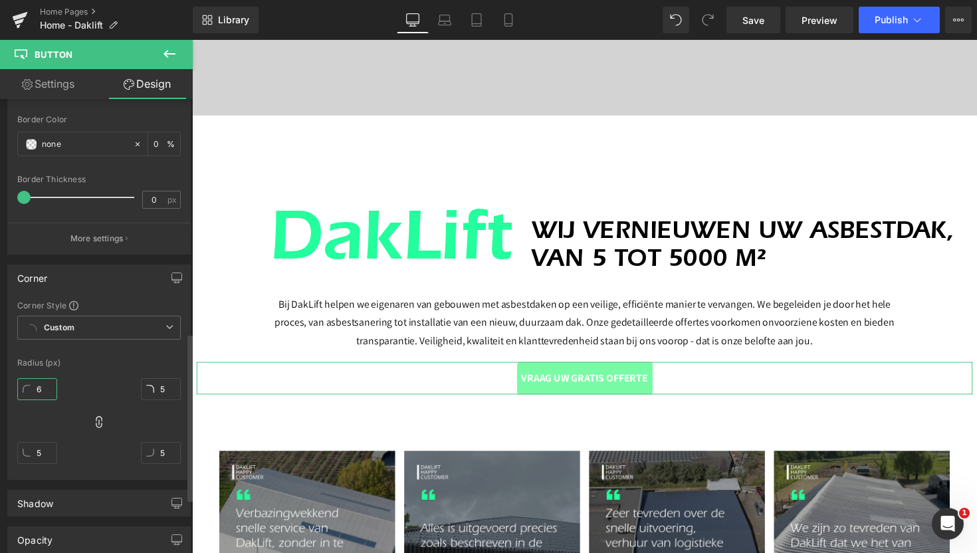
type input "6"
type input "7"
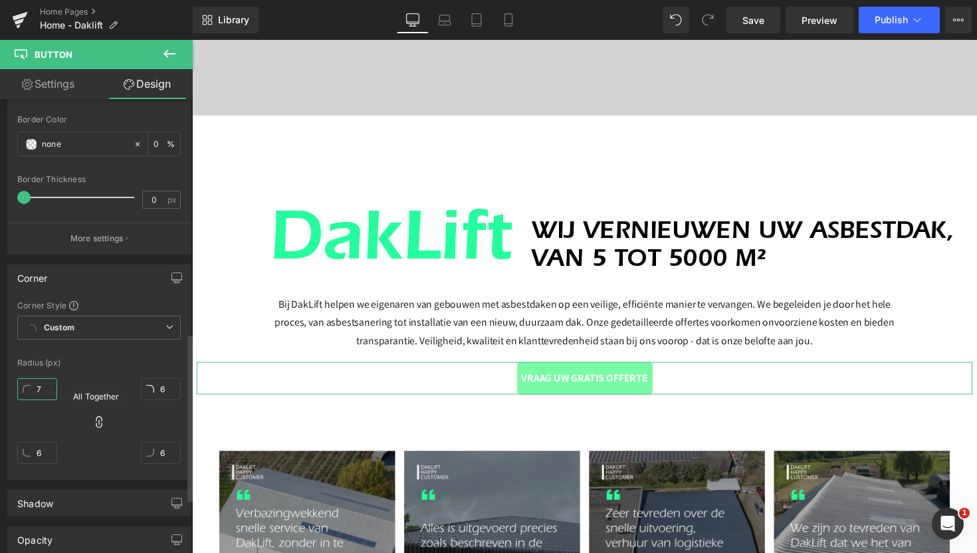
type input "7"
type input "8"
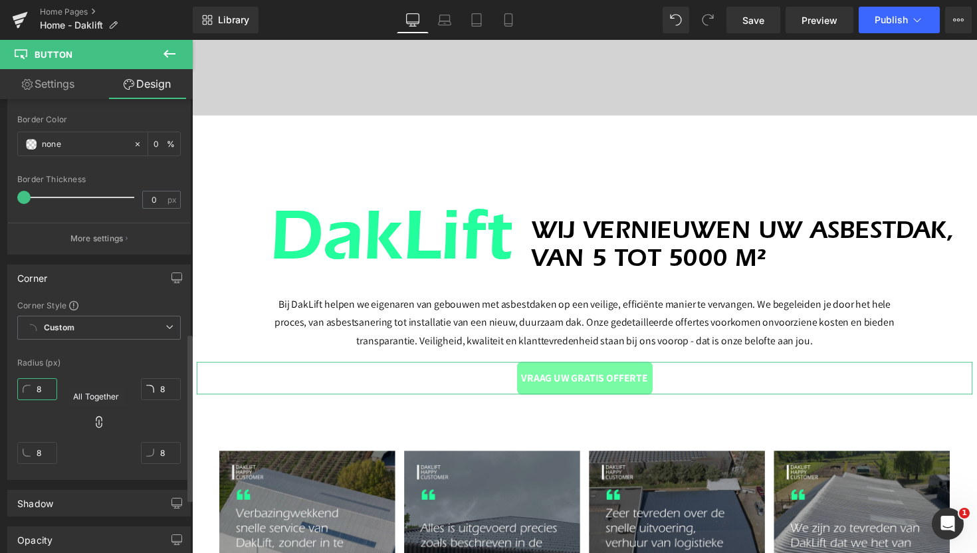
type input "9"
type input "10"
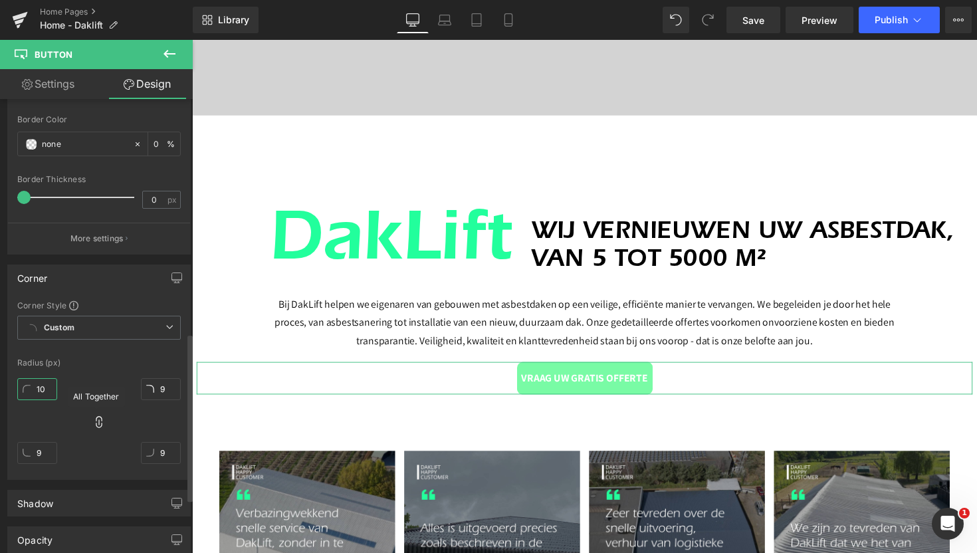
type input "10"
type input "11"
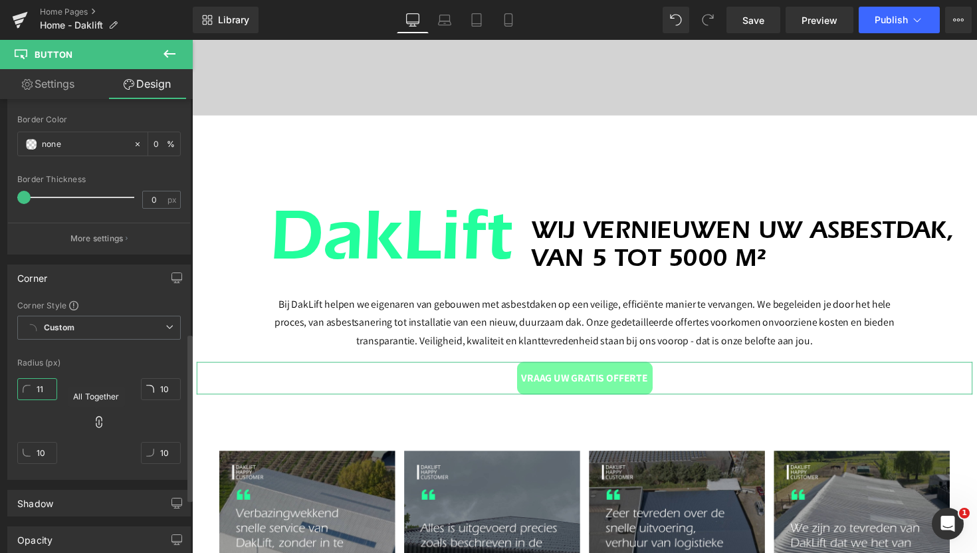
type input "11"
type input "12"
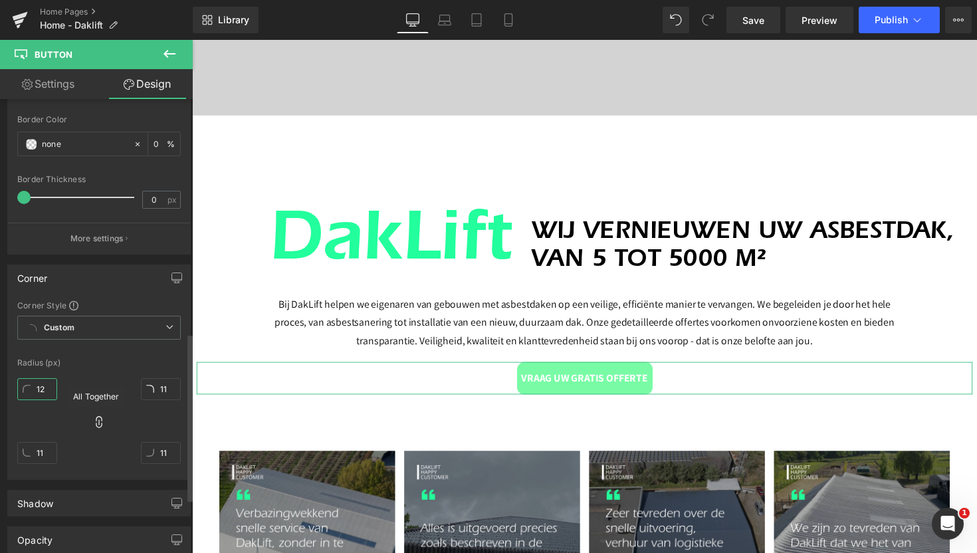
type input "12"
type input "11"
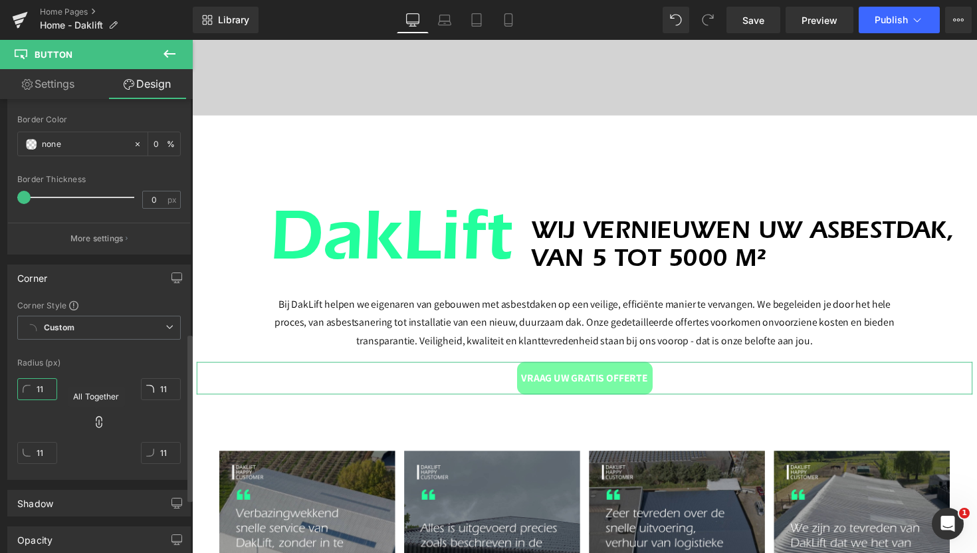
type input "10"
type input "9"
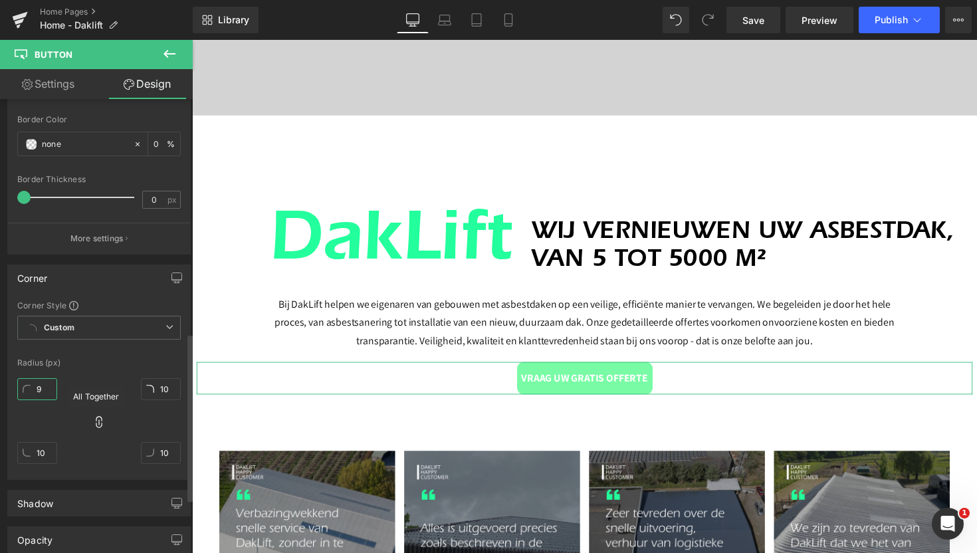
type input "9"
click at [102, 370] on div "Corner Style Custom Custom Setup Global Style Custom Setup Global Style Radius …" at bounding box center [99, 389] width 182 height 179
click at [118, 469] on div "9px 9 9px 9 9px 9 9px 9" at bounding box center [98, 426] width 163 height 106
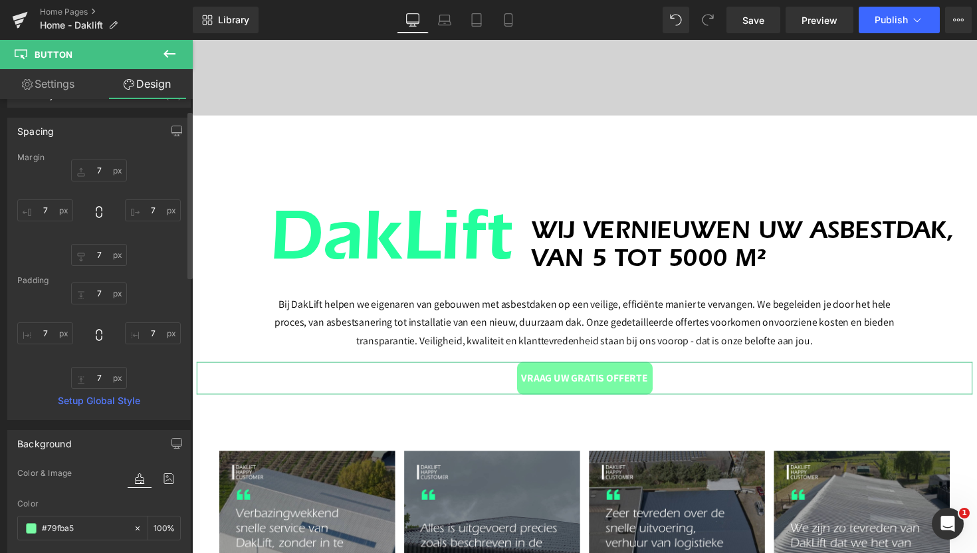
scroll to position [31, 0]
click at [98, 252] on input "7" at bounding box center [99, 255] width 56 height 22
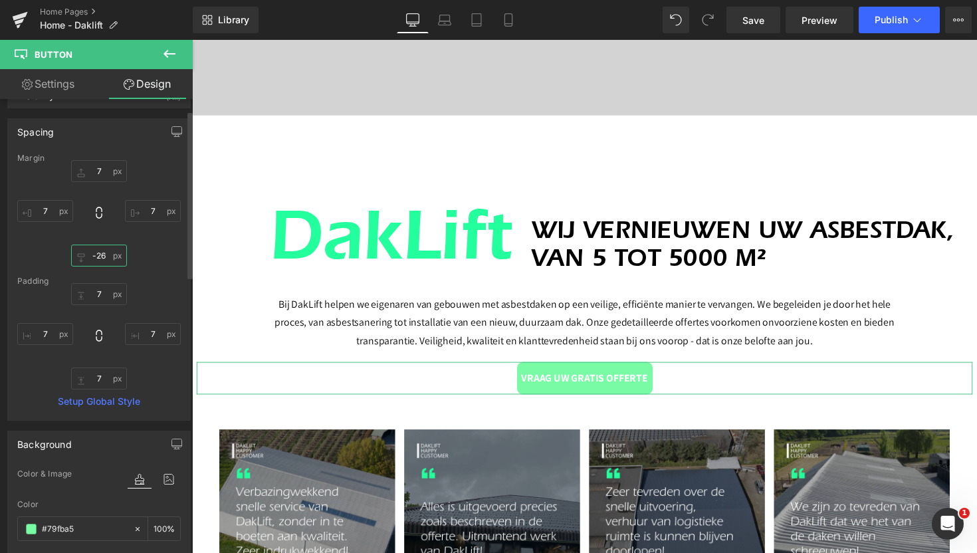
type input "-25"
click at [135, 255] on div "7 7 7 7 -25 -25 7 7" at bounding box center [98, 213] width 163 height 106
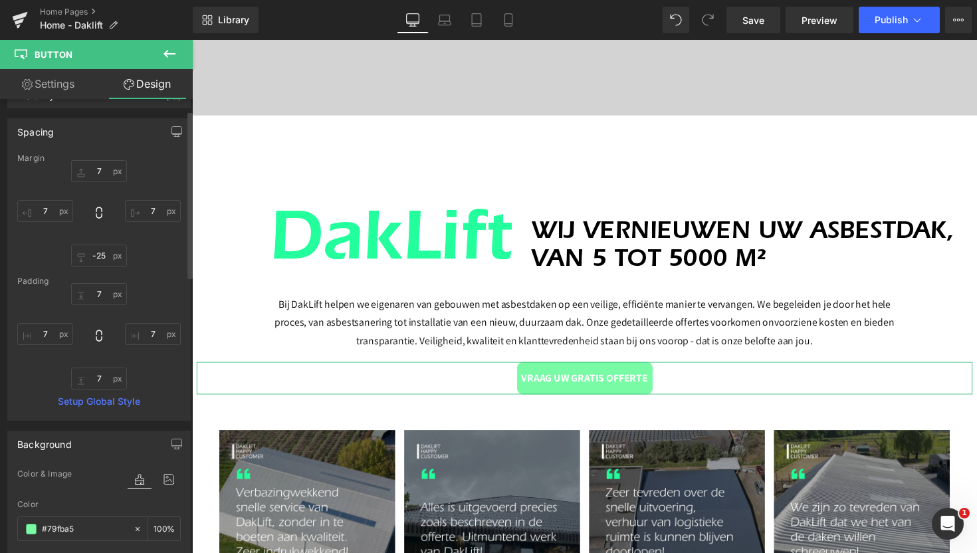
click at [157, 408] on div "Margin 7 7 7 7 -25 -25 7 7 [GEOGRAPHIC_DATA] 7 7 7 7 7 7 7 7 Setup Global Style" at bounding box center [99, 286] width 182 height 266
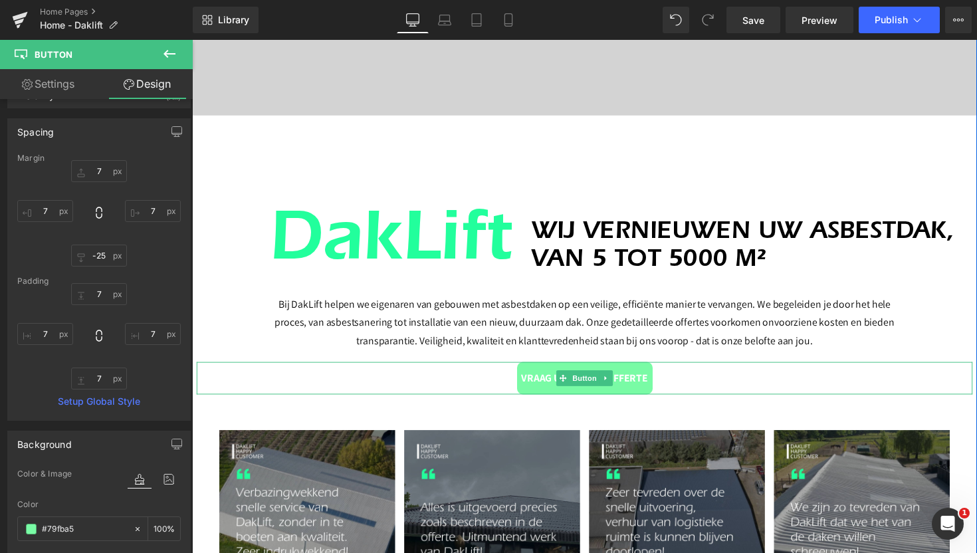
click at [404, 387] on div "Vraag uw gratis offerte" at bounding box center [594, 385] width 794 height 33
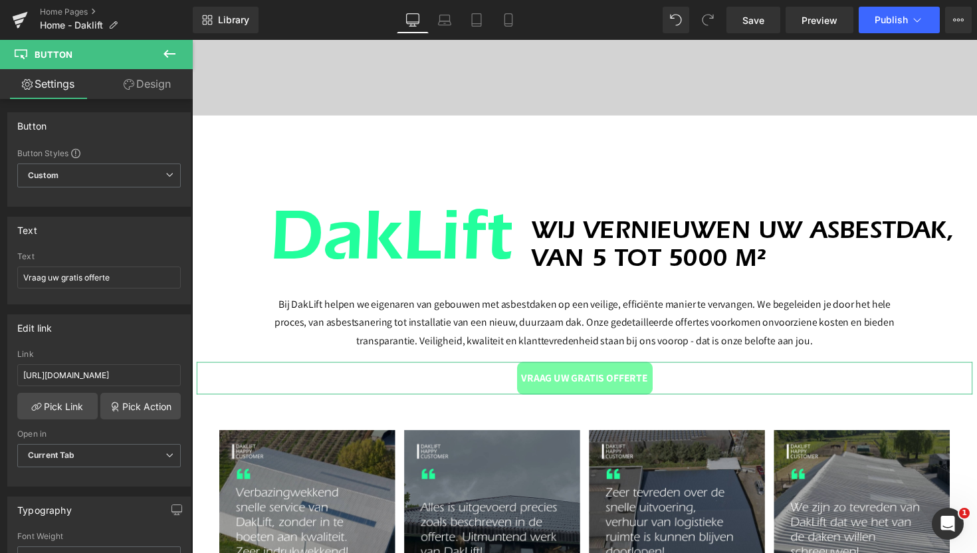
click at [143, 84] on link "Design" at bounding box center [147, 84] width 96 height 30
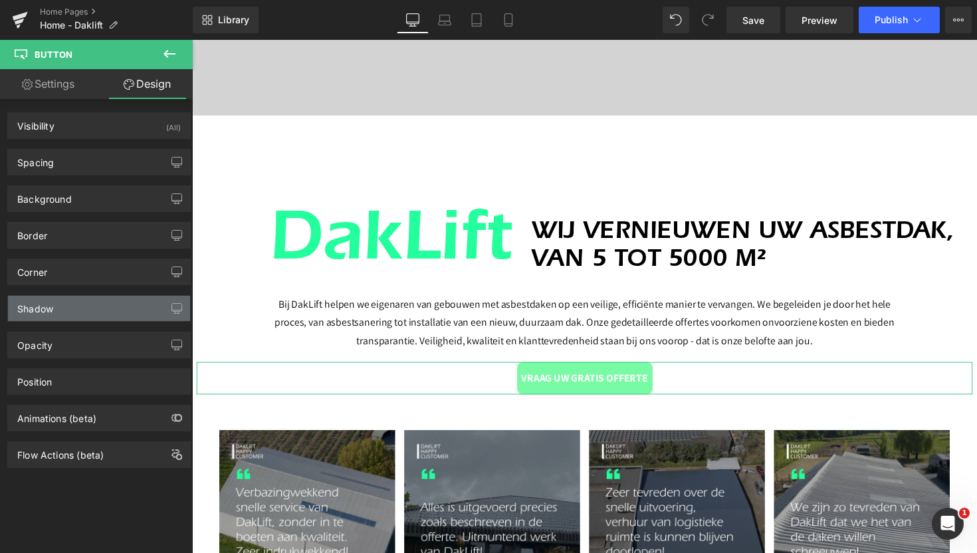
click at [80, 308] on div "Shadow" at bounding box center [99, 308] width 182 height 25
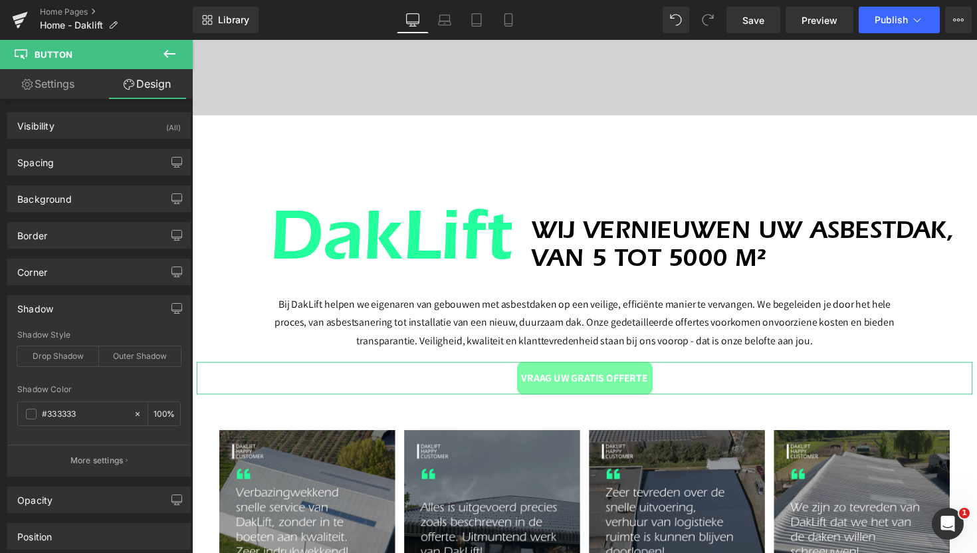
click at [80, 308] on div "Shadow" at bounding box center [99, 308] width 182 height 25
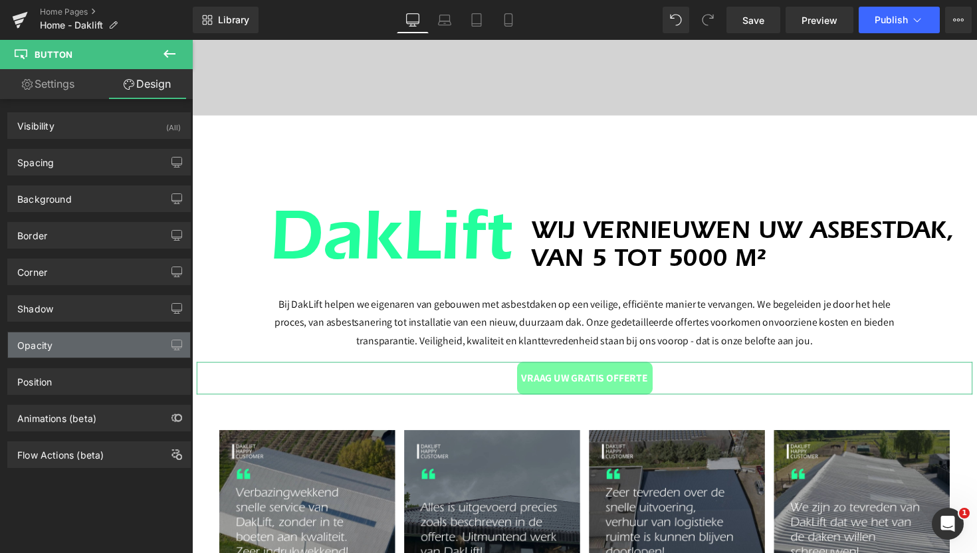
click at [75, 342] on div "Opacity" at bounding box center [99, 344] width 182 height 25
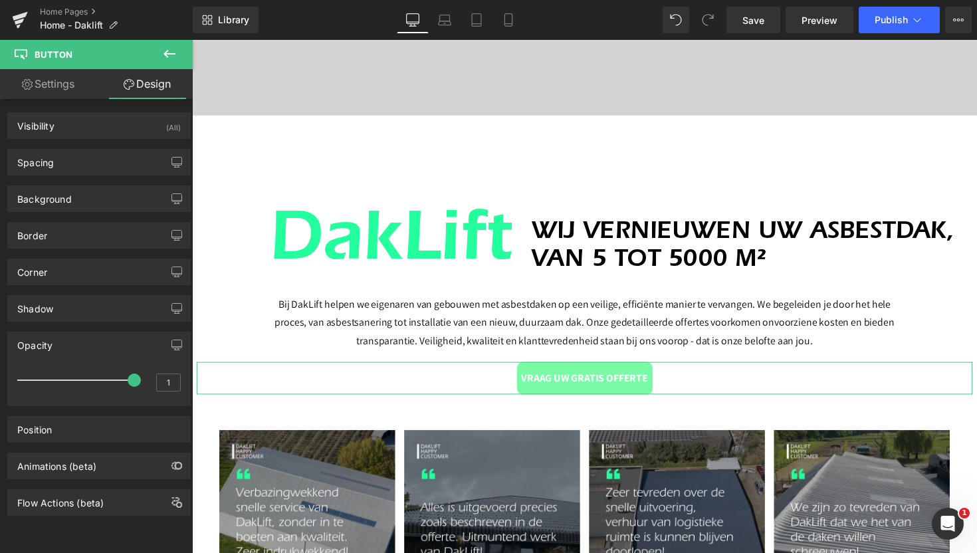
click at [75, 342] on div "Opacity" at bounding box center [99, 344] width 182 height 25
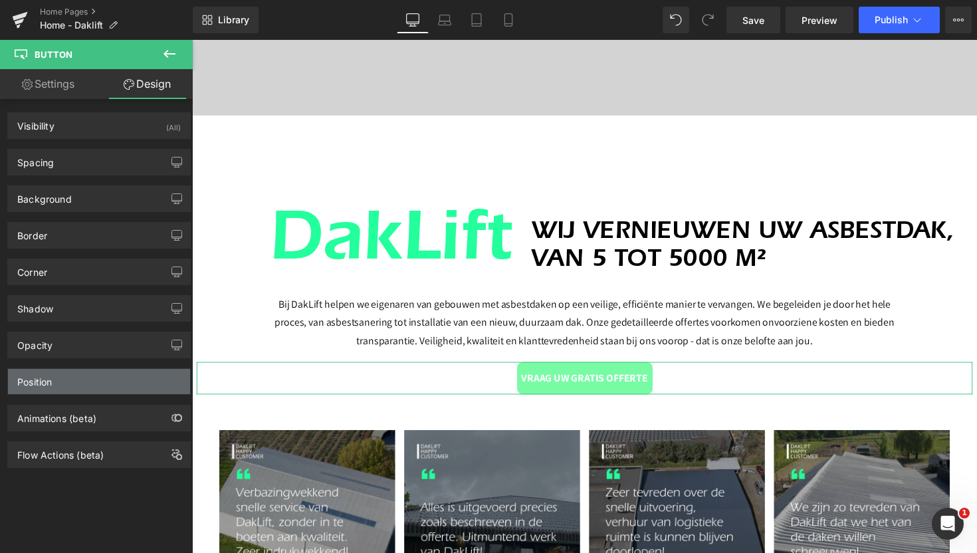
click at [57, 375] on div "Position" at bounding box center [99, 381] width 182 height 25
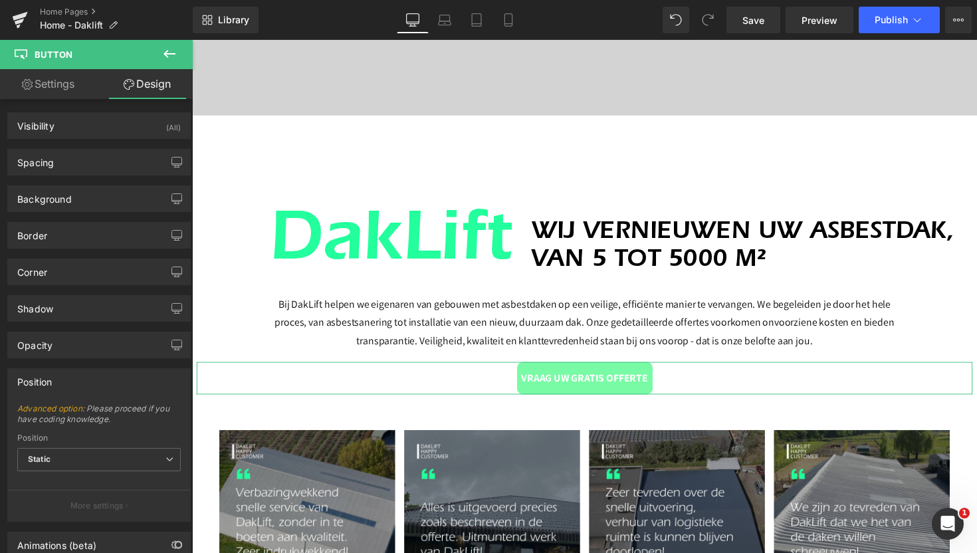
click at [57, 375] on div "Position" at bounding box center [99, 381] width 182 height 25
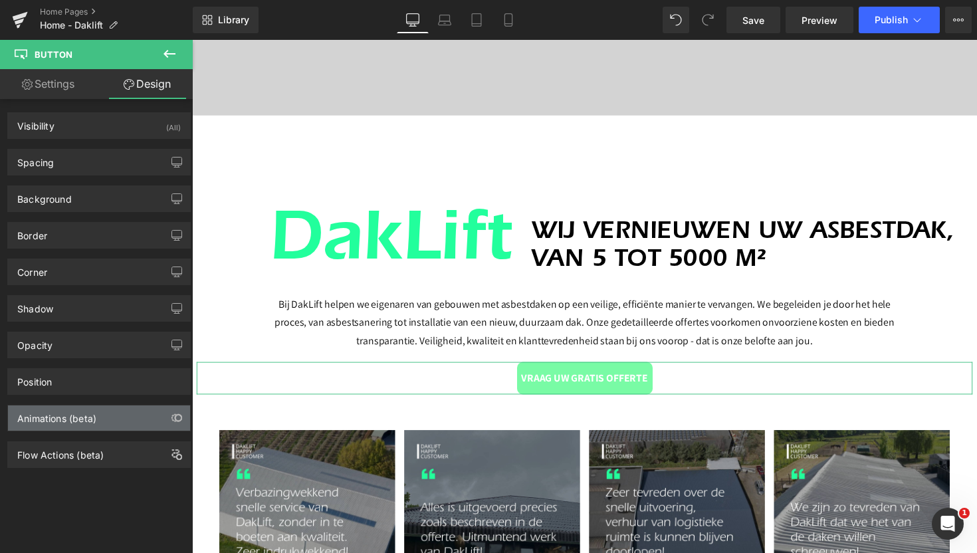
click at [60, 419] on div "Animations (beta)" at bounding box center [56, 414] width 79 height 19
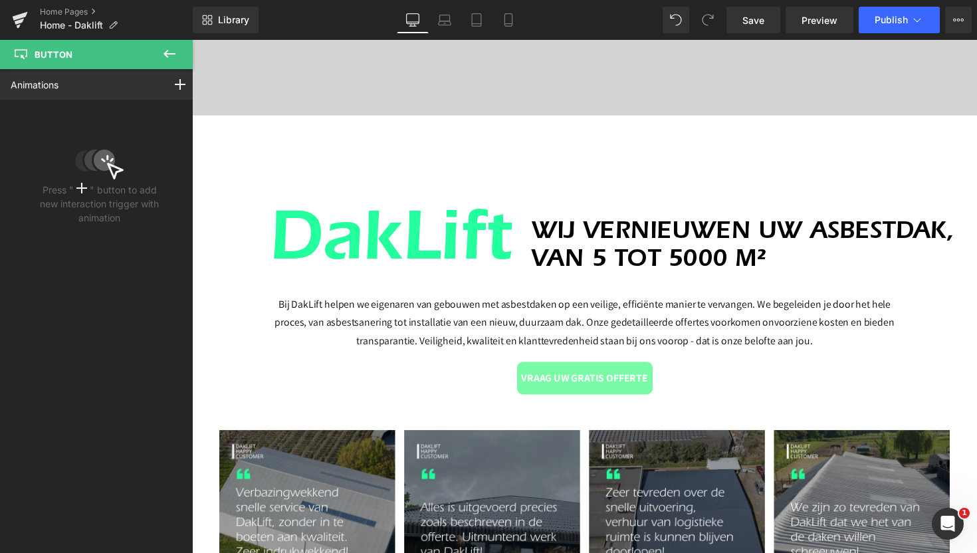
click at [166, 48] on icon at bounding box center [169, 54] width 16 height 16
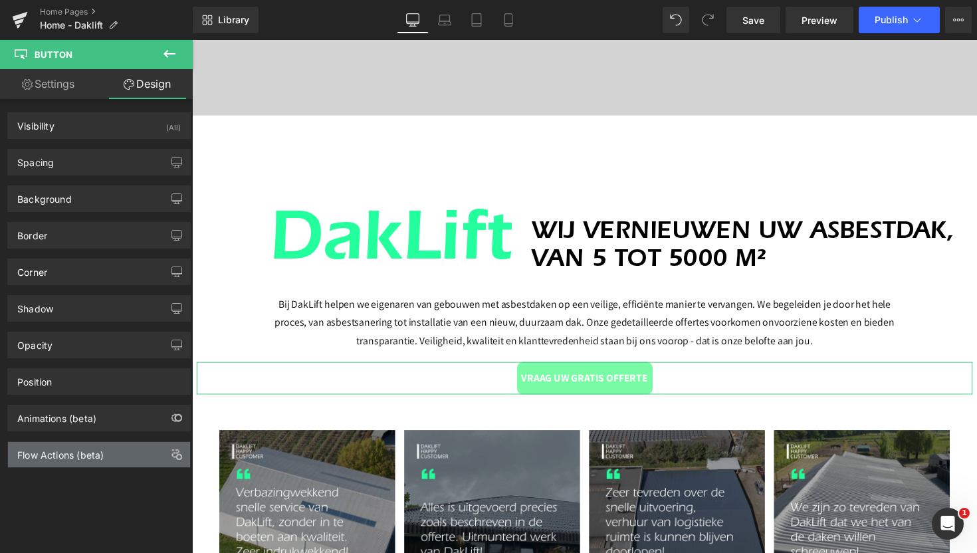
click at [71, 454] on div "Flow Actions (beta)" at bounding box center [60, 451] width 86 height 19
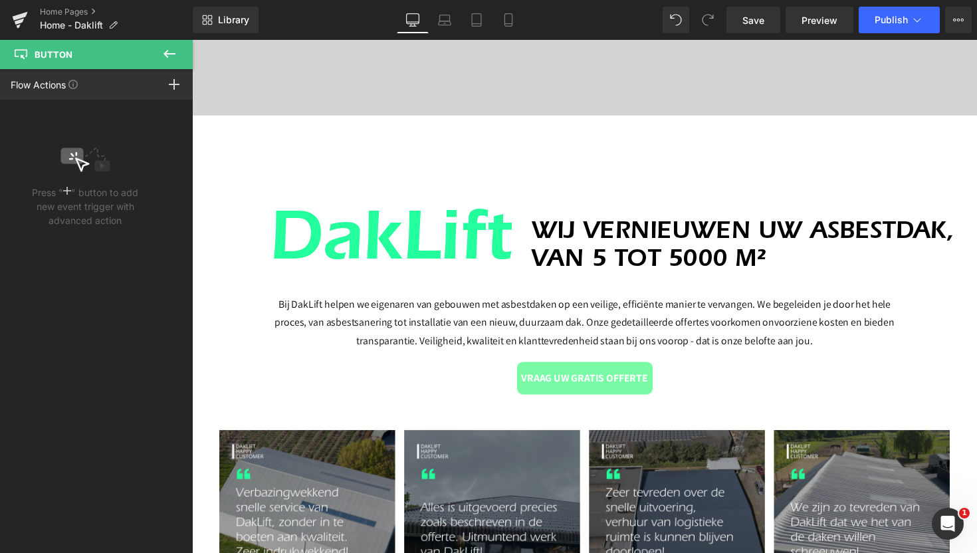
click at [169, 55] on icon at bounding box center [169, 54] width 16 height 16
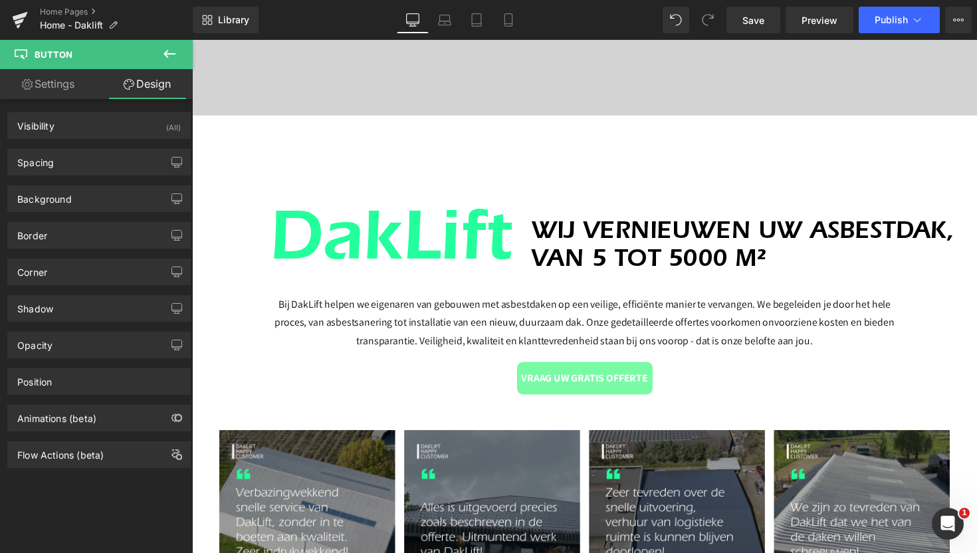
click at [173, 53] on icon at bounding box center [169, 54] width 12 height 8
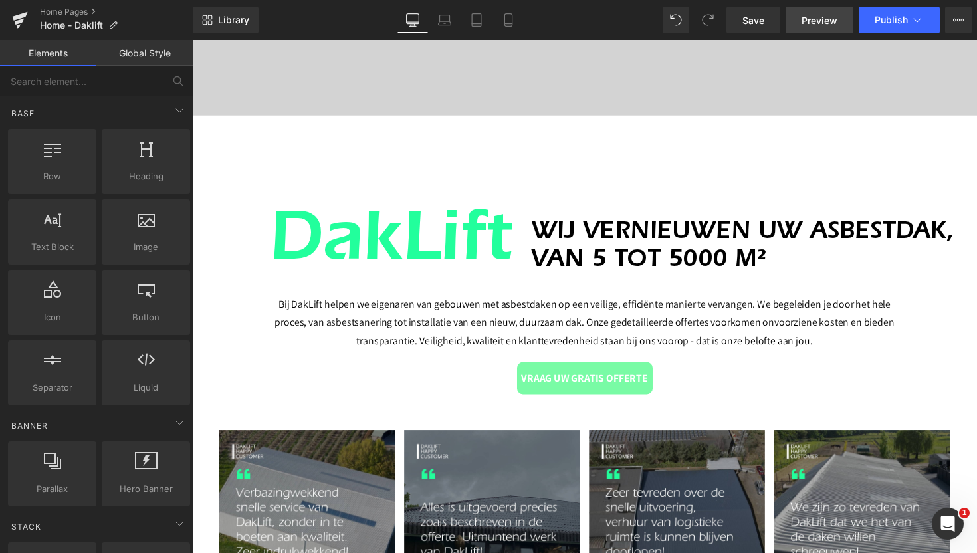
click at [804, 15] on span "Preview" at bounding box center [819, 20] width 36 height 14
click at [757, 21] on span "Save" at bounding box center [753, 20] width 22 height 14
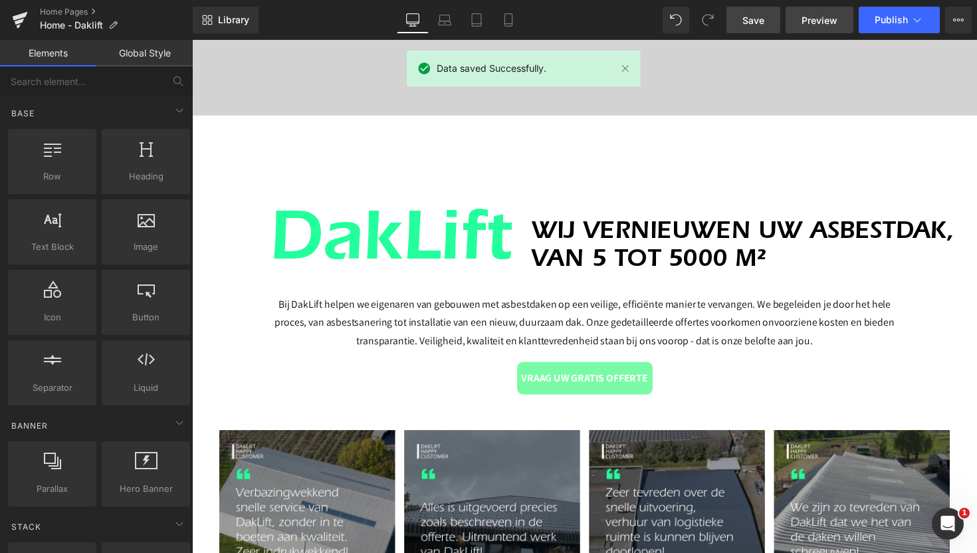
click at [818, 8] on link "Preview" at bounding box center [819, 20] width 68 height 27
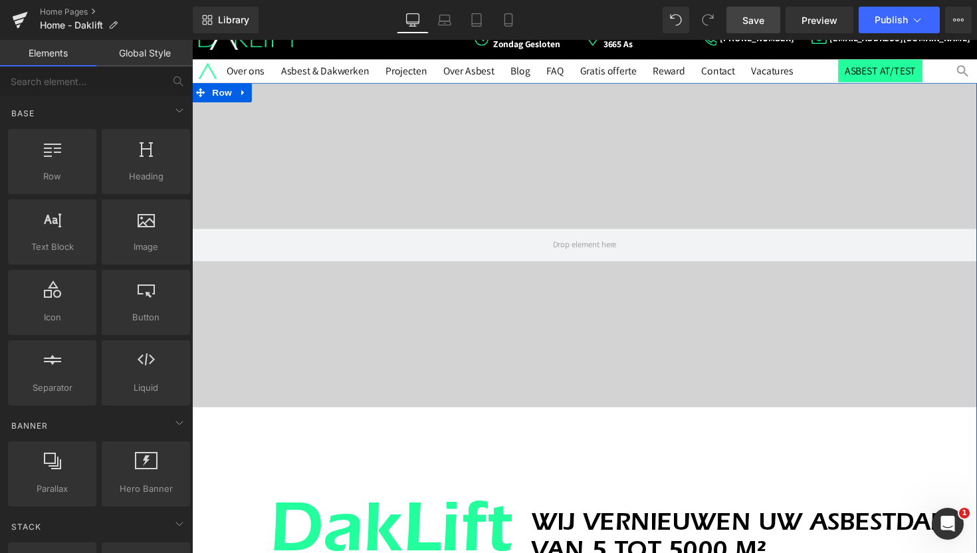
scroll to position [0, 0]
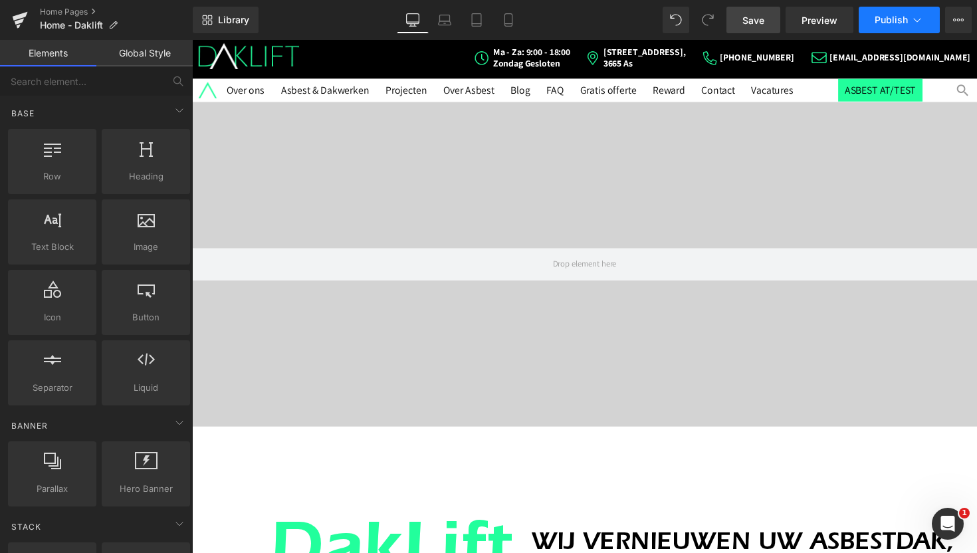
click at [894, 17] on span "Publish" at bounding box center [890, 20] width 33 height 11
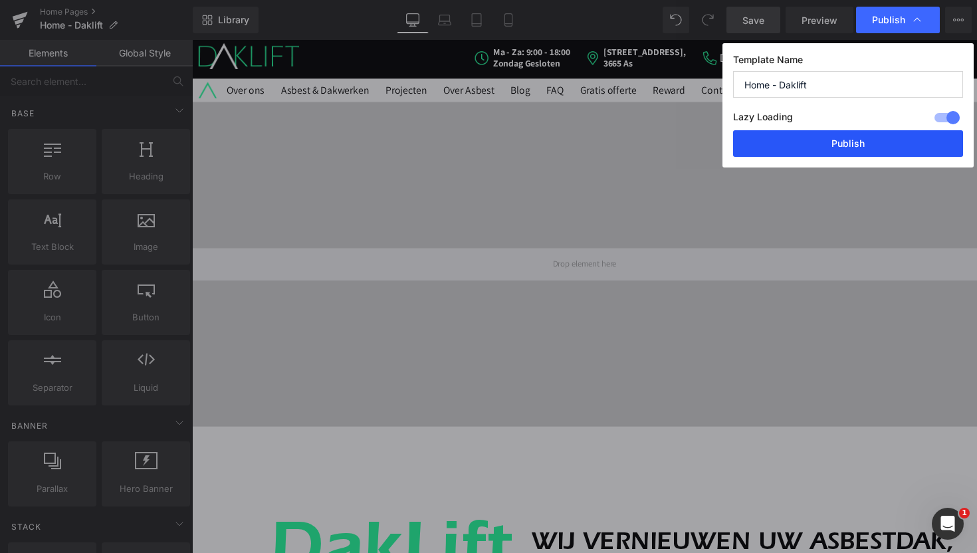
click at [863, 144] on button "Publish" at bounding box center [848, 143] width 230 height 27
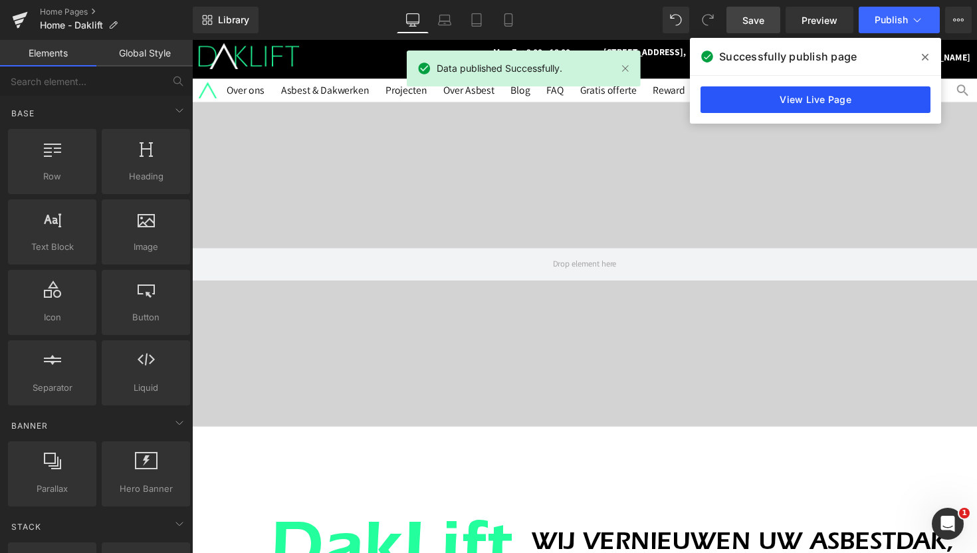
click at [855, 105] on link "View Live Page" at bounding box center [815, 99] width 230 height 27
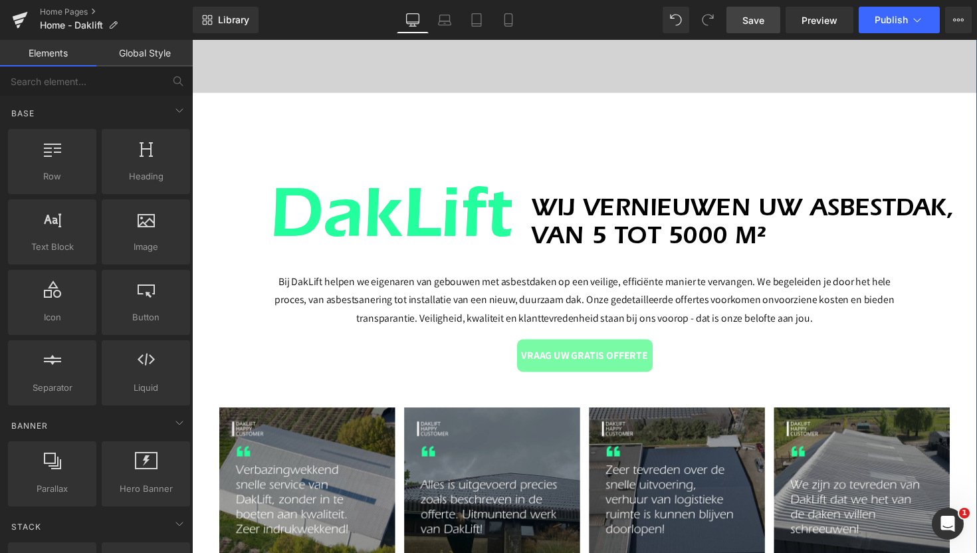
scroll to position [352, 0]
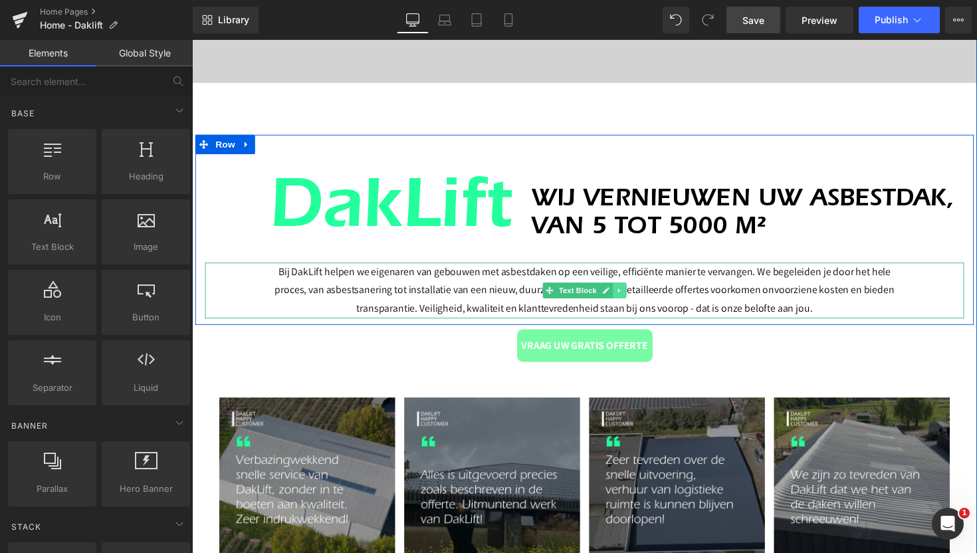
click at [630, 296] on icon at bounding box center [629, 296] width 7 height 8
click at [742, 277] on p "Bij DakLift helpen we eigenaren van gebouwen met asbestdaken op een veilige, ef…" at bounding box center [594, 296] width 644 height 57
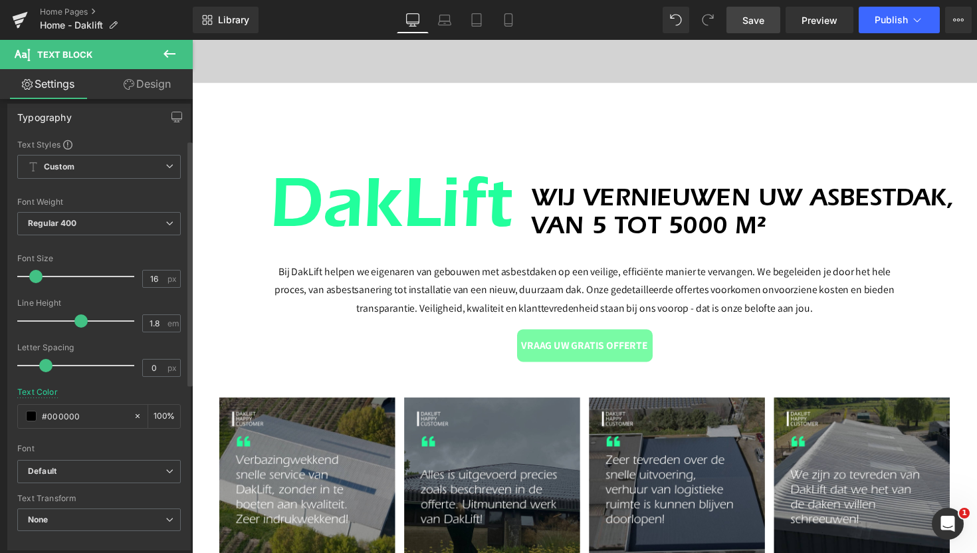
scroll to position [0, 0]
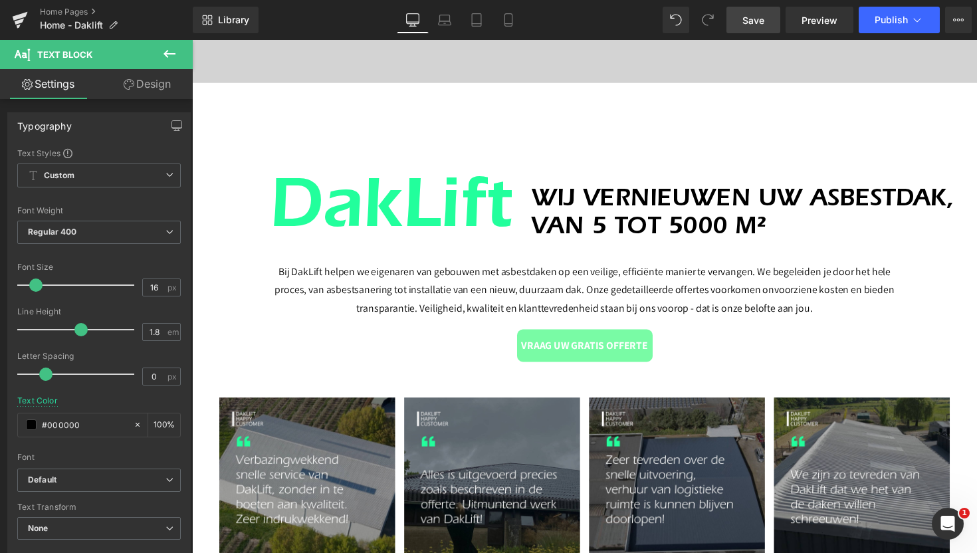
click at [156, 91] on link "Design" at bounding box center [147, 84] width 96 height 30
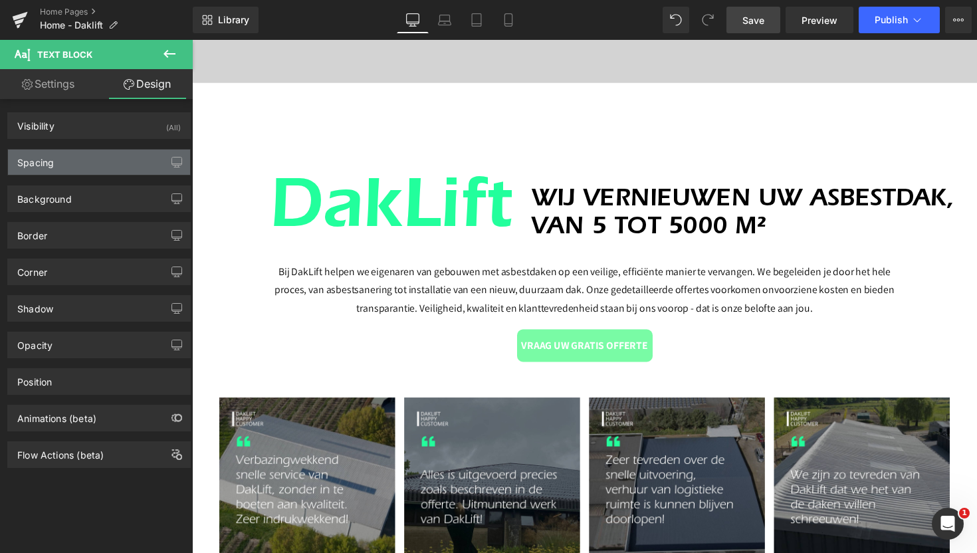
click at [86, 161] on div "Spacing" at bounding box center [99, 161] width 182 height 25
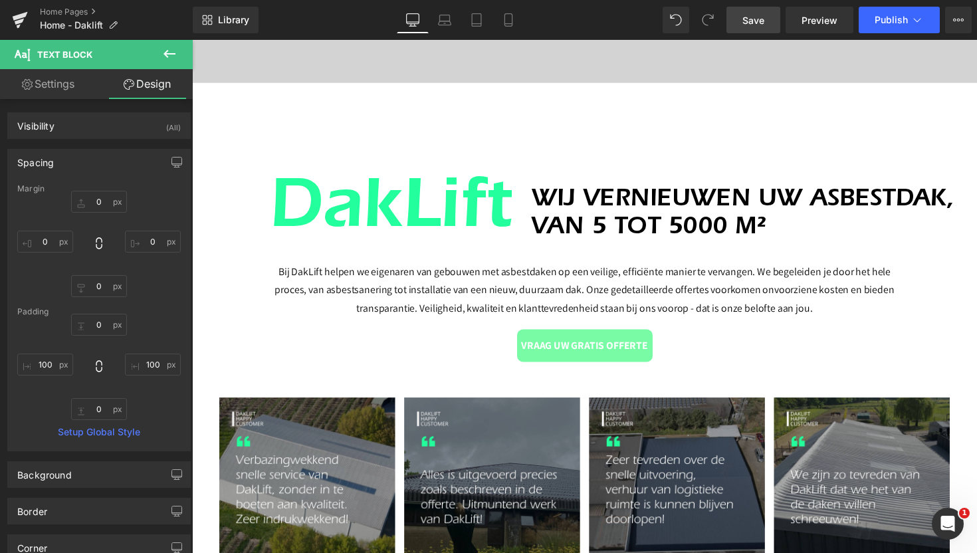
click at [86, 161] on div "Spacing" at bounding box center [99, 161] width 182 height 25
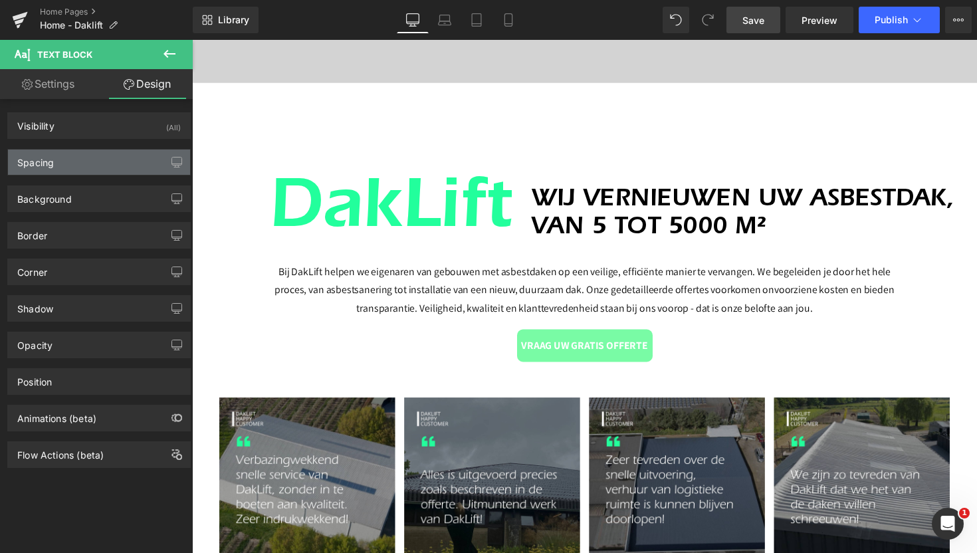
click at [78, 159] on div "Spacing" at bounding box center [99, 161] width 182 height 25
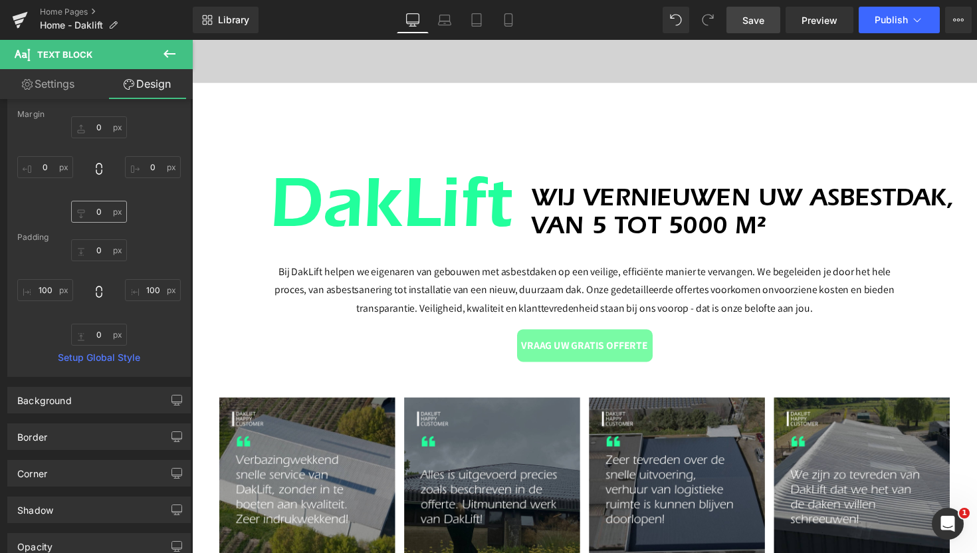
scroll to position [76, 0]
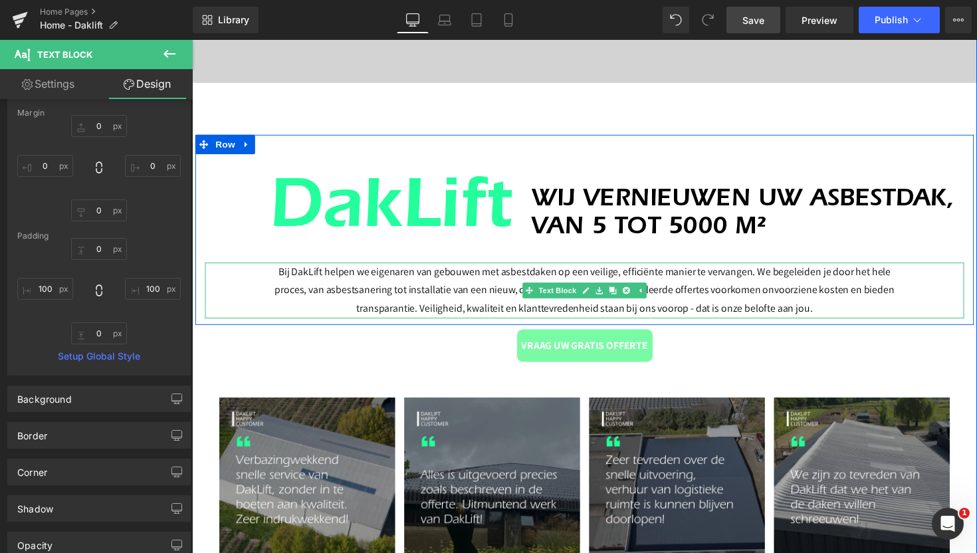
click at [375, 296] on p "Bij DakLift helpen we eigenaren van gebouwen met asbestdaken op een veilige, ef…" at bounding box center [594, 296] width 644 height 57
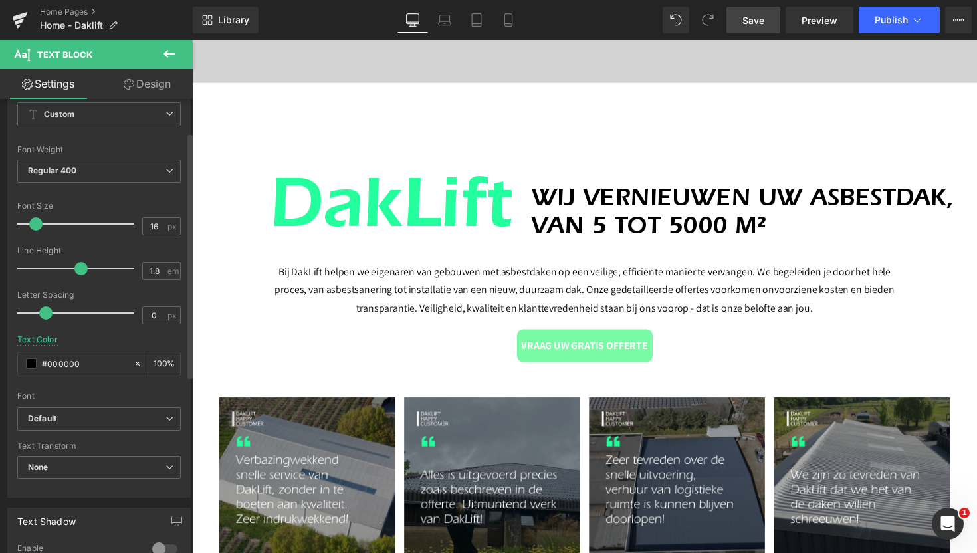
scroll to position [0, 0]
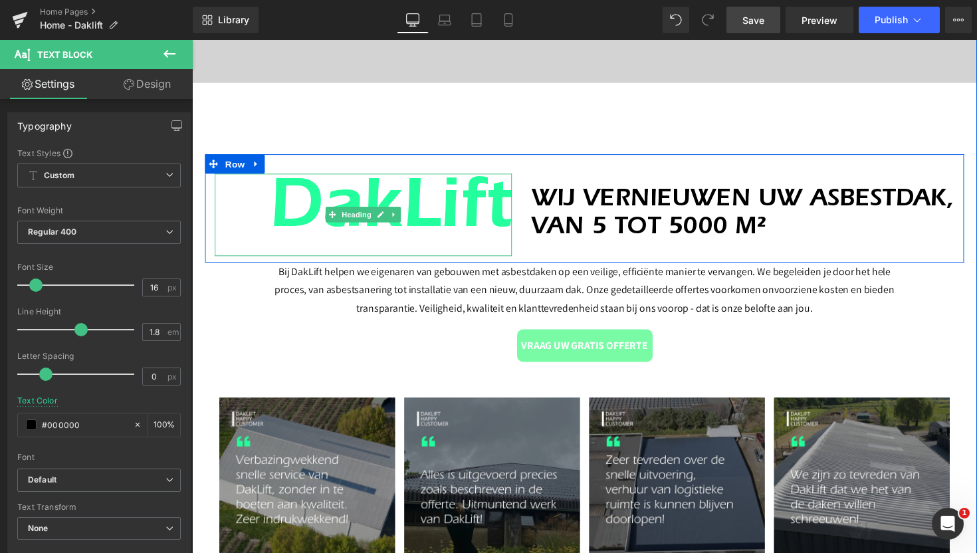
click at [460, 195] on h1 "DakLift" at bounding box center [367, 219] width 304 height 84
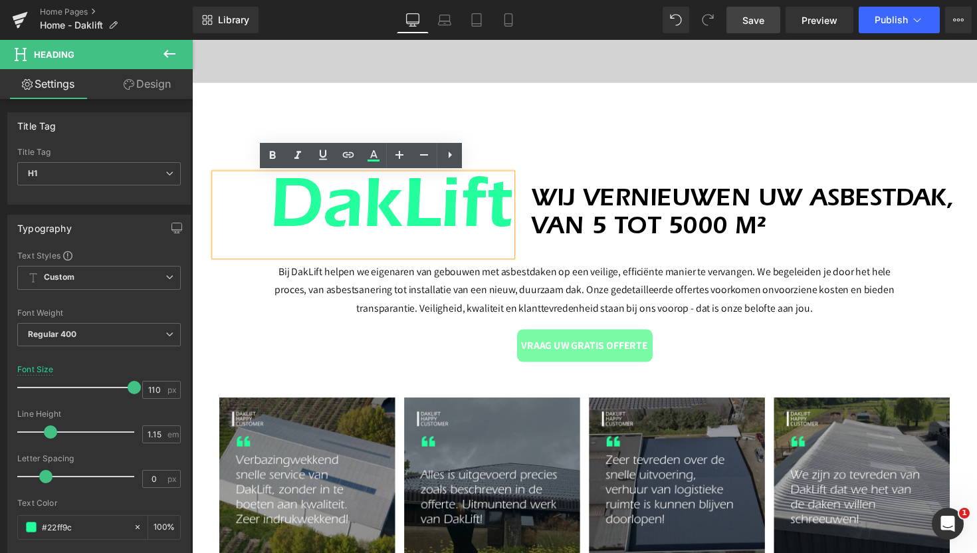
click at [612, 229] on h1 "WIJ VERNIEUWEN UW ASBESTDAK, VAN 5 TOT 5000 M²" at bounding box center [755, 219] width 433 height 56
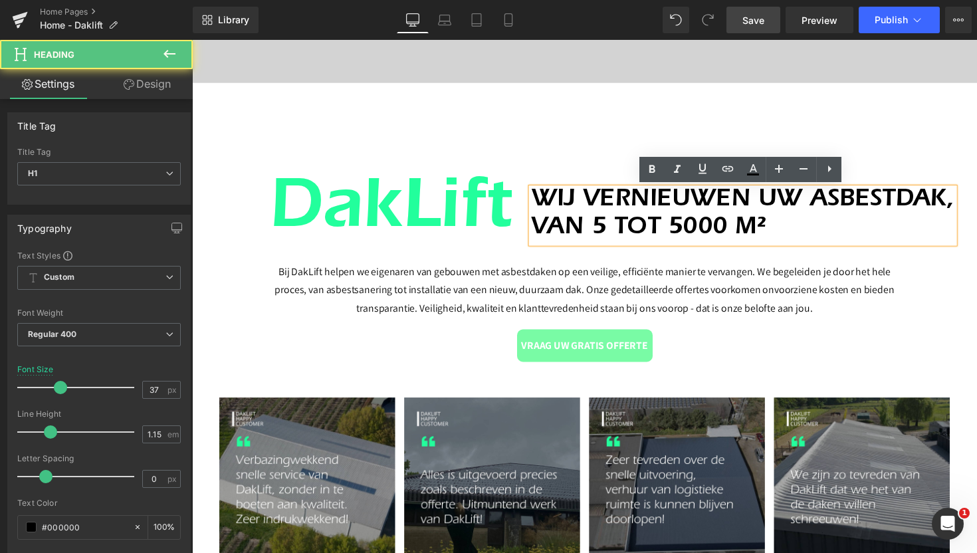
click at [464, 220] on h1 "DakLift" at bounding box center [367, 219] width 304 height 84
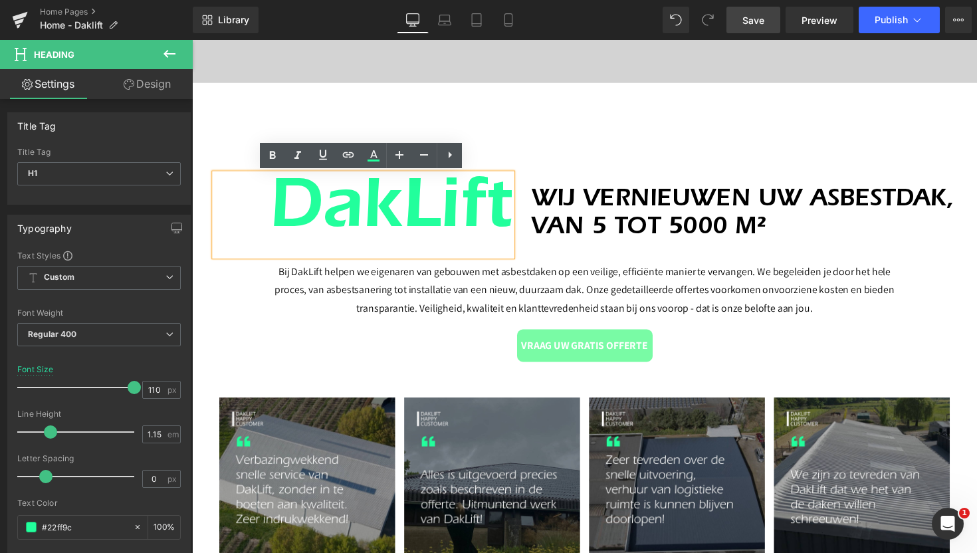
click at [577, 244] on div "WIJ VERNIEUWEN UW ASBESTDAK, VAN 5 TOT 5000 M² Heading" at bounding box center [755, 219] width 433 height 56
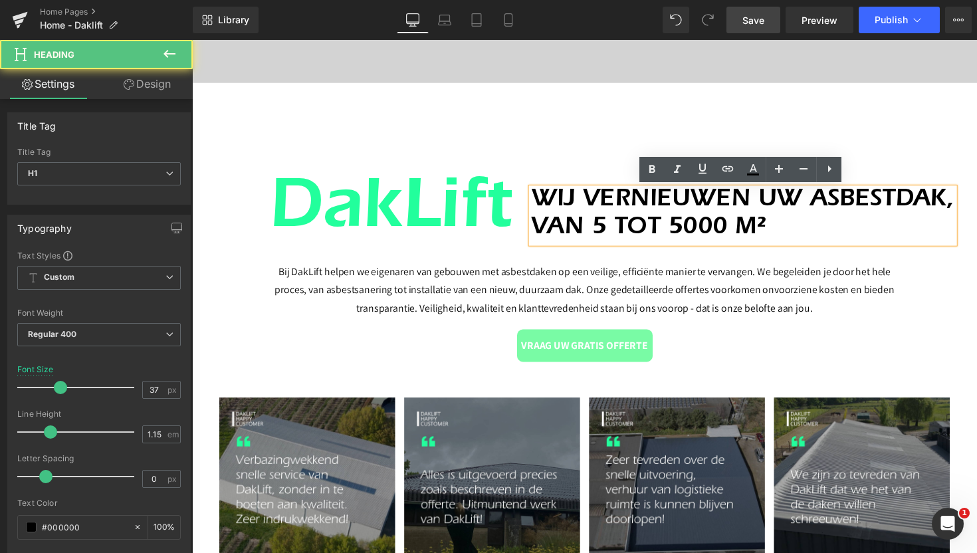
click at [577, 177] on div "WIJ VERNIEUWEN UW ASBESTDAK, VAN 5 TOT 5000 M² Heading" at bounding box center [755, 212] width 453 height 71
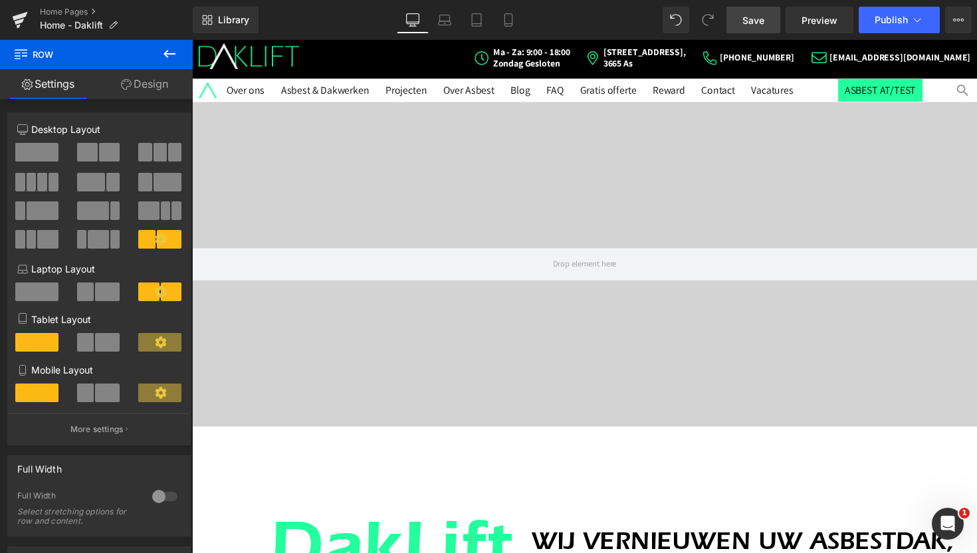
click at [749, 16] on span "Save" at bounding box center [753, 20] width 22 height 14
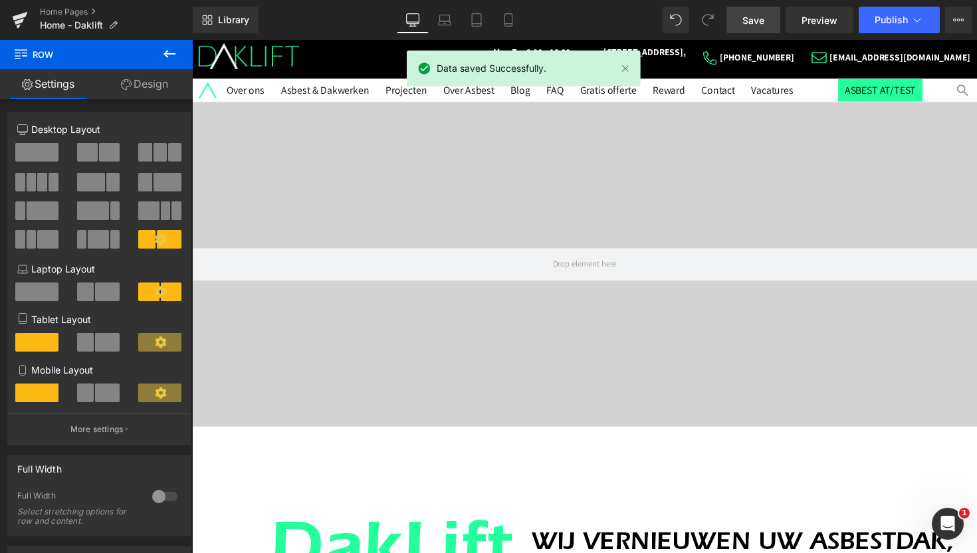
click at [968, 92] on ul "Leegmaken [GEOGRAPHIC_DATA]" at bounding box center [978, 92] width 23 height 16
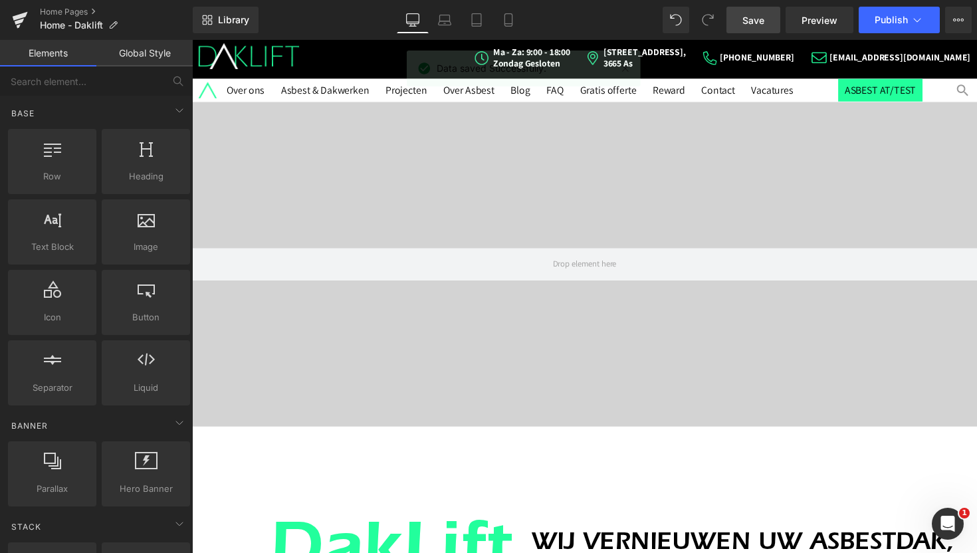
click at [960, 90] on nav "Over ons Asbest & Dakwerken Projecten Over Asbest Blog FAQ Gratis offerte Rewar…" at bounding box center [591, 91] width 749 height 23
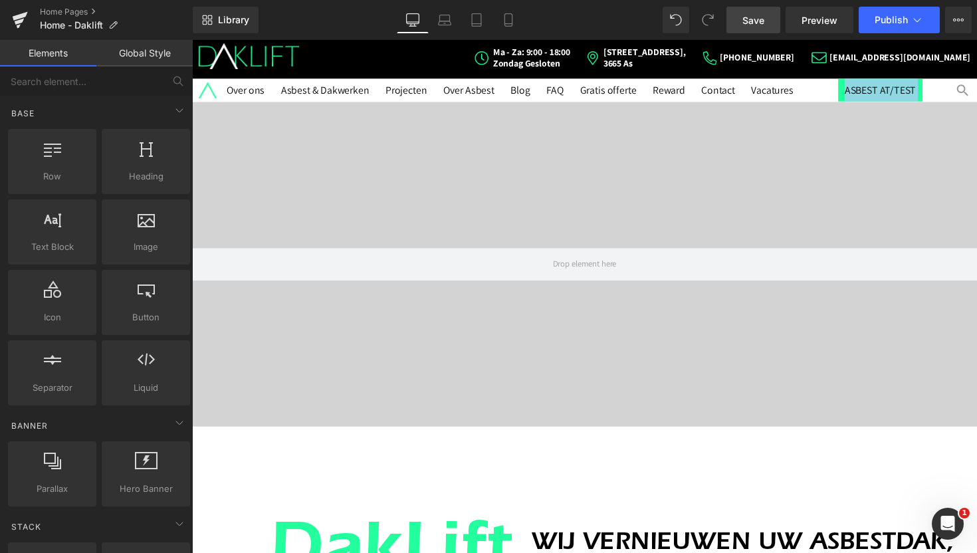
click at [960, 90] on nav "Over ons Asbest & Dakwerken Projecten Over Asbest Blog FAQ Gratis offerte Rewar…" at bounding box center [591, 91] width 749 height 23
click at [161, 52] on link "Global Style" at bounding box center [144, 53] width 96 height 27
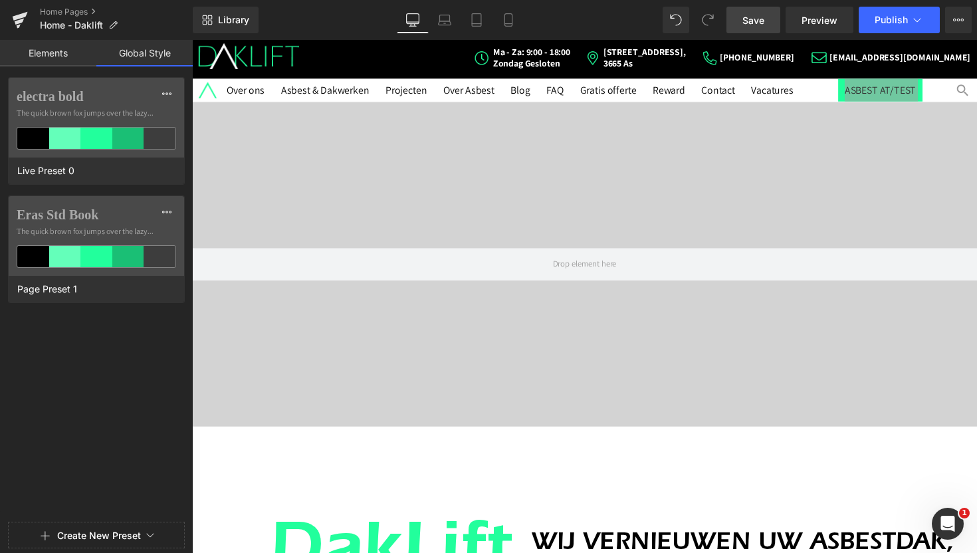
click at [41, 47] on link "Elements" at bounding box center [48, 53] width 96 height 27
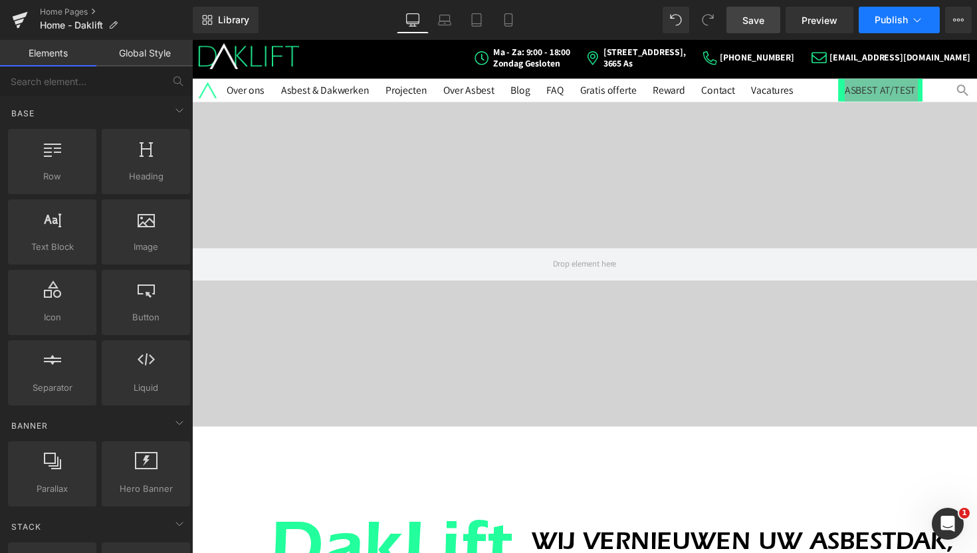
click at [906, 23] on span "Publish" at bounding box center [890, 20] width 33 height 11
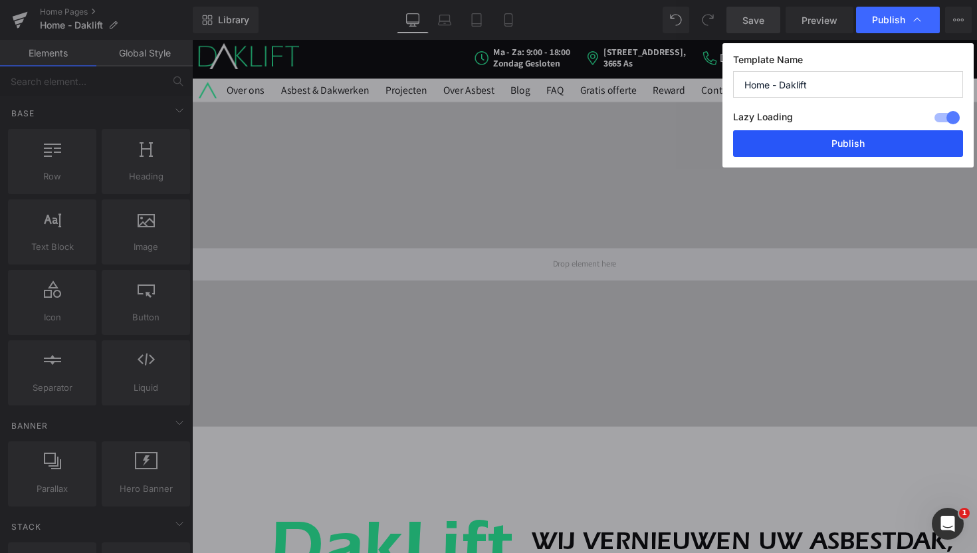
click at [843, 141] on button "Publish" at bounding box center [848, 143] width 230 height 27
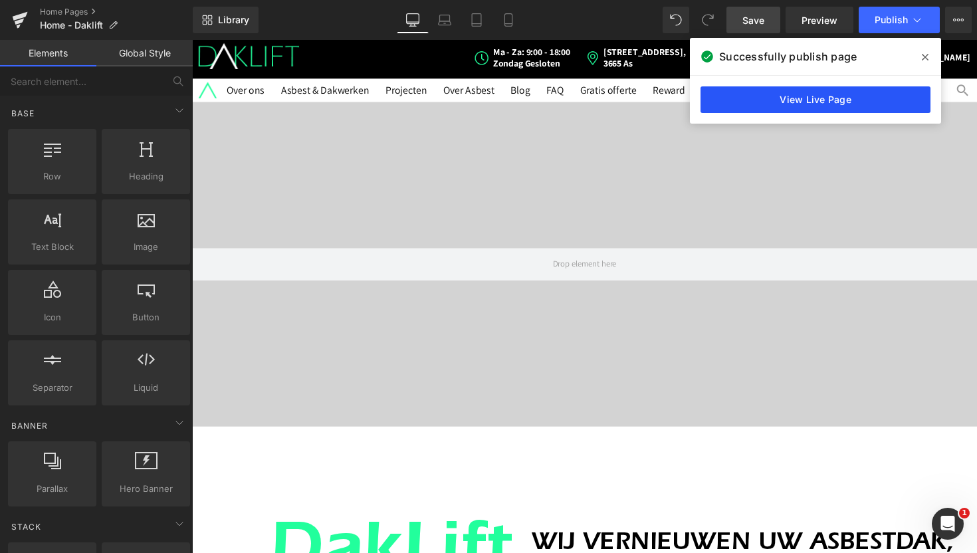
click at [828, 99] on link "View Live Page" at bounding box center [815, 99] width 230 height 27
